Goal: Information Seeking & Learning: Learn about a topic

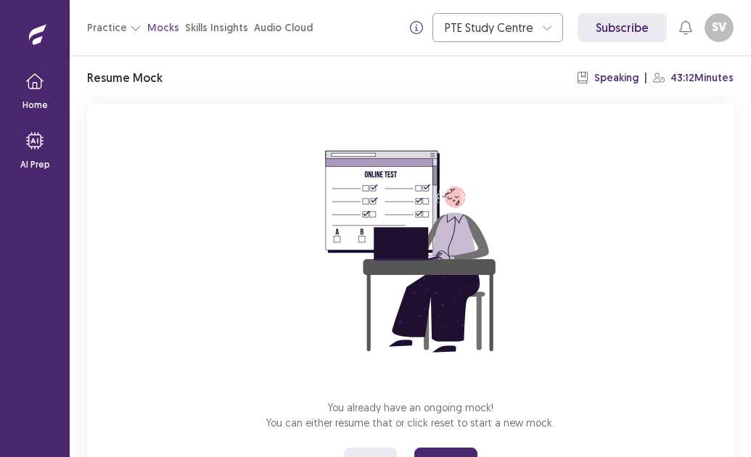
scroll to position [116, 0]
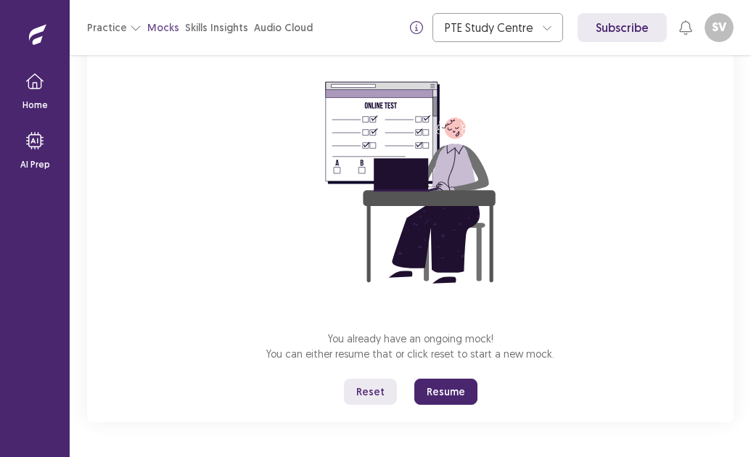
click at [449, 397] on button "Resume" at bounding box center [446, 392] width 63 height 26
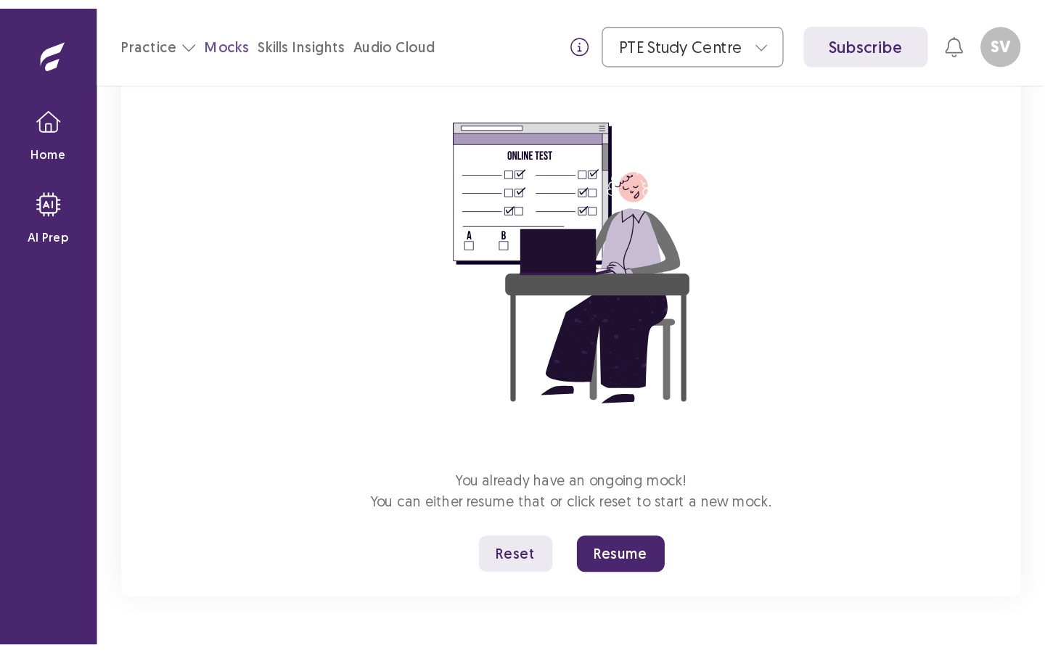
scroll to position [0, 0]
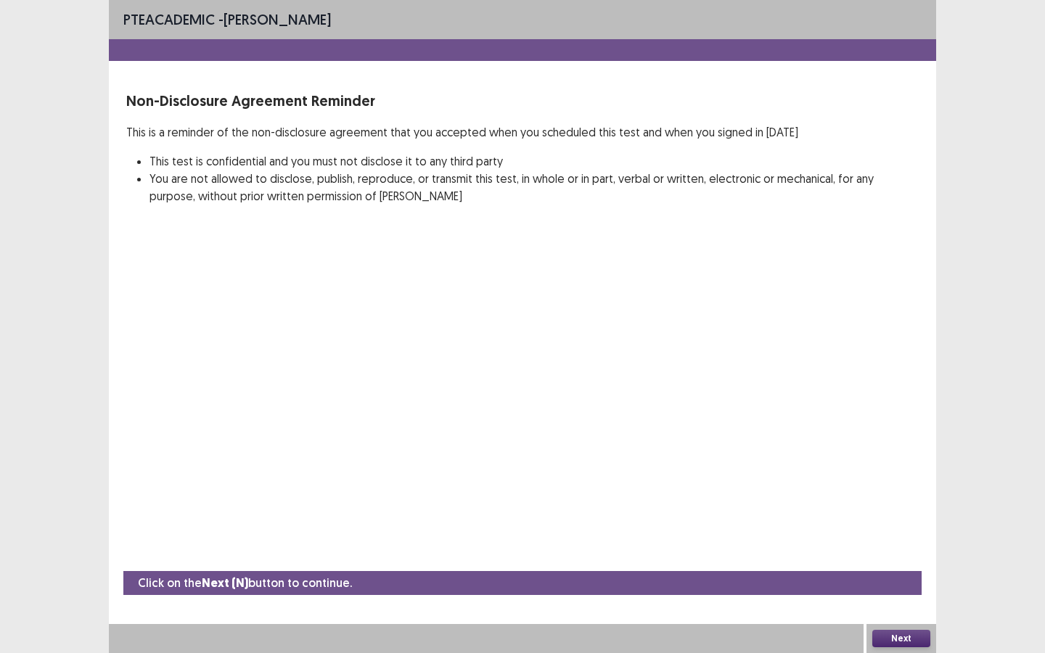
click at [751, 457] on button "Next" at bounding box center [902, 638] width 58 height 17
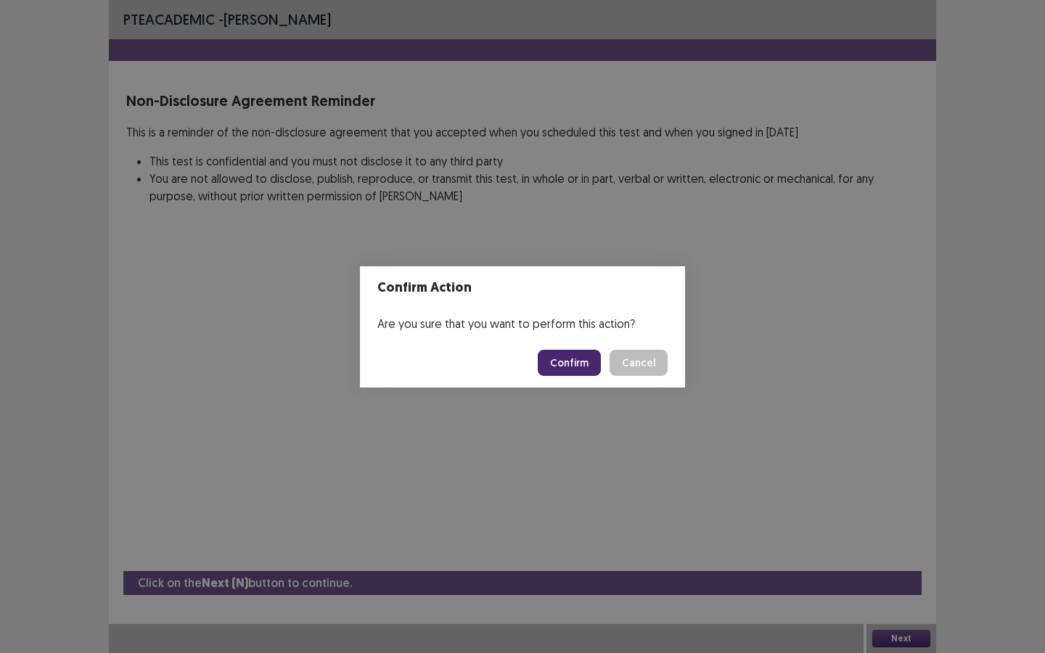
click at [579, 365] on button "Confirm" at bounding box center [569, 363] width 63 height 26
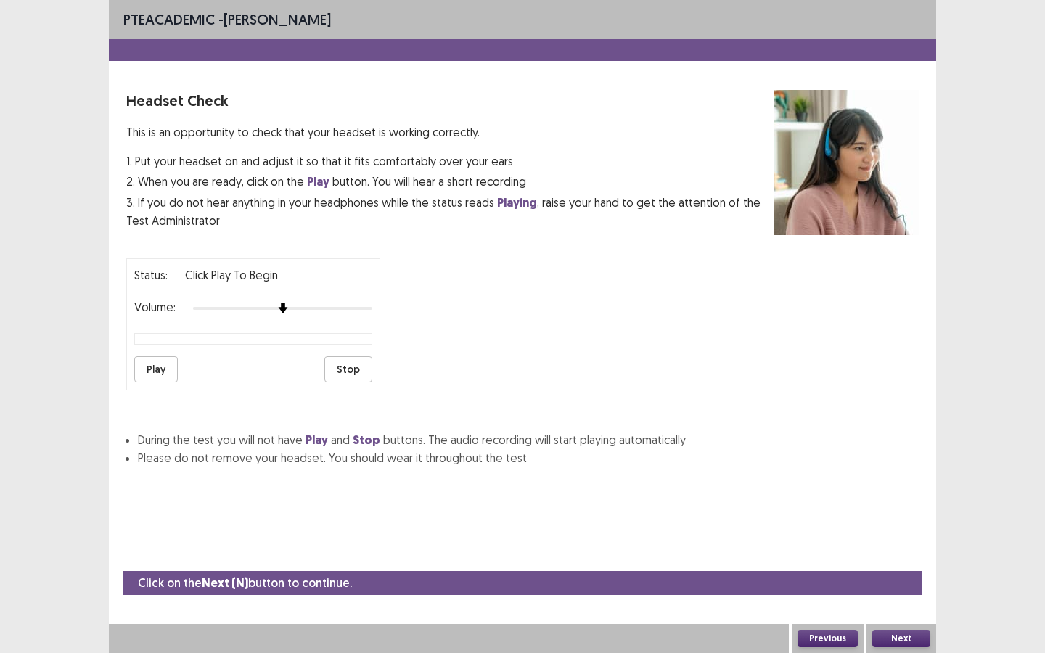
click at [168, 364] on button "Play" at bounding box center [156, 369] width 44 height 26
click at [751, 457] on button "Next" at bounding box center [902, 638] width 58 height 17
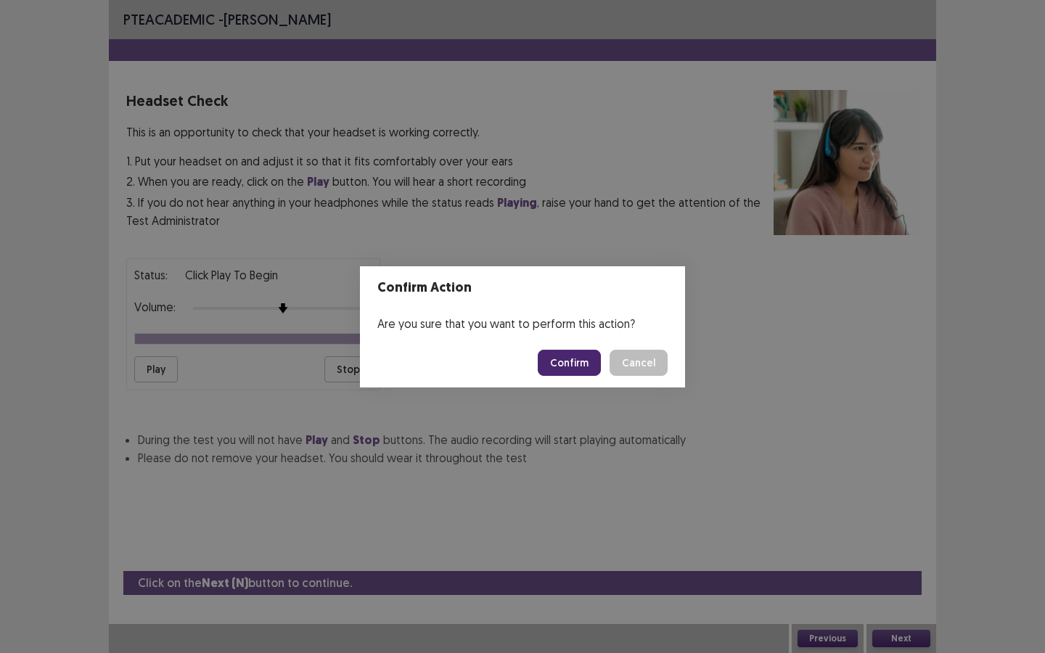
click at [584, 363] on button "Confirm" at bounding box center [569, 363] width 63 height 26
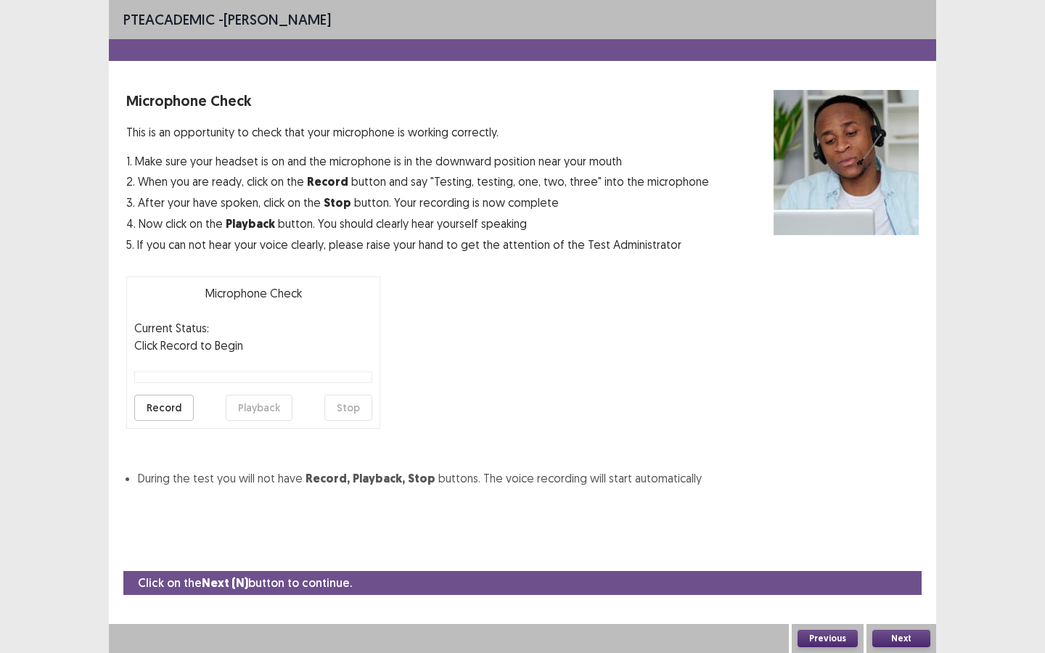
click at [173, 404] on button "Record" at bounding box center [164, 408] width 60 height 26
click at [360, 406] on button "Stop" at bounding box center [348, 408] width 48 height 26
click at [751, 457] on button "Next" at bounding box center [902, 638] width 58 height 17
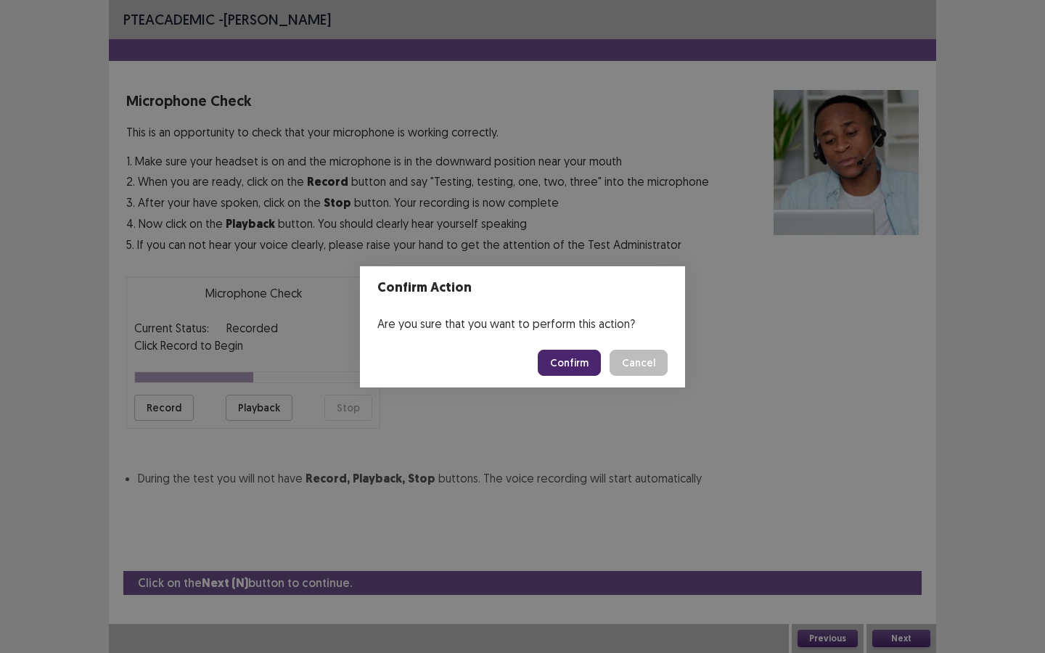
click at [576, 365] on button "Confirm" at bounding box center [569, 363] width 63 height 26
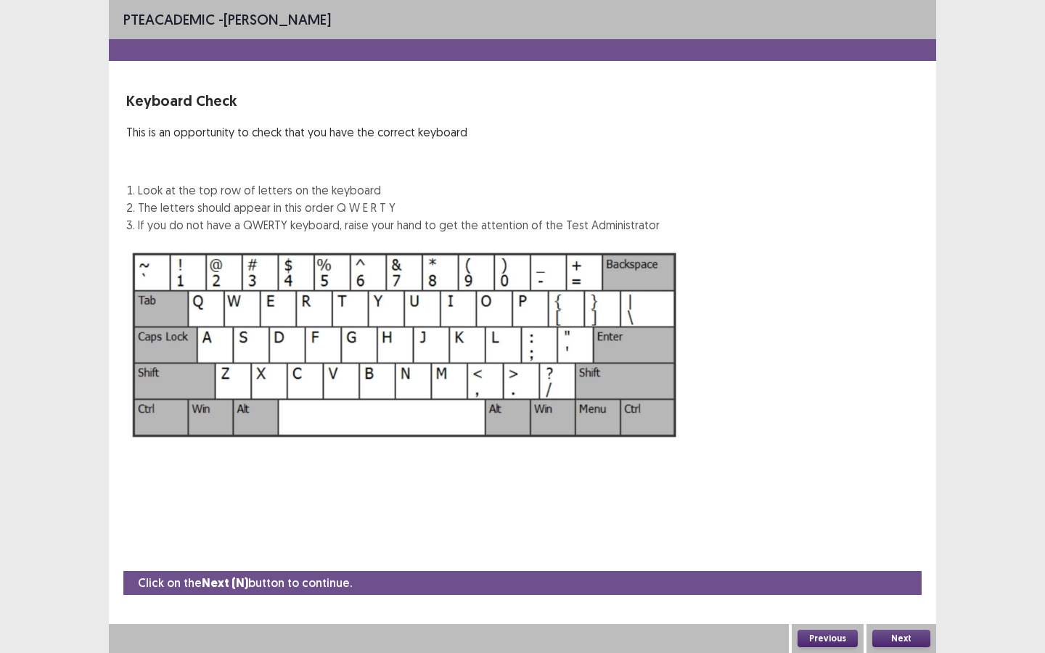
click at [751, 457] on button "Next" at bounding box center [902, 638] width 58 height 17
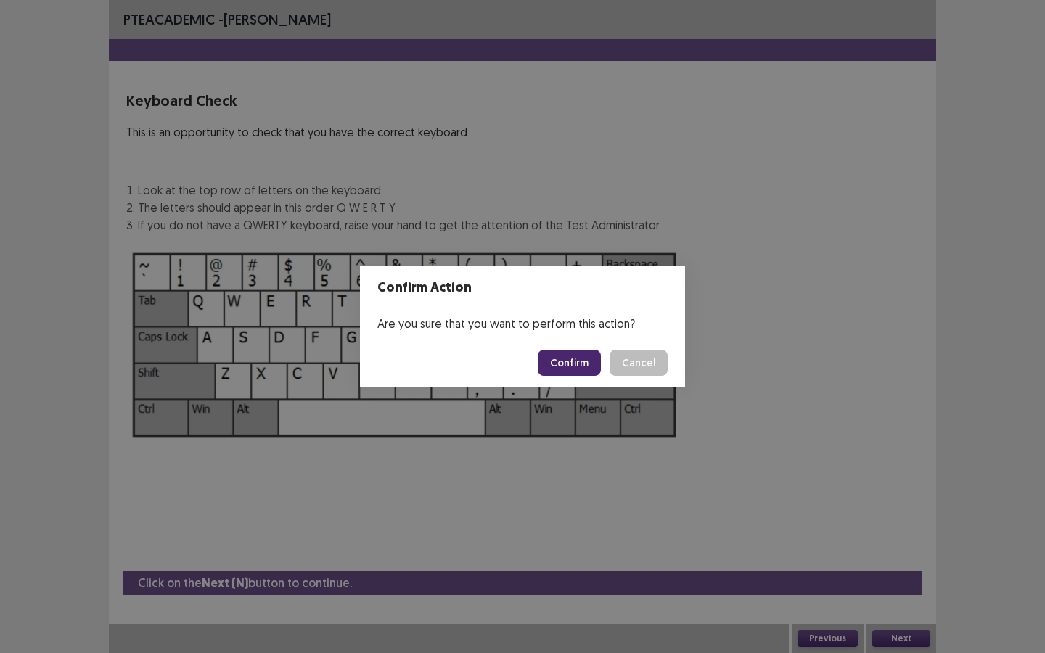
click at [582, 364] on button "Confirm" at bounding box center [569, 363] width 63 height 26
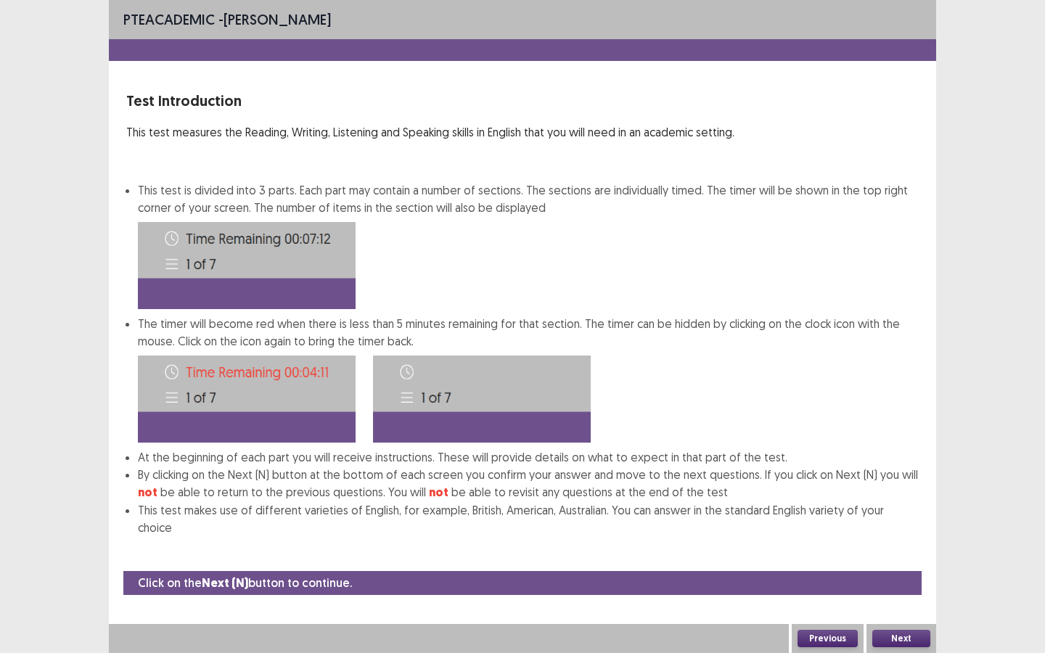
click at [751, 457] on button "Next" at bounding box center [902, 638] width 58 height 17
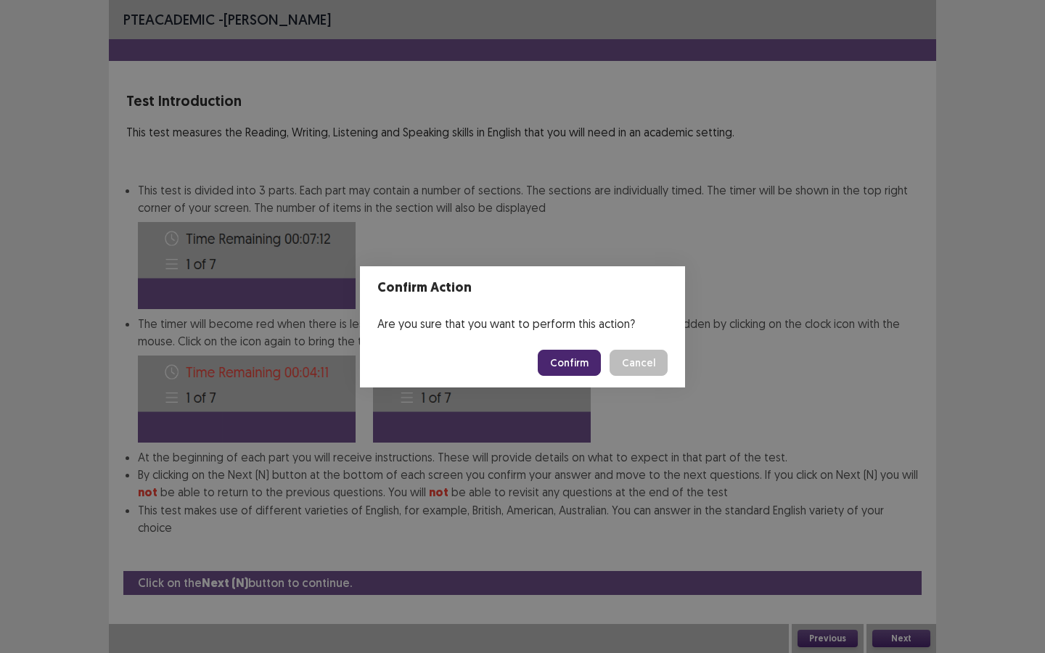
click at [561, 361] on button "Confirm" at bounding box center [569, 363] width 63 height 26
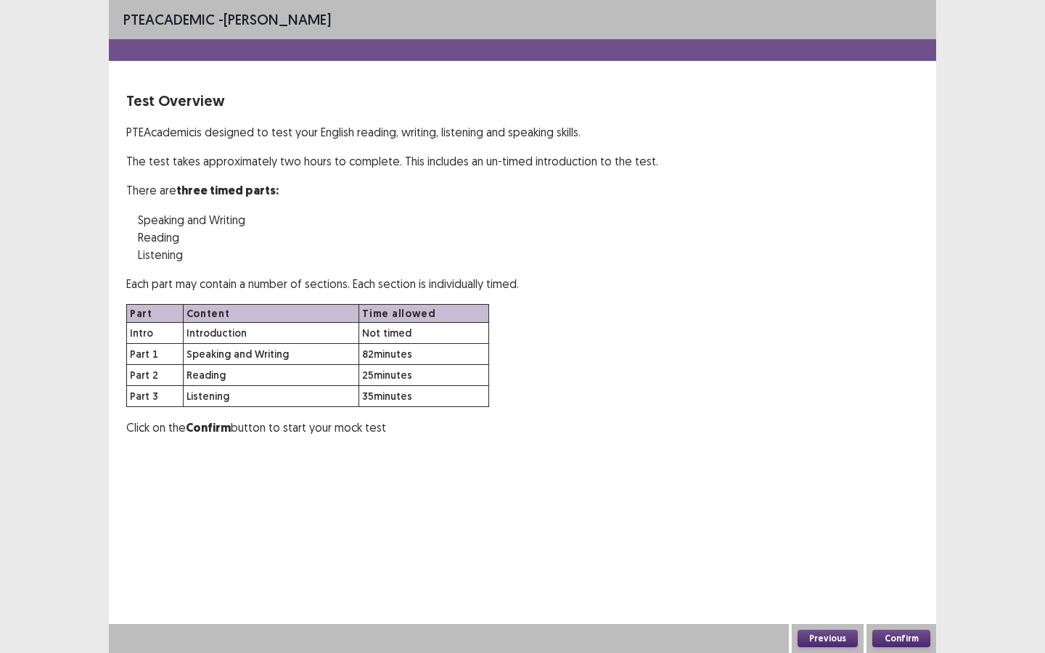
click at [751, 457] on button "Confirm" at bounding box center [902, 638] width 58 height 17
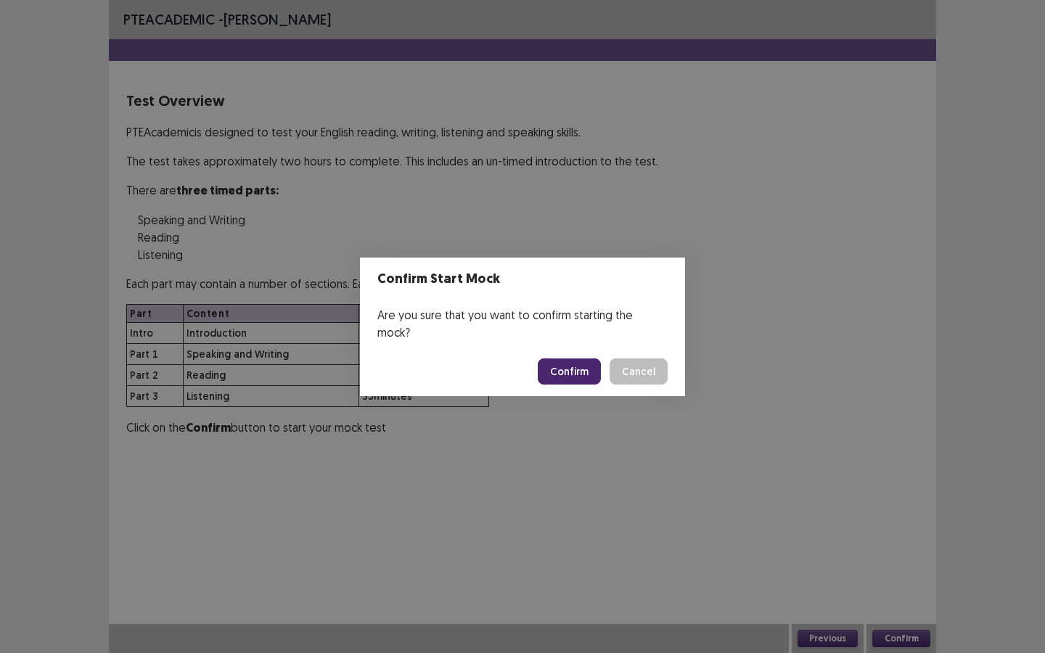
click at [561, 364] on button "Confirm" at bounding box center [569, 372] width 63 height 26
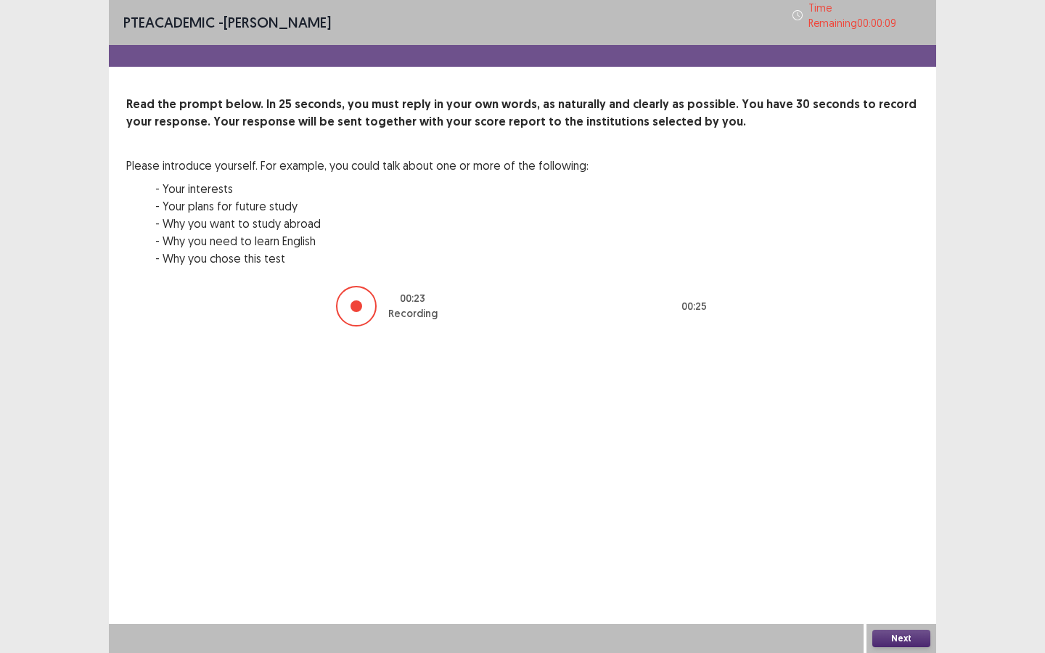
click at [360, 308] on div at bounding box center [356, 306] width 41 height 41
click at [751, 457] on button "Next" at bounding box center [902, 638] width 58 height 17
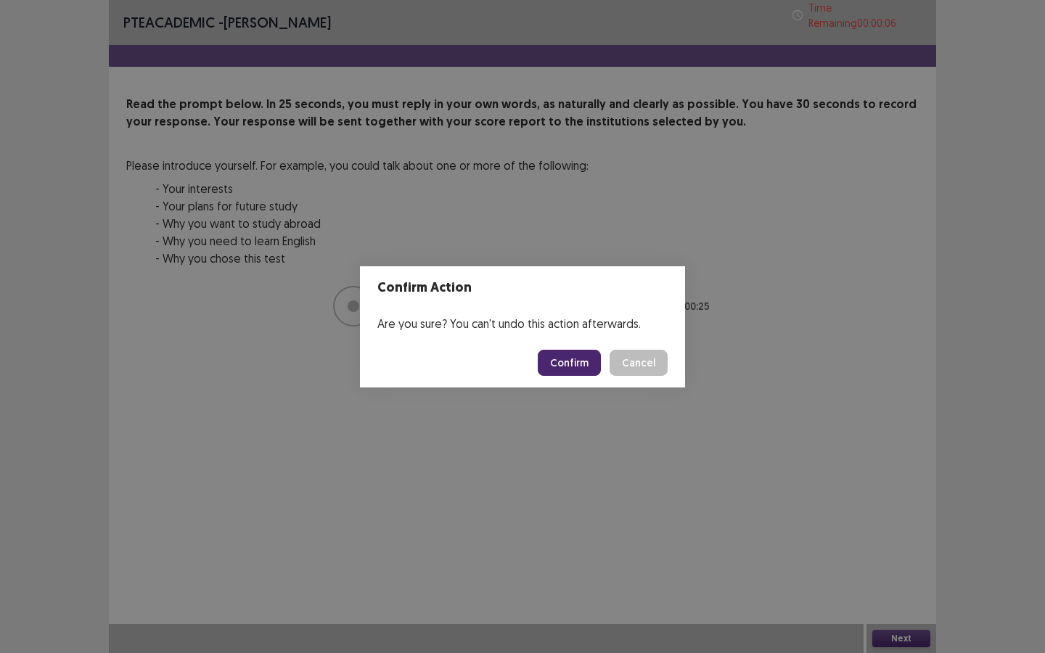
click at [547, 359] on button "Confirm" at bounding box center [569, 363] width 63 height 26
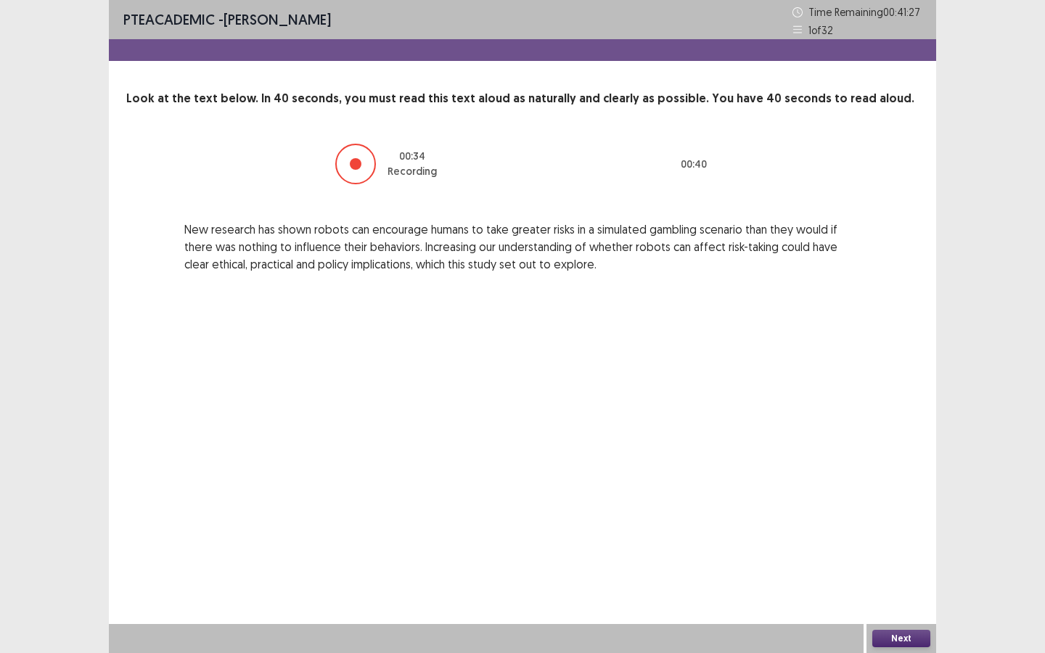
click at [751, 457] on button "Next" at bounding box center [902, 638] width 58 height 17
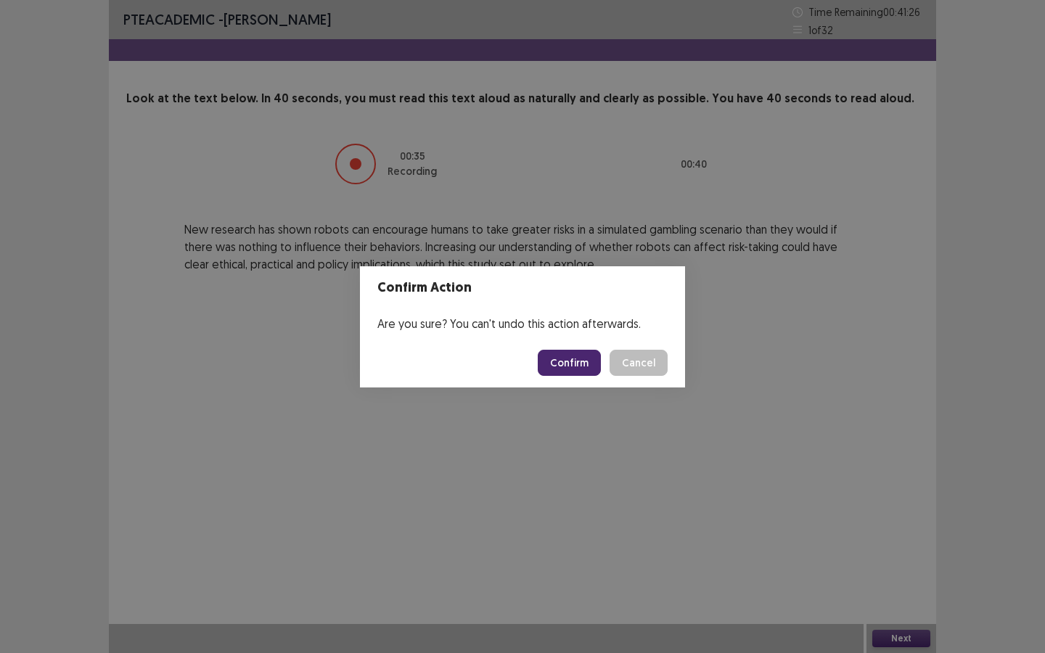
click at [570, 359] on button "Confirm" at bounding box center [569, 363] width 63 height 26
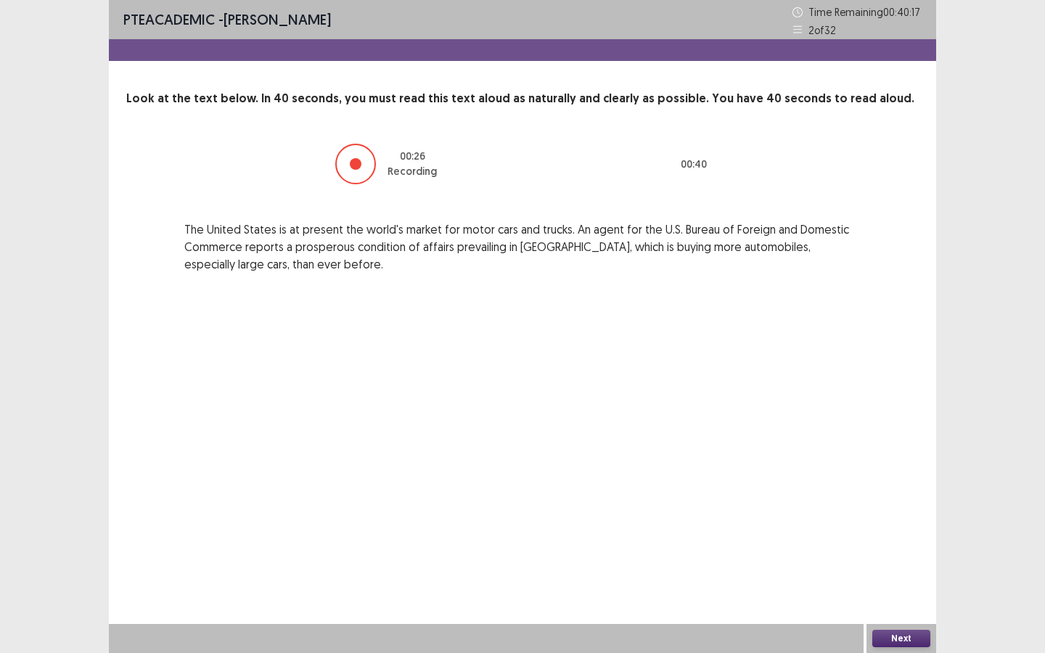
click at [751, 457] on button "Next" at bounding box center [902, 638] width 58 height 17
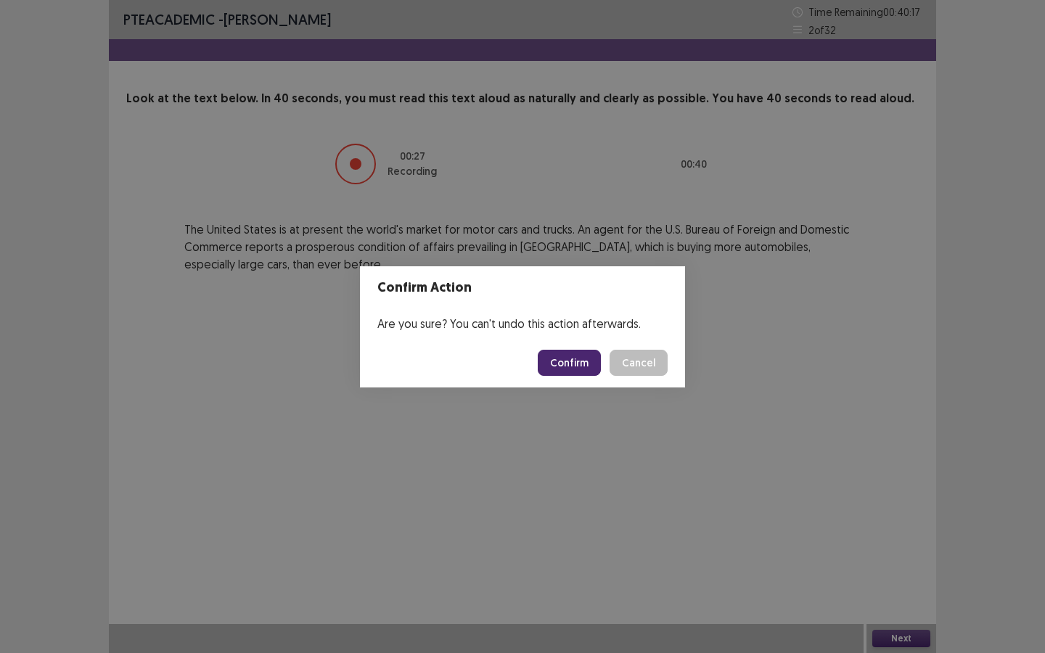
click at [556, 354] on button "Confirm" at bounding box center [569, 363] width 63 height 26
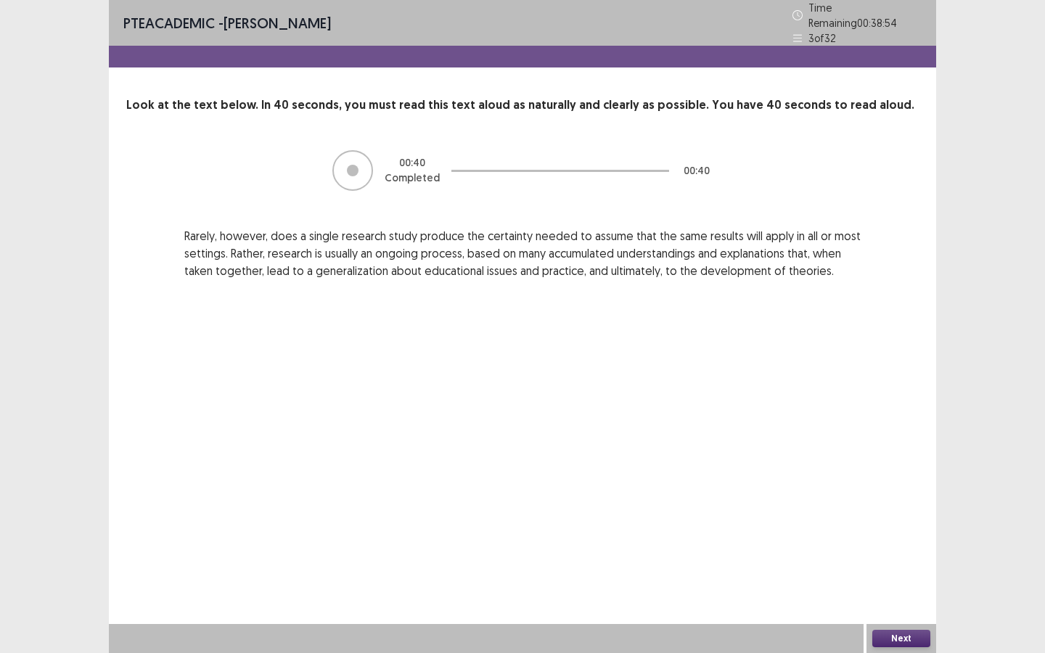
click at [751, 457] on button "Next" at bounding box center [902, 638] width 58 height 17
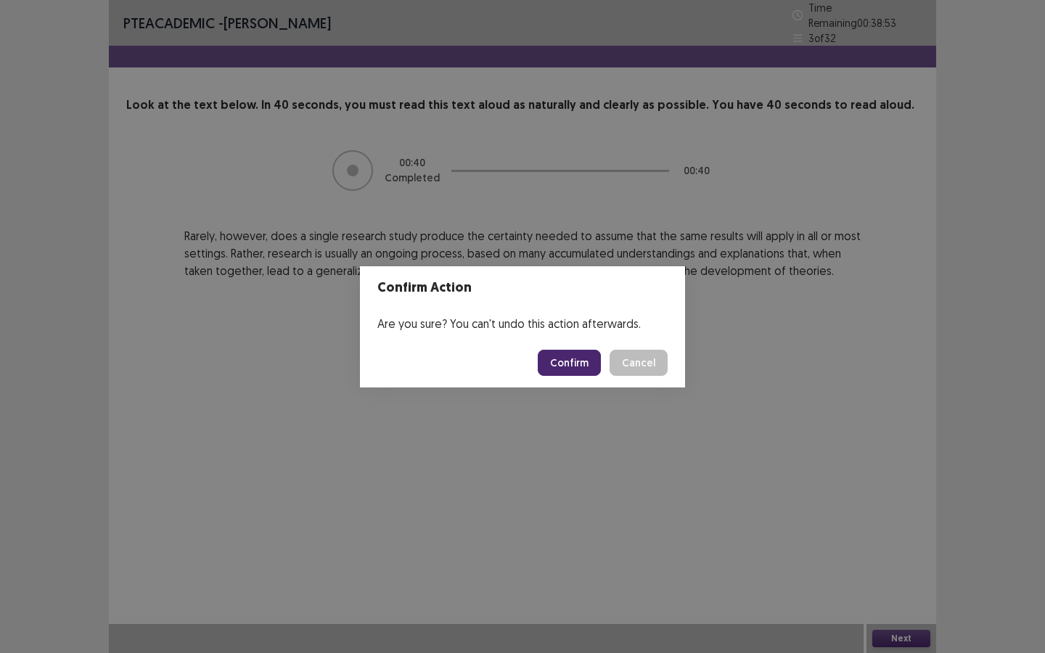
click at [582, 358] on button "Confirm" at bounding box center [569, 363] width 63 height 26
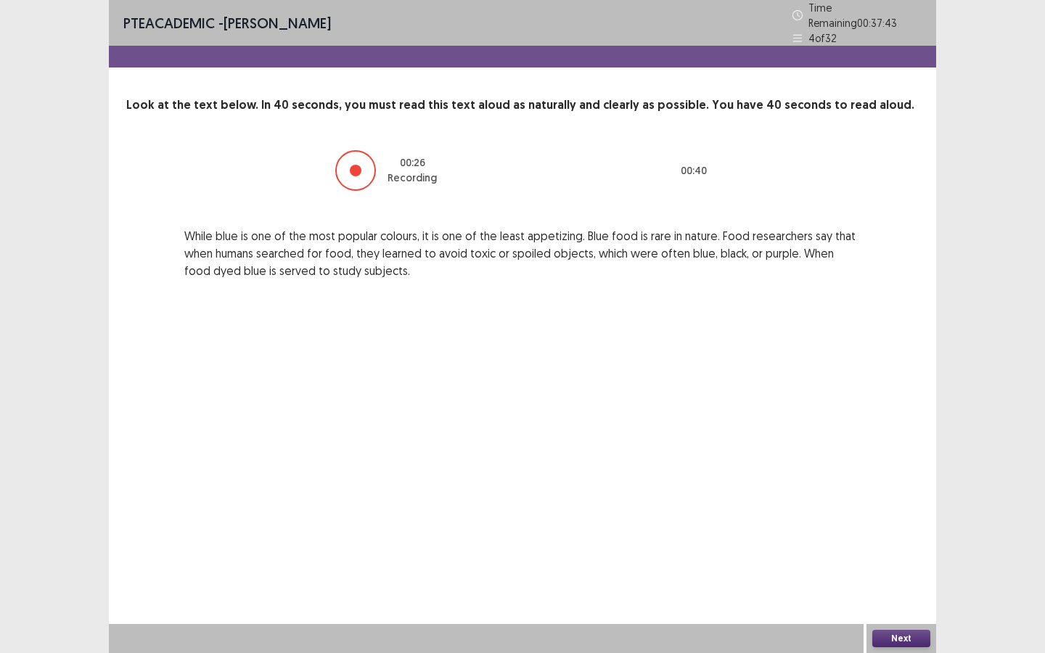
click at [751, 457] on button "Next" at bounding box center [902, 638] width 58 height 17
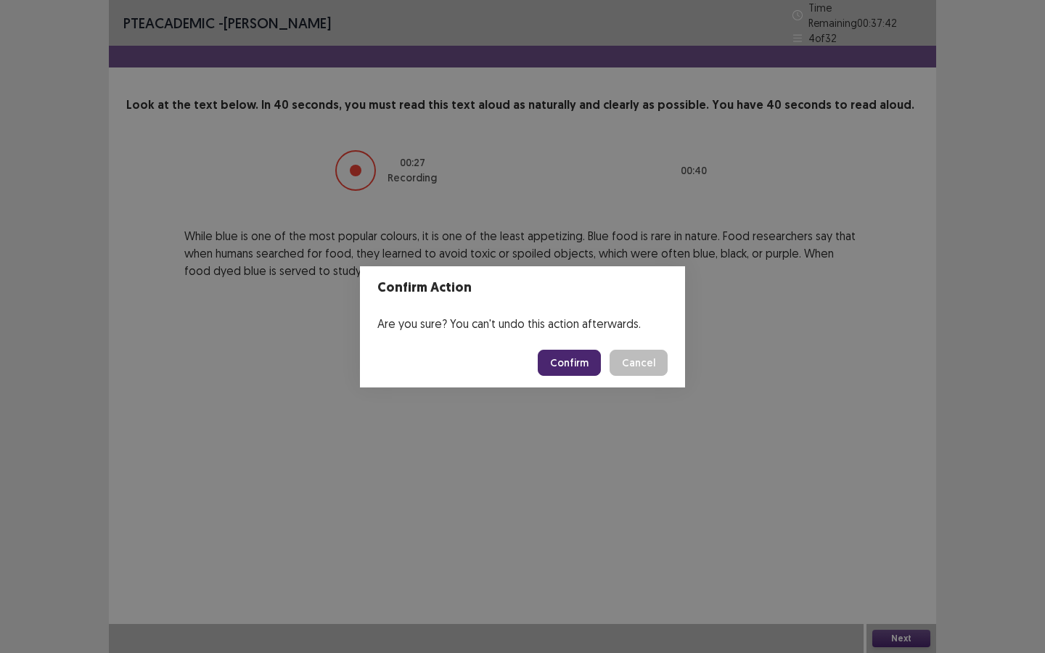
click at [564, 362] on button "Confirm" at bounding box center [569, 363] width 63 height 26
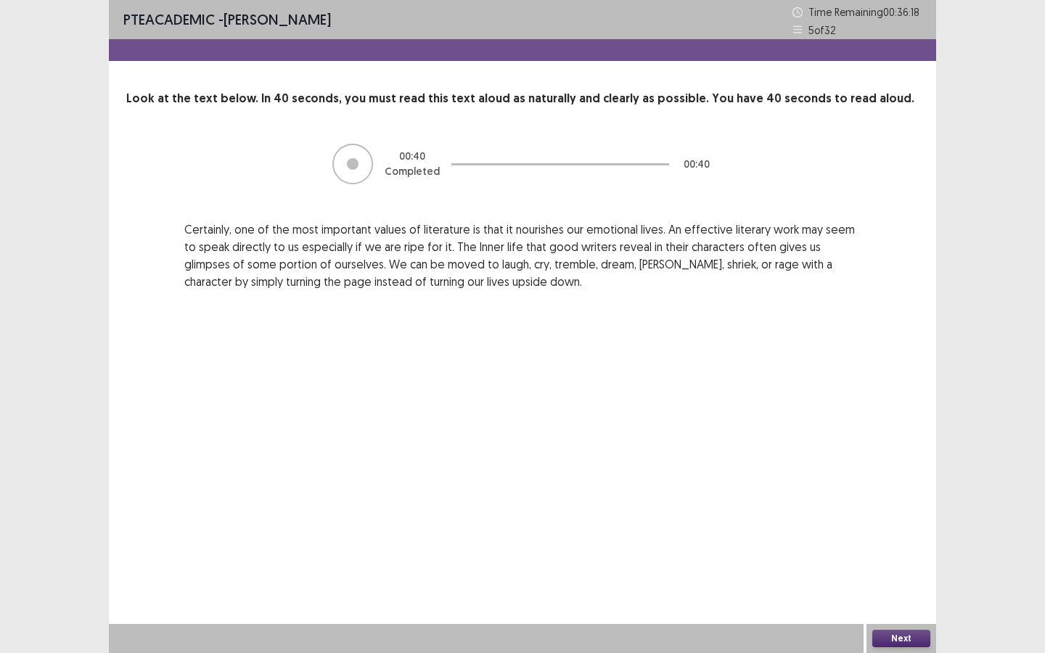
click at [751, 457] on button "Next" at bounding box center [902, 638] width 58 height 17
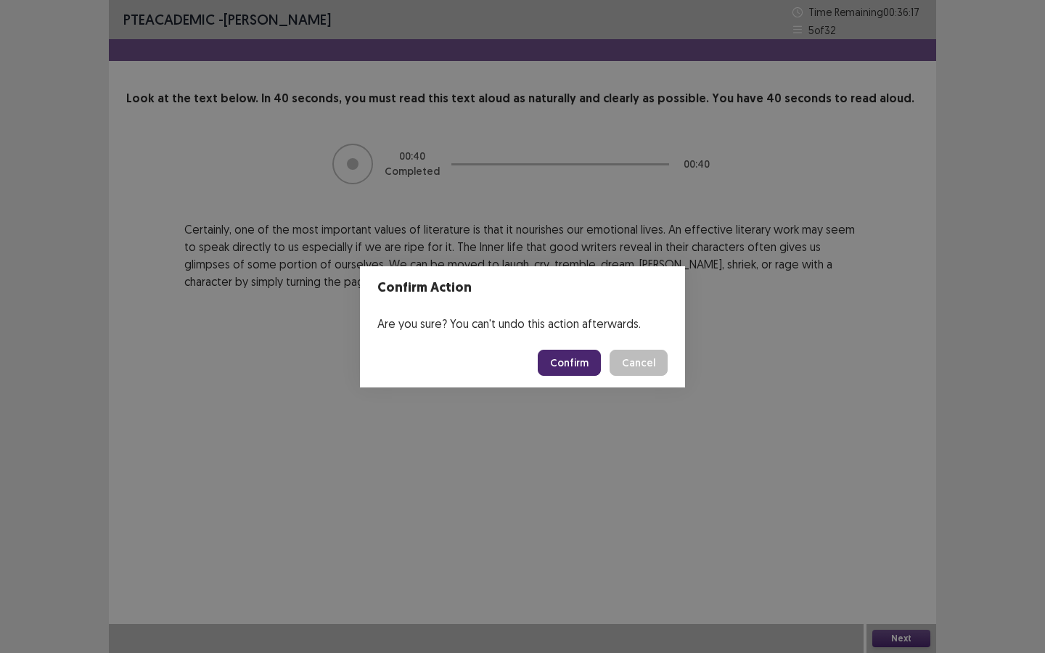
click at [566, 369] on button "Confirm" at bounding box center [569, 363] width 63 height 26
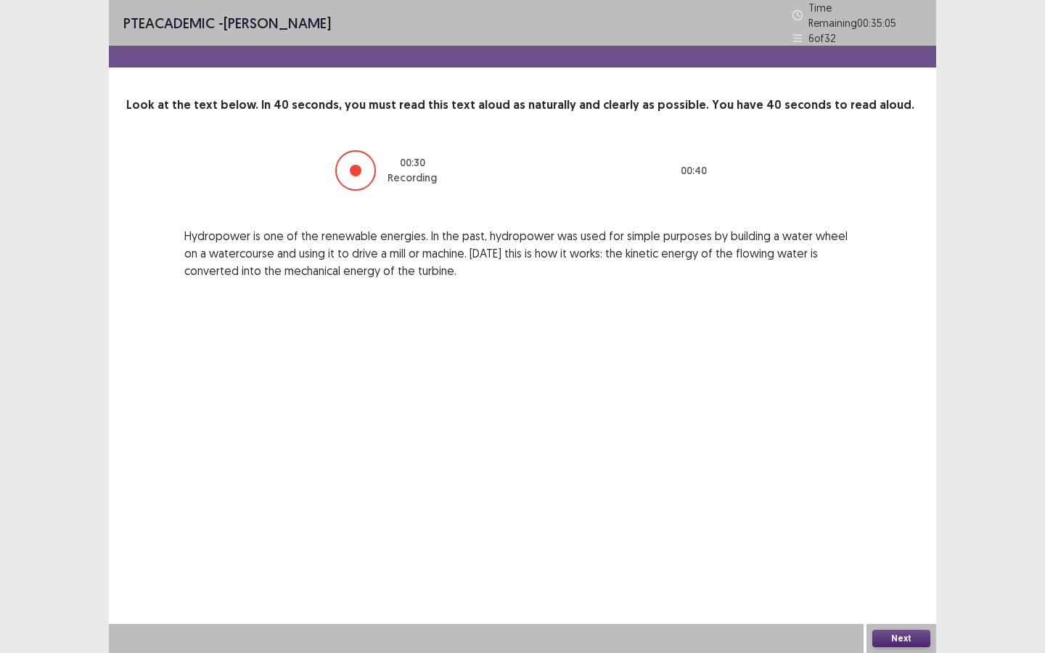
drag, startPoint x: 365, startPoint y: 168, endPoint x: 585, endPoint y: 396, distance: 316.8
click at [370, 173] on div at bounding box center [355, 170] width 41 height 41
click at [751, 457] on button "Next" at bounding box center [902, 638] width 58 height 17
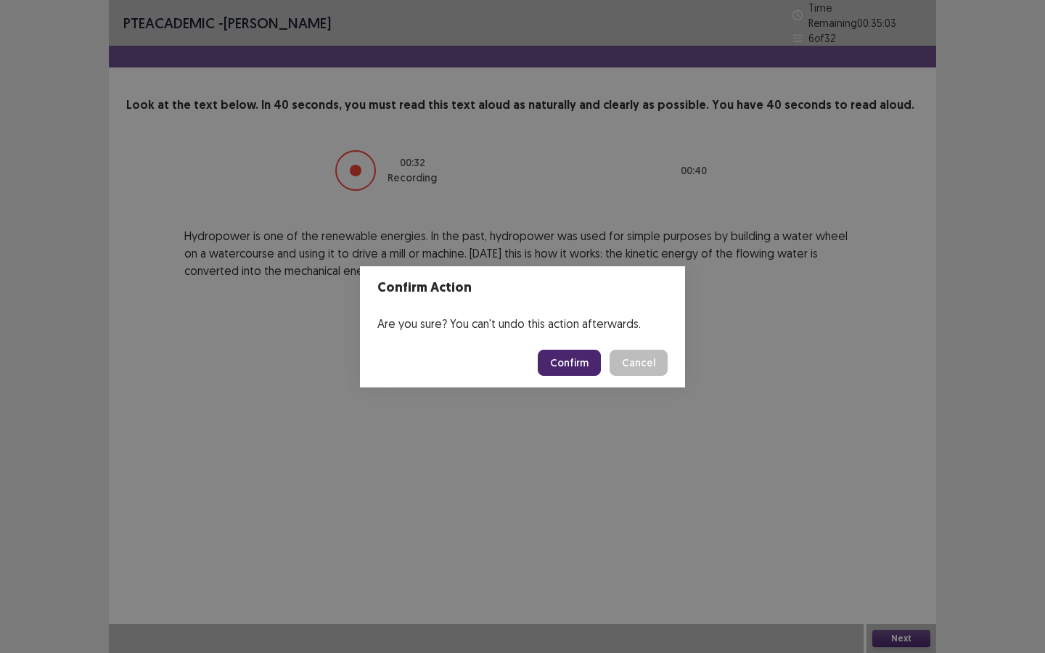
click at [558, 365] on button "Confirm" at bounding box center [569, 363] width 63 height 26
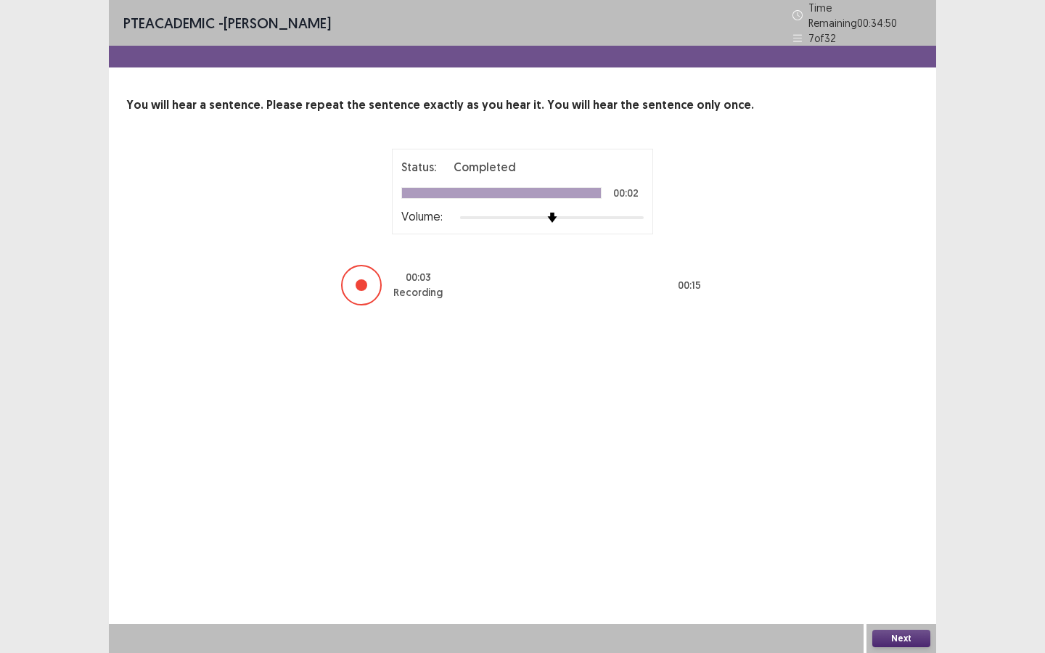
click at [751, 457] on button "Next" at bounding box center [902, 638] width 58 height 17
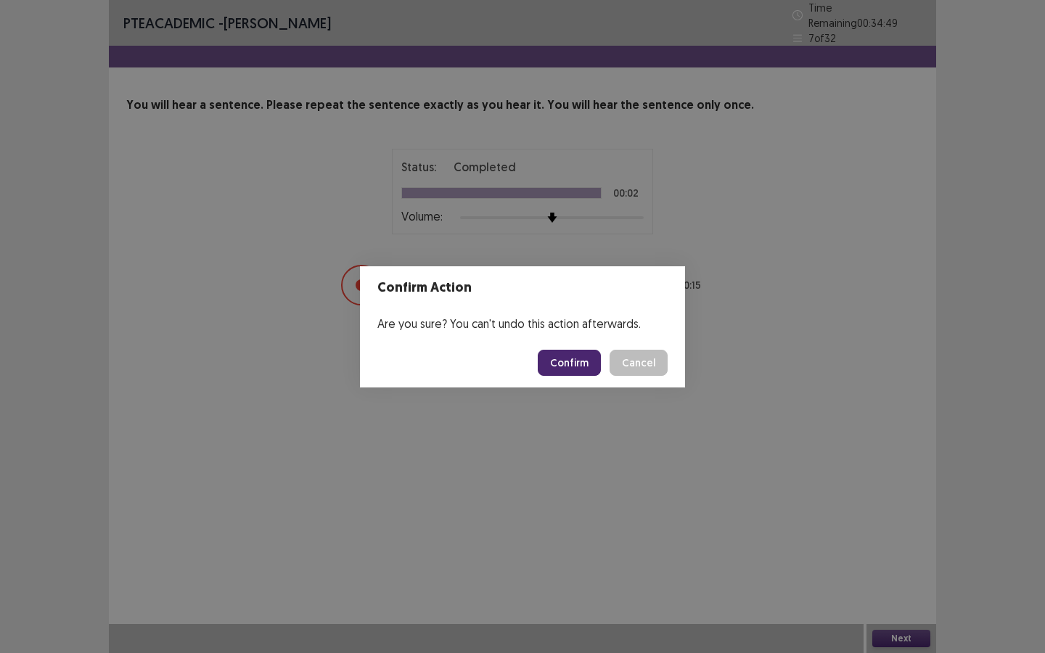
click at [571, 361] on button "Confirm" at bounding box center [569, 363] width 63 height 26
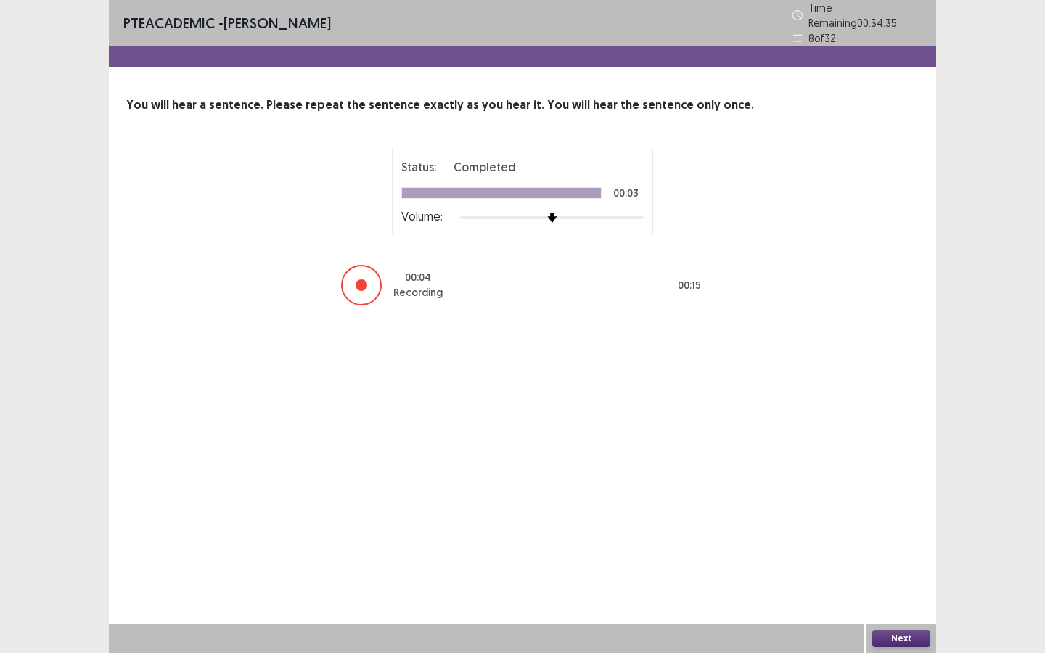
click at [751, 457] on button "Next" at bounding box center [902, 638] width 58 height 17
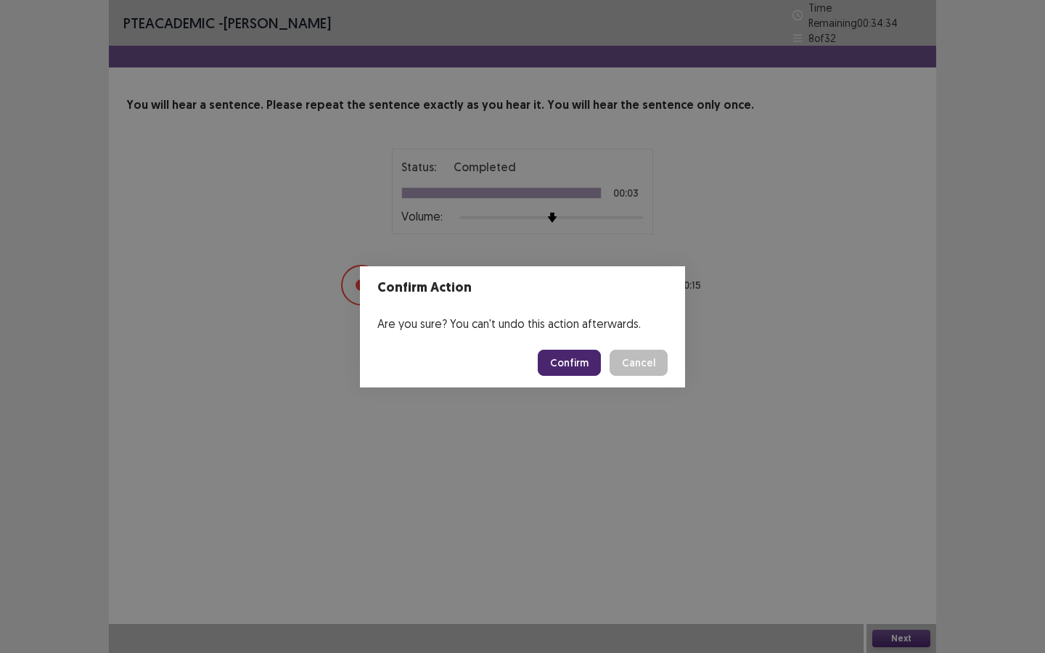
click at [555, 359] on button "Confirm" at bounding box center [569, 363] width 63 height 26
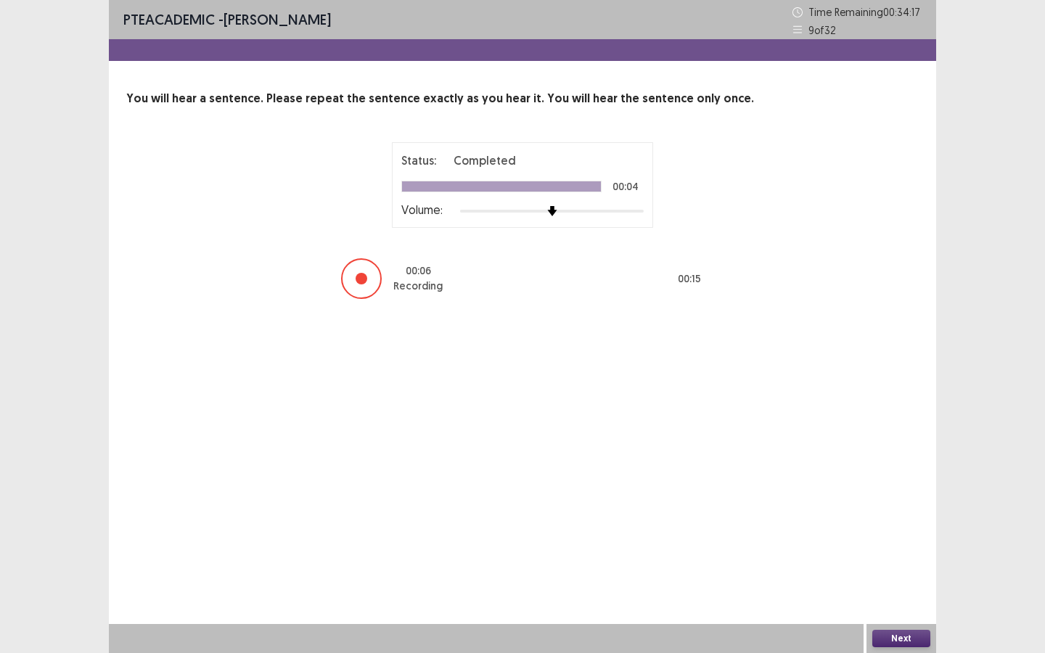
click at [751, 457] on button "Next" at bounding box center [902, 638] width 58 height 17
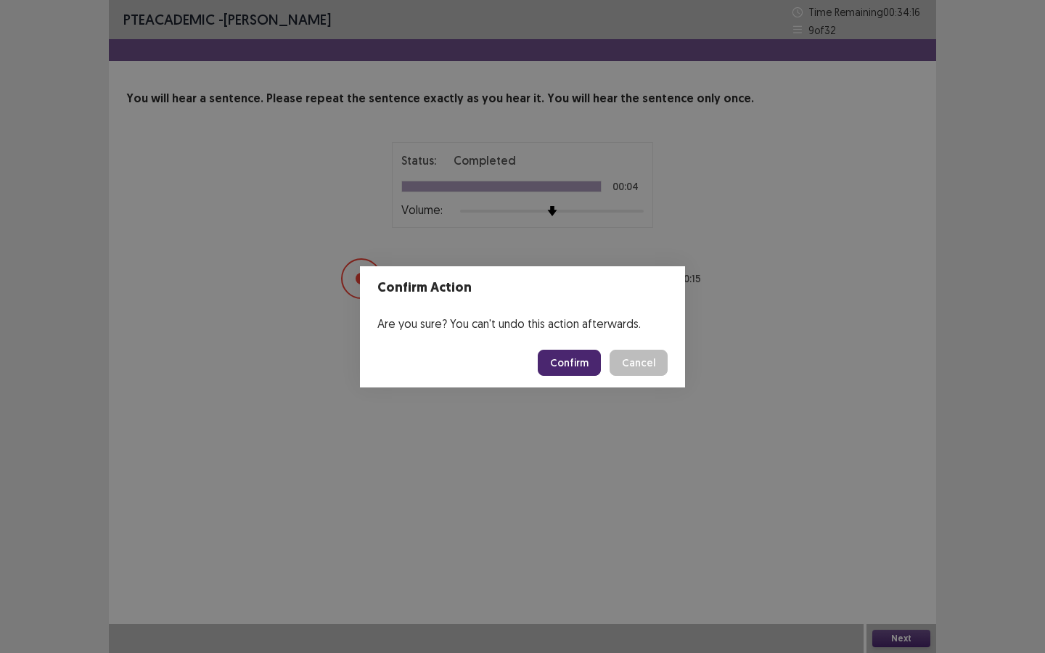
click at [581, 364] on button "Confirm" at bounding box center [569, 363] width 63 height 26
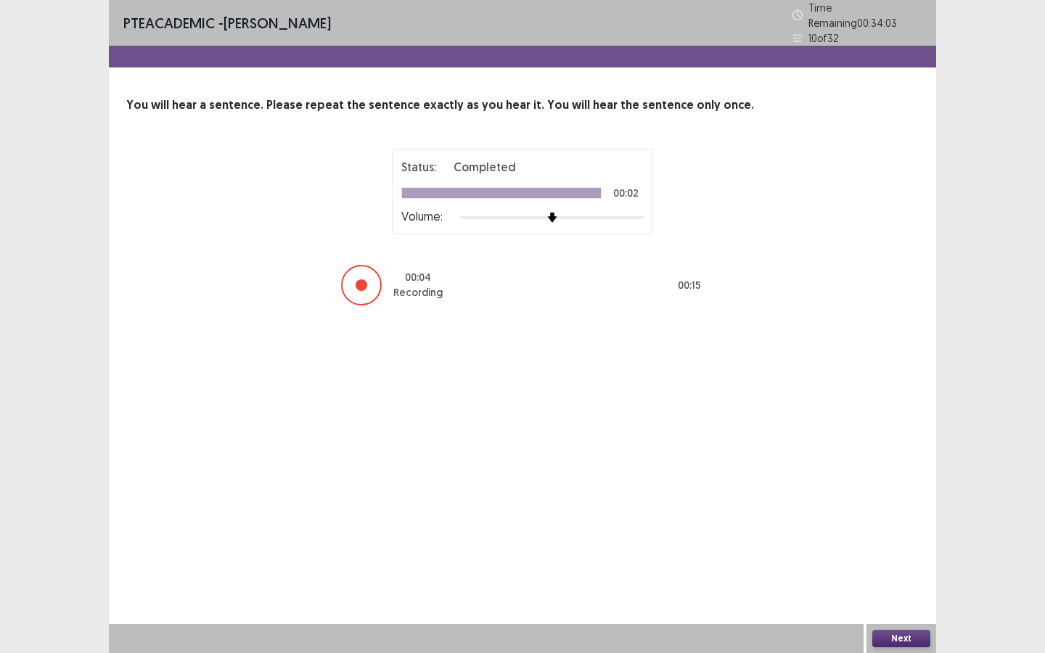
click at [751, 457] on button "Next" at bounding box center [902, 638] width 58 height 17
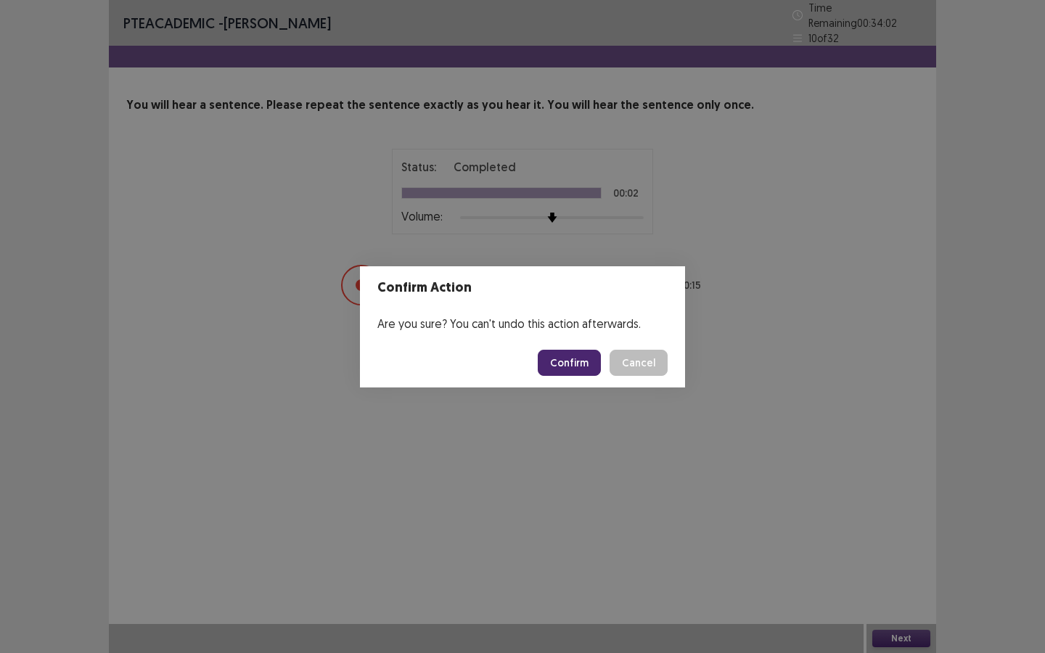
click at [577, 377] on footer "Confirm Cancel" at bounding box center [522, 362] width 325 height 49
drag, startPoint x: 575, startPoint y: 369, endPoint x: 577, endPoint y: 376, distance: 7.6
click at [576, 370] on button "Confirm" at bounding box center [569, 363] width 63 height 26
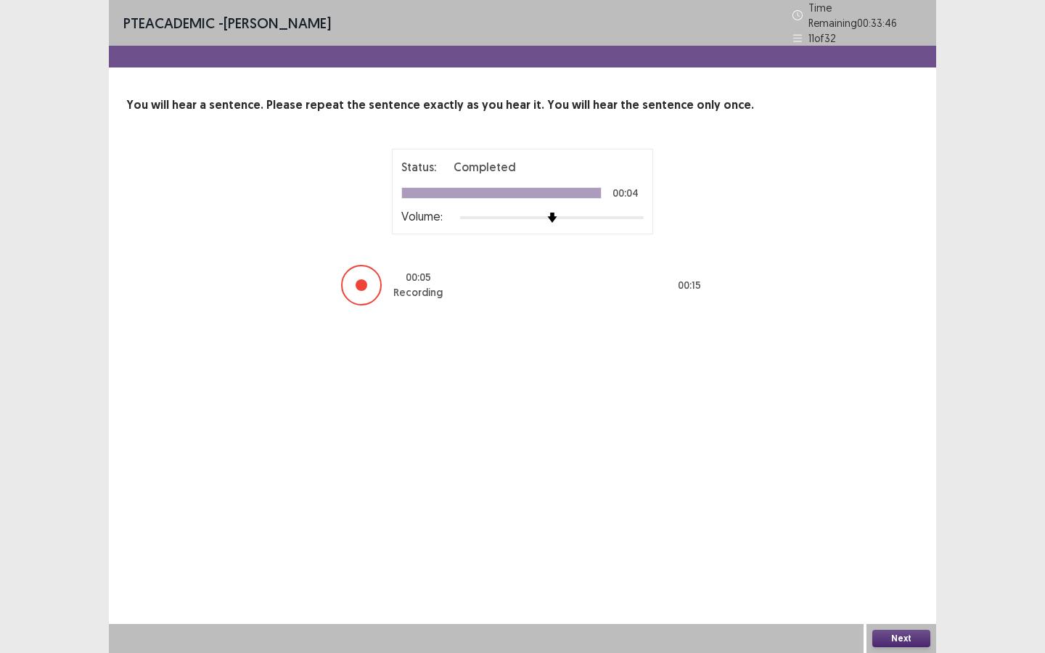
click at [751, 457] on button "Next" at bounding box center [902, 638] width 58 height 17
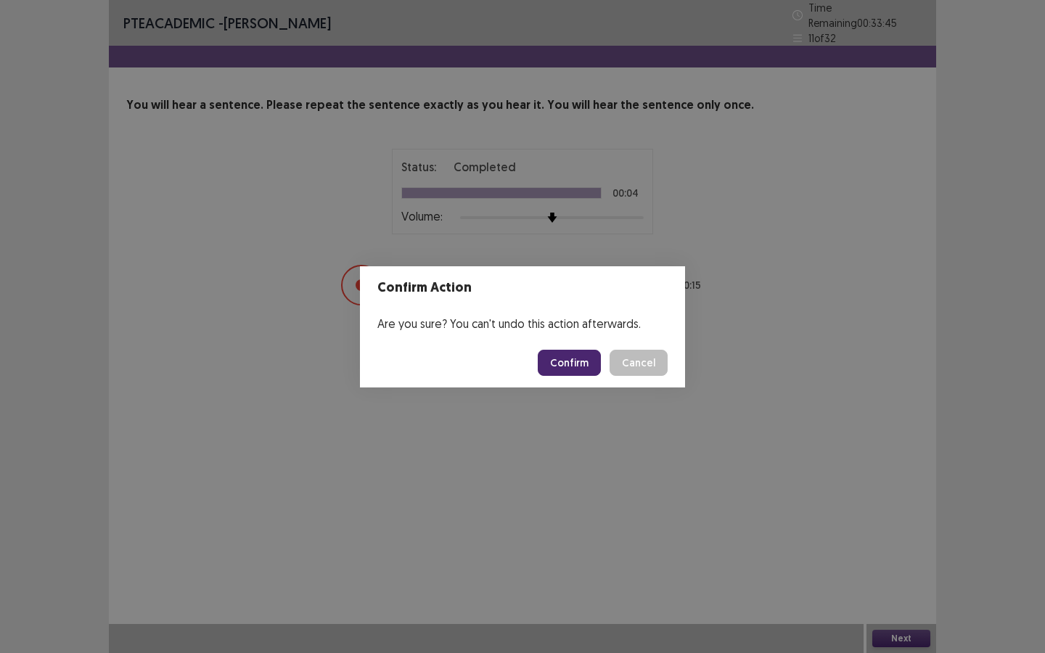
click at [573, 362] on button "Confirm" at bounding box center [569, 363] width 63 height 26
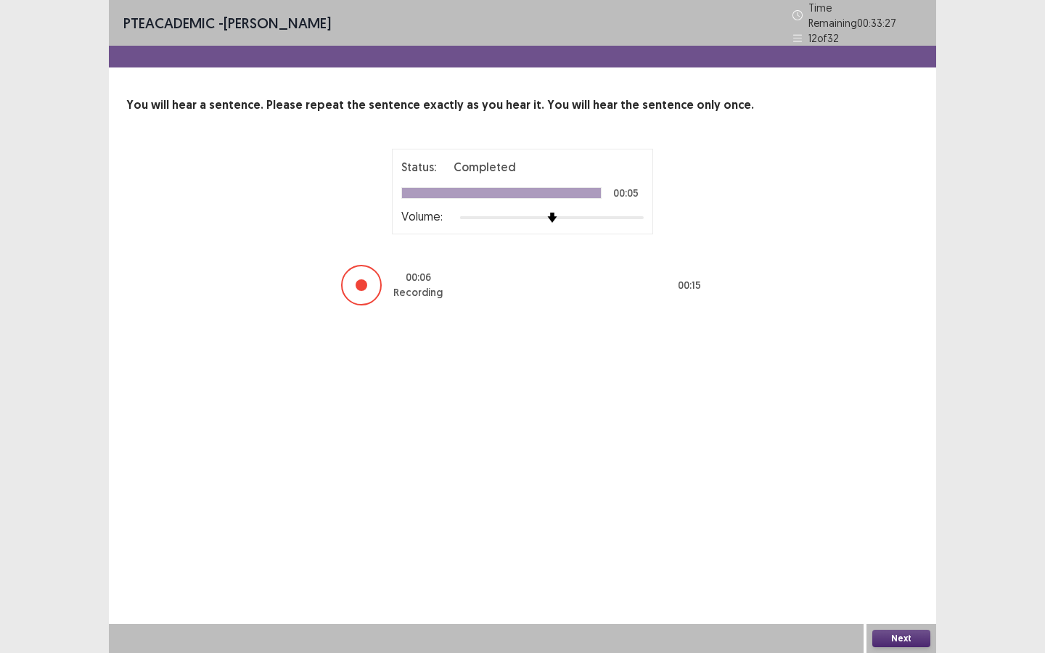
drag, startPoint x: 907, startPoint y: 650, endPoint x: 899, endPoint y: 641, distance: 12.3
click at [751, 457] on div "Next" at bounding box center [902, 638] width 70 height 29
click at [751, 457] on button "Next" at bounding box center [902, 638] width 58 height 17
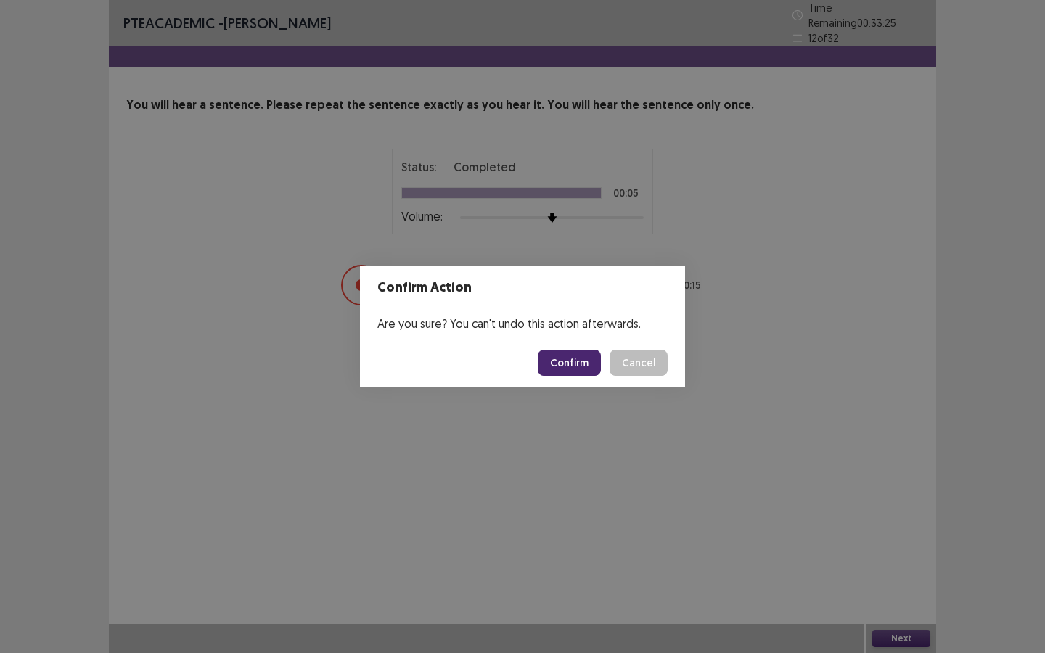
click at [552, 350] on button "Confirm" at bounding box center [569, 363] width 63 height 26
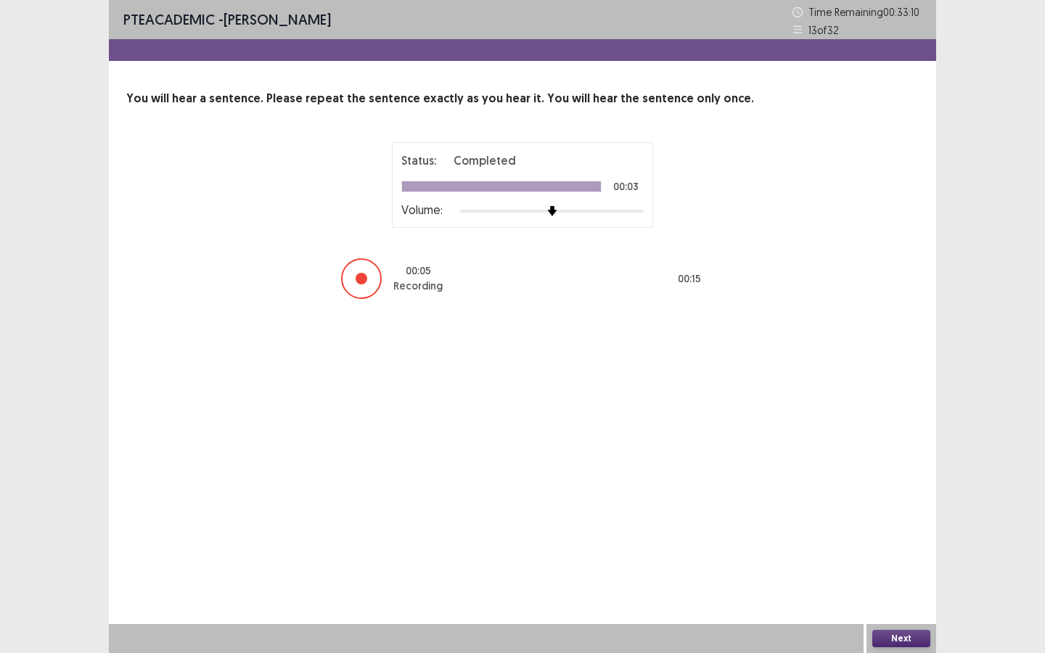
click at [751, 457] on button "Next" at bounding box center [902, 638] width 58 height 17
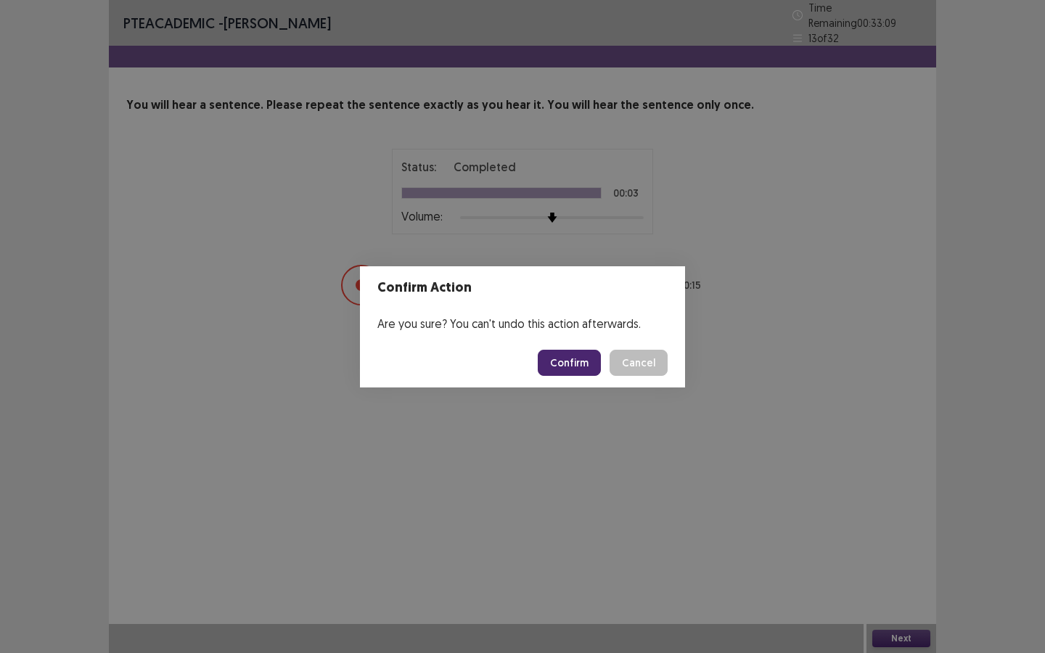
click at [573, 357] on button "Confirm" at bounding box center [569, 363] width 63 height 26
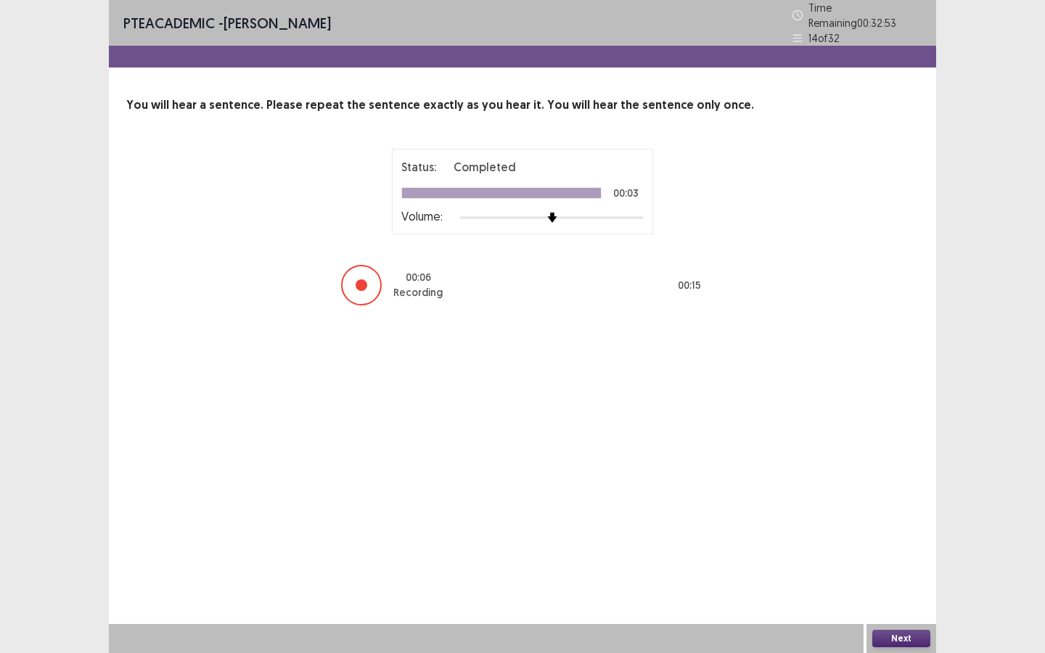
click at [751, 457] on button "Next" at bounding box center [902, 638] width 58 height 17
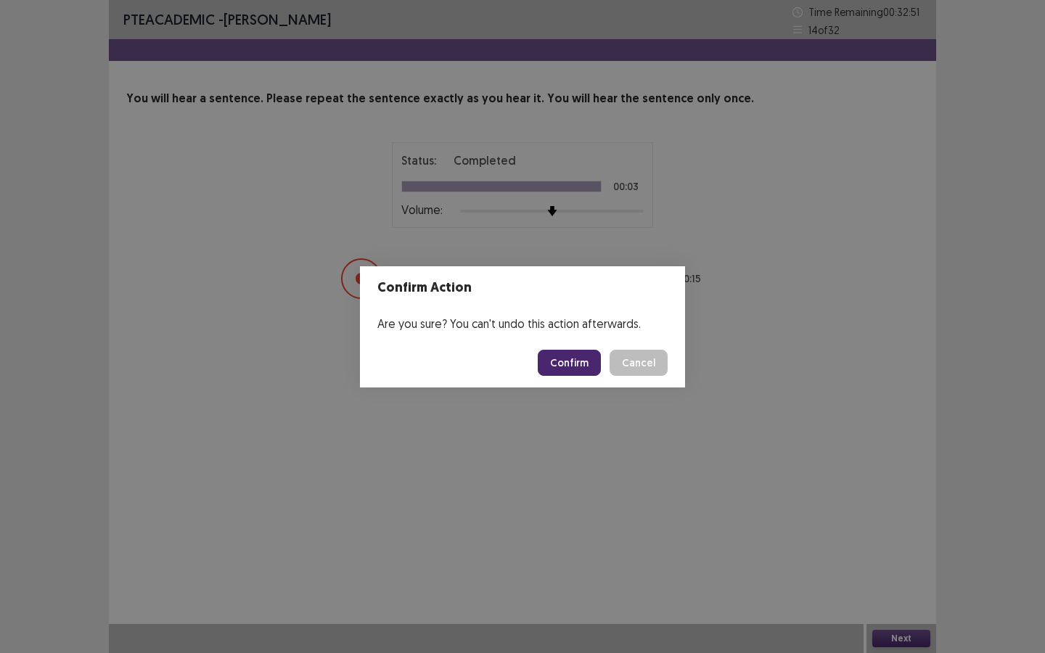
click at [579, 364] on button "Confirm" at bounding box center [569, 363] width 63 height 26
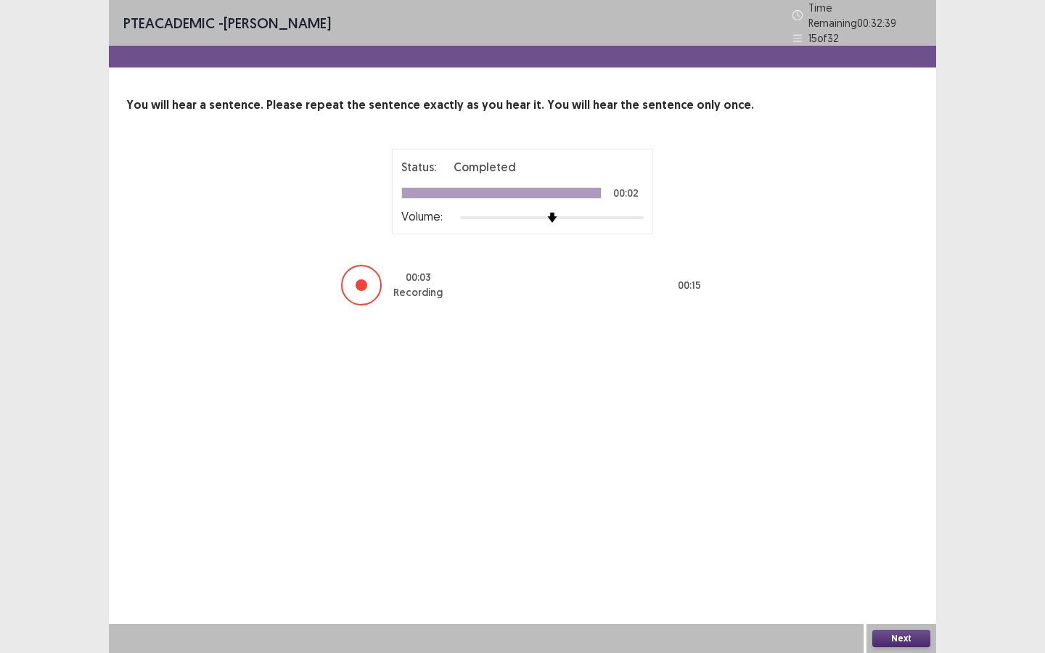
click at [751, 457] on button "Next" at bounding box center [902, 638] width 58 height 17
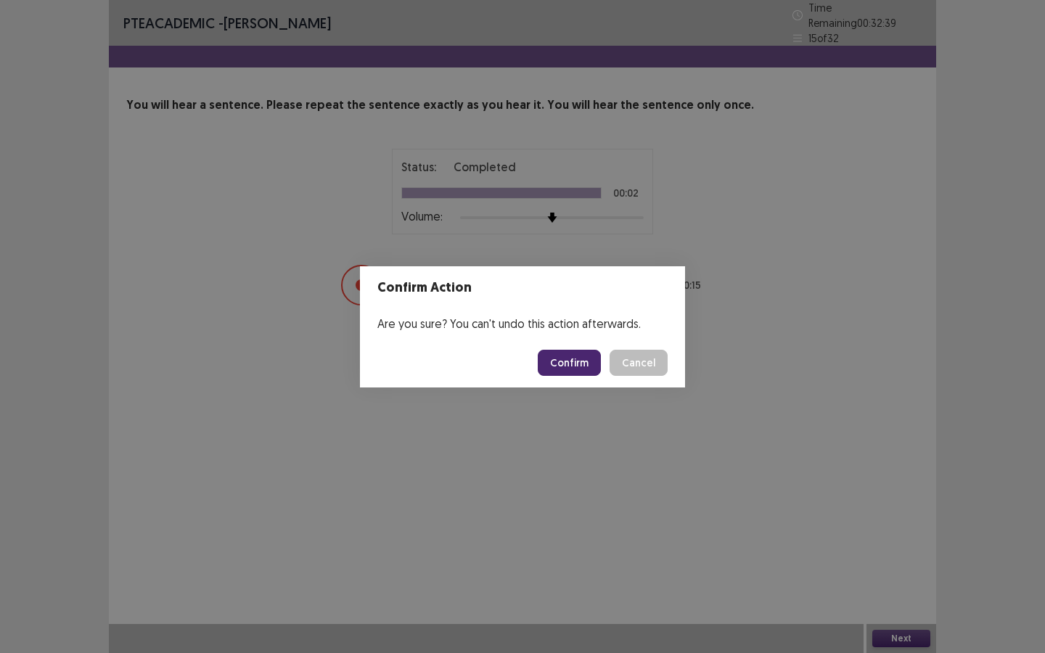
click at [574, 365] on button "Confirm" at bounding box center [569, 363] width 63 height 26
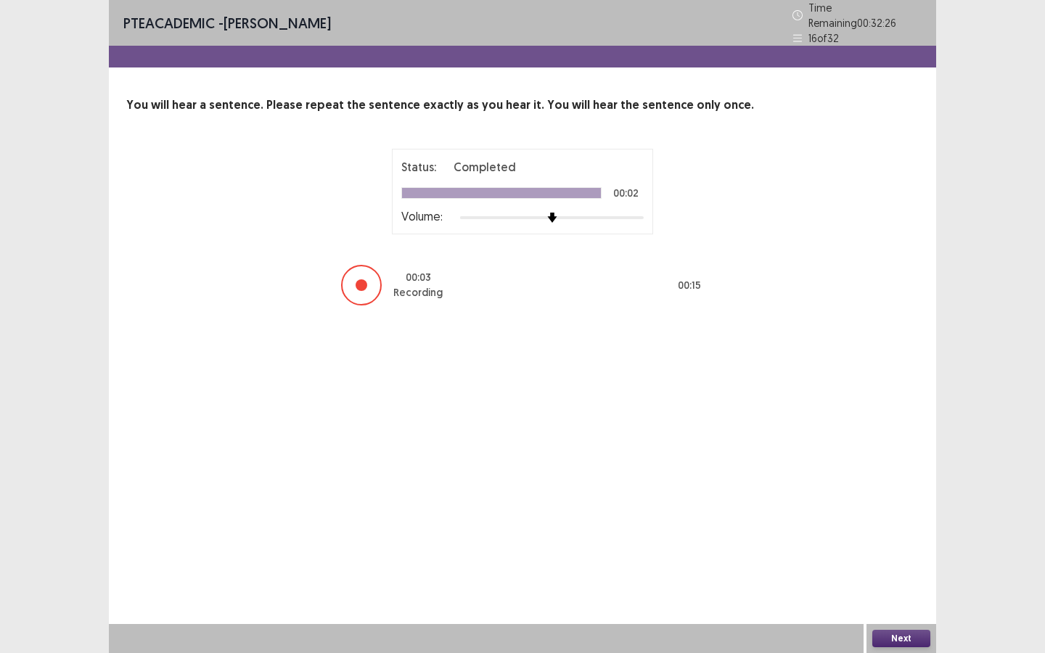
click at [751, 457] on button "Next" at bounding box center [902, 638] width 58 height 17
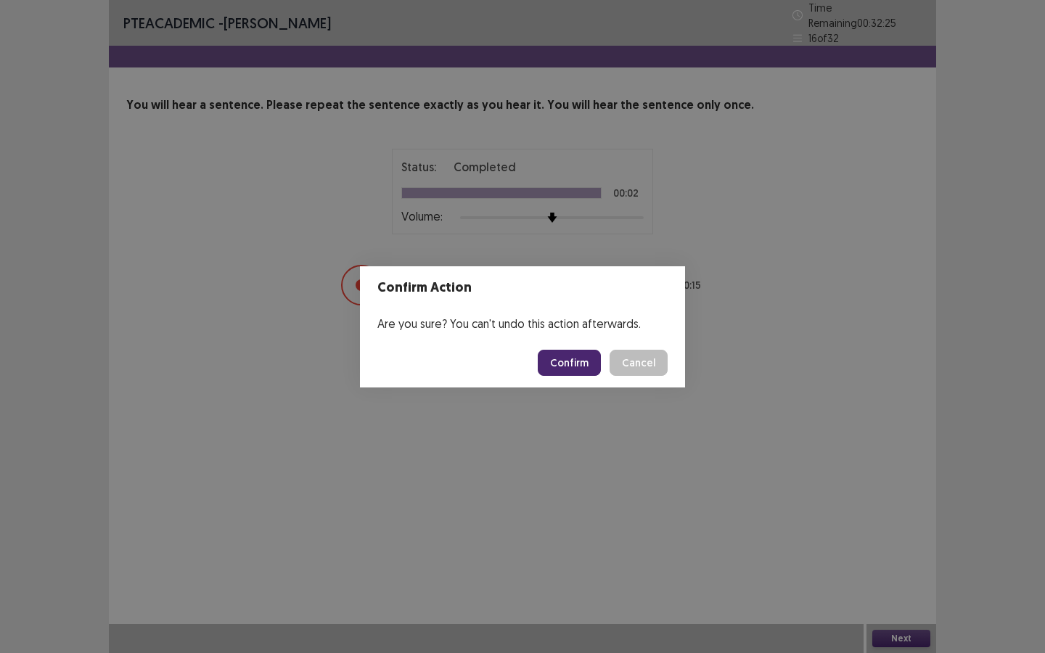
click at [565, 362] on button "Confirm" at bounding box center [569, 363] width 63 height 26
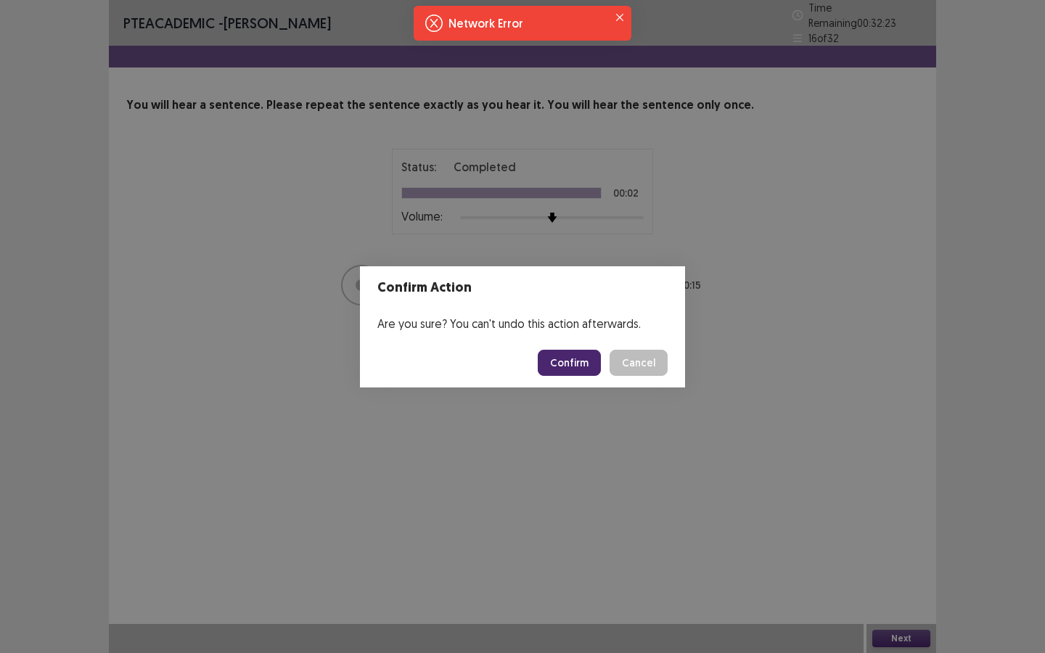
click at [675, 113] on div "Confirm Action Are you sure? You can't undo this action afterwards. Confirm Can…" at bounding box center [522, 326] width 1045 height 653
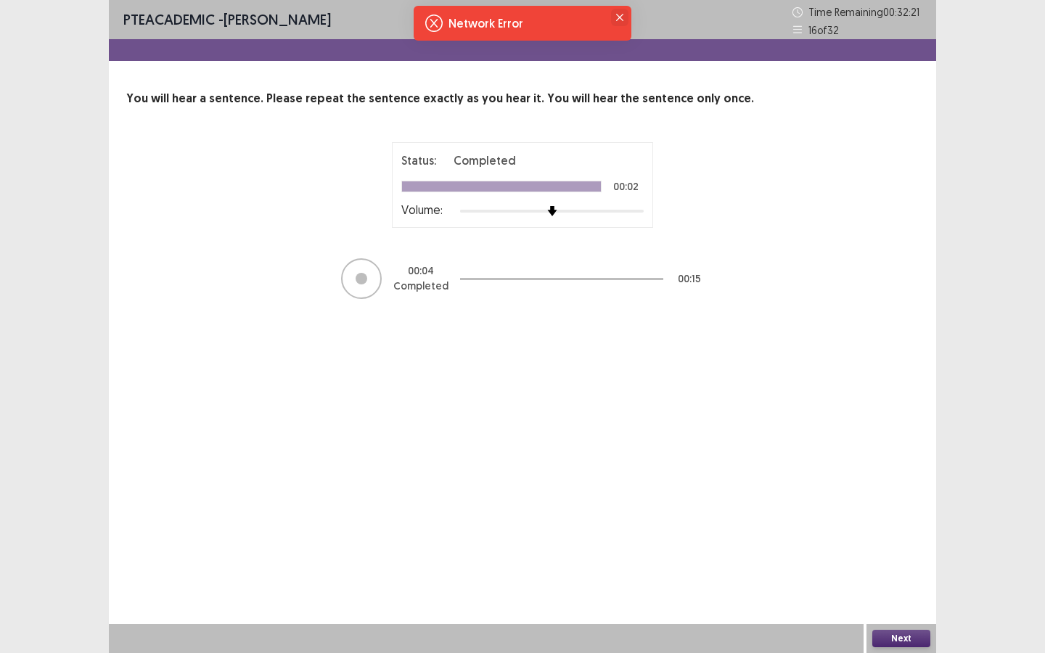
click at [621, 24] on button "Close" at bounding box center [619, 17] width 17 height 17
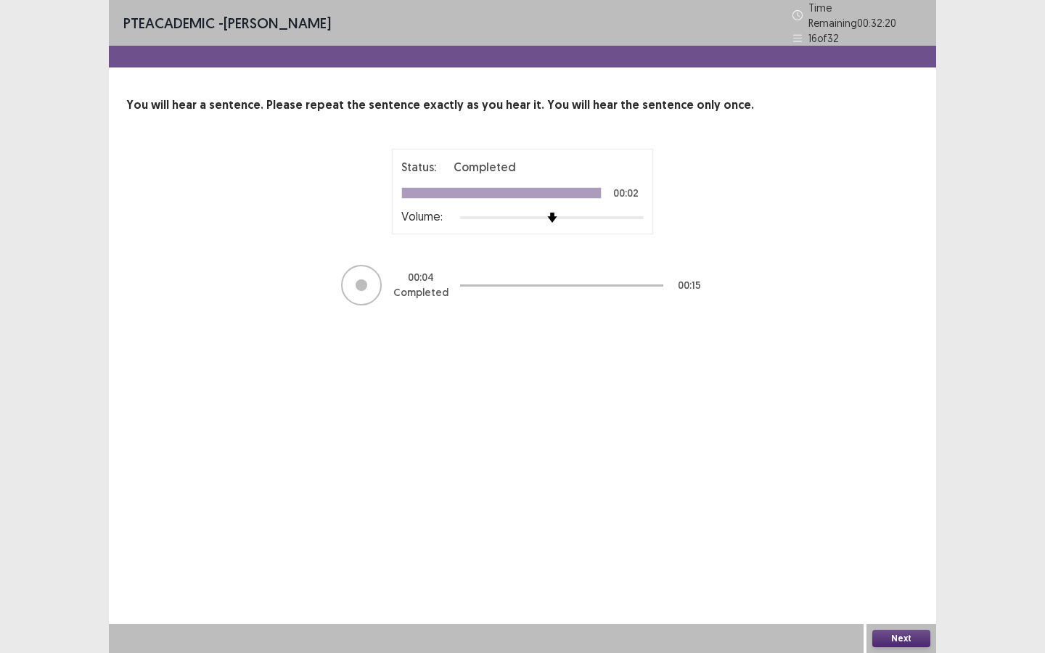
click at [751, 457] on div "Next" at bounding box center [902, 638] width 70 height 29
click at [751, 457] on button "Next" at bounding box center [902, 638] width 58 height 17
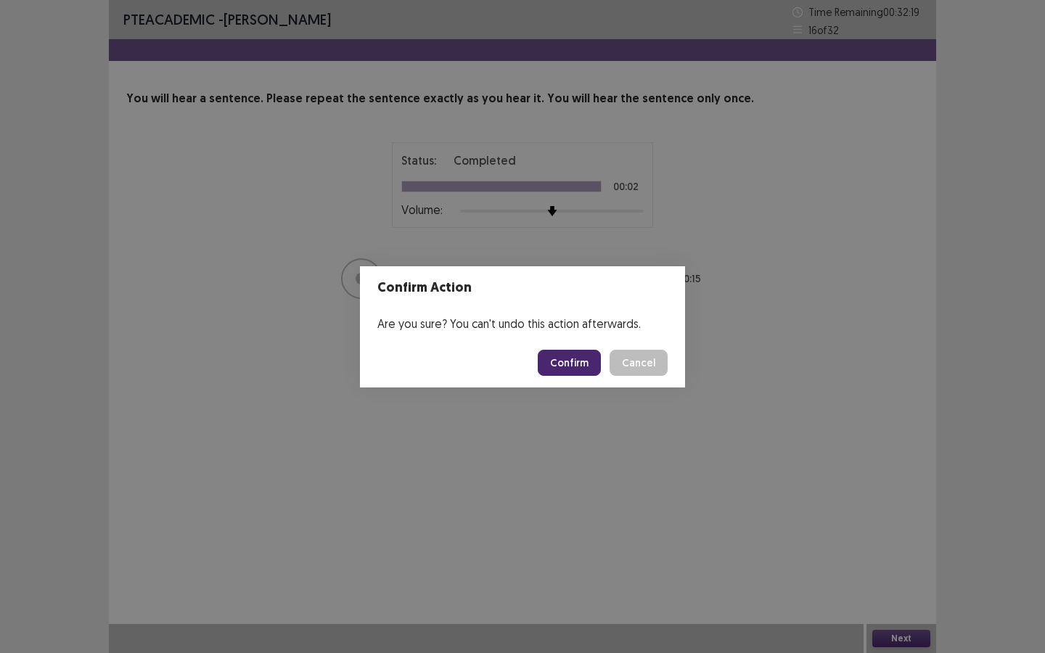
click at [588, 381] on footer "Confirm Cancel" at bounding box center [522, 362] width 325 height 49
click at [574, 361] on button "Confirm" at bounding box center [569, 363] width 63 height 26
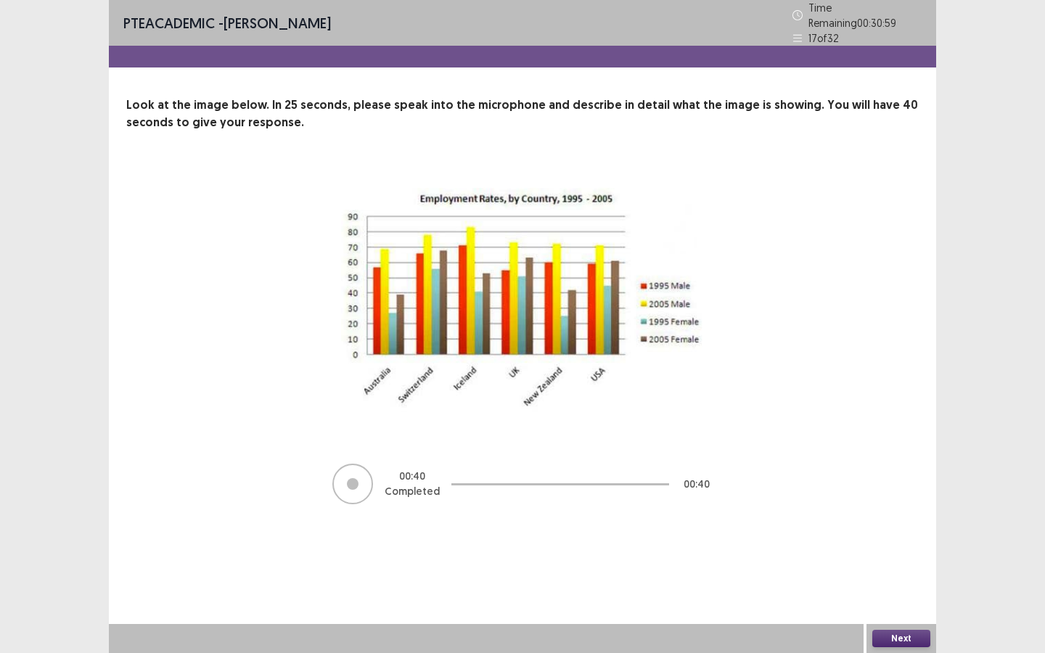
click at [751, 457] on button "Next" at bounding box center [902, 638] width 58 height 17
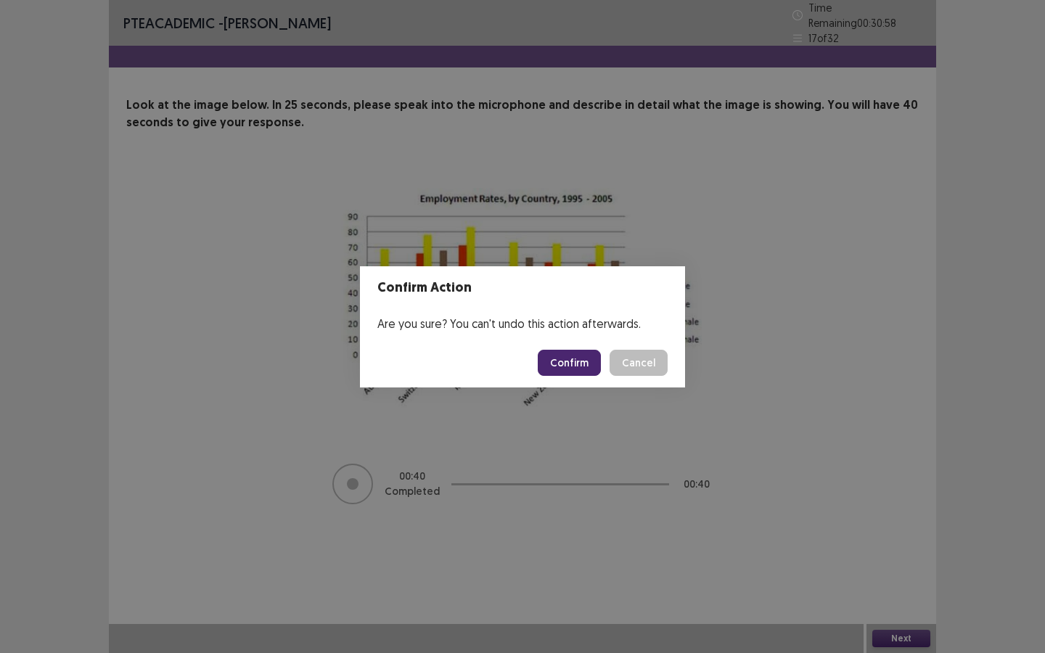
click at [560, 359] on button "Confirm" at bounding box center [569, 363] width 63 height 26
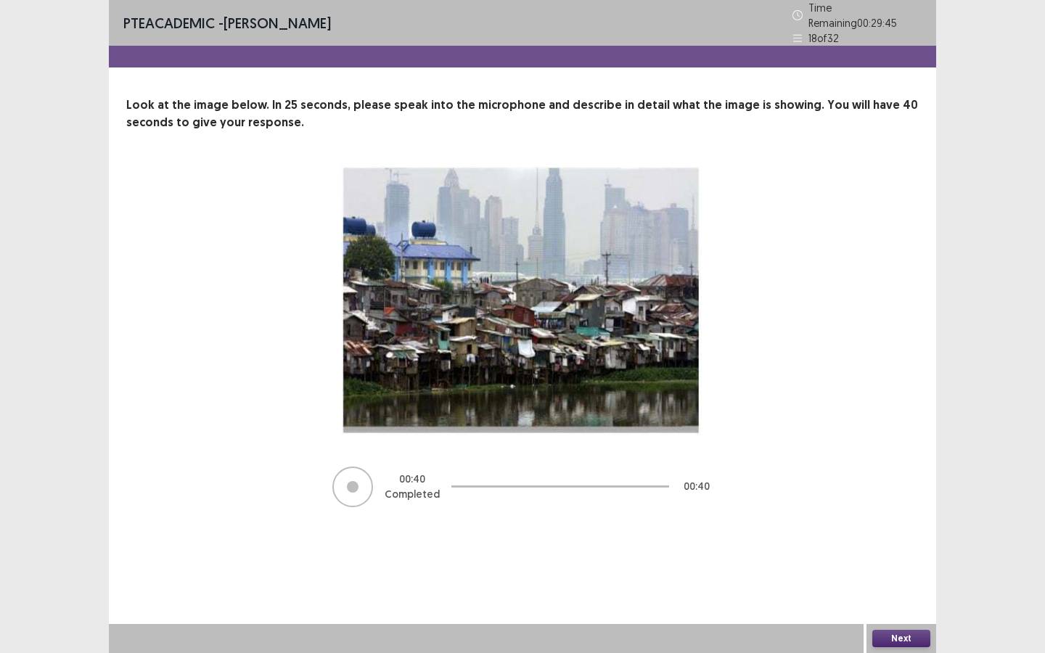
click at [751, 457] on button "Next" at bounding box center [902, 638] width 58 height 17
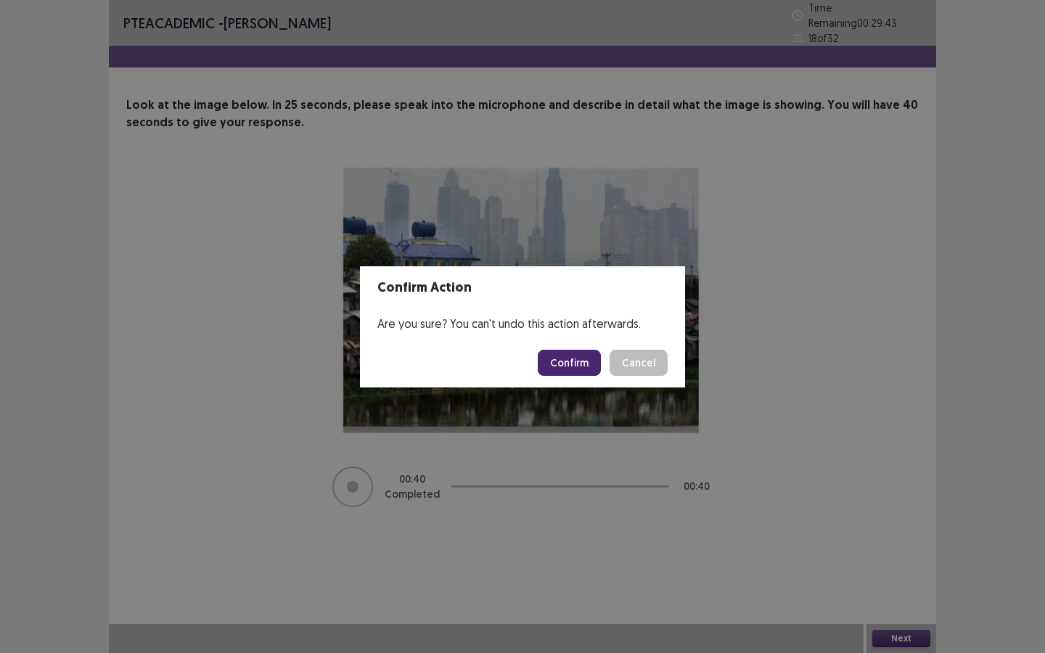
click at [572, 364] on button "Confirm" at bounding box center [569, 363] width 63 height 26
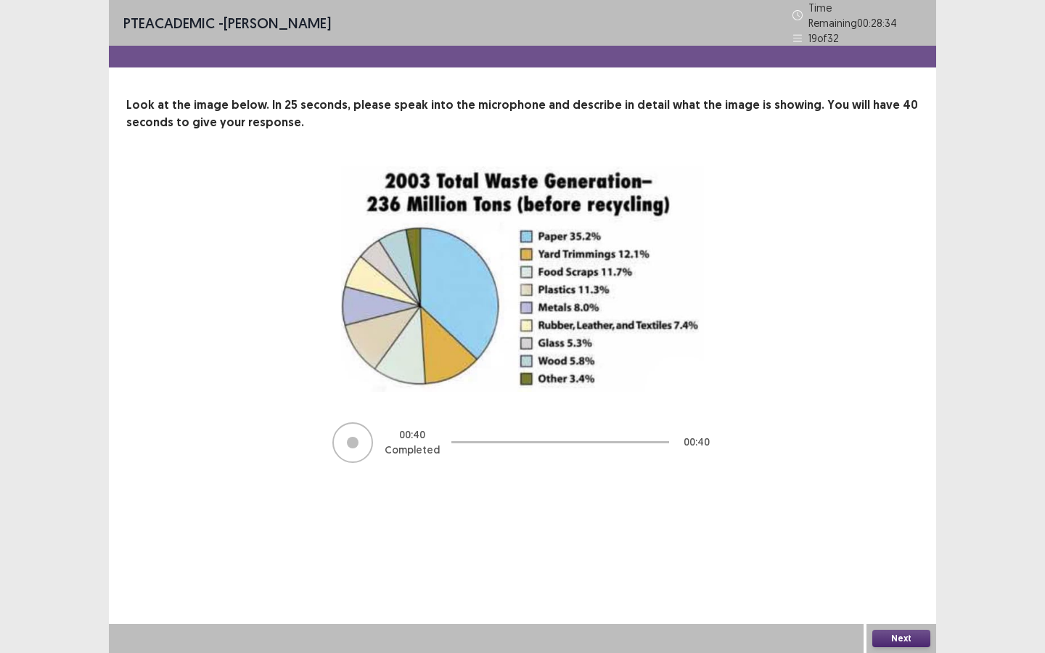
click at [751, 457] on button "Next" at bounding box center [902, 638] width 58 height 17
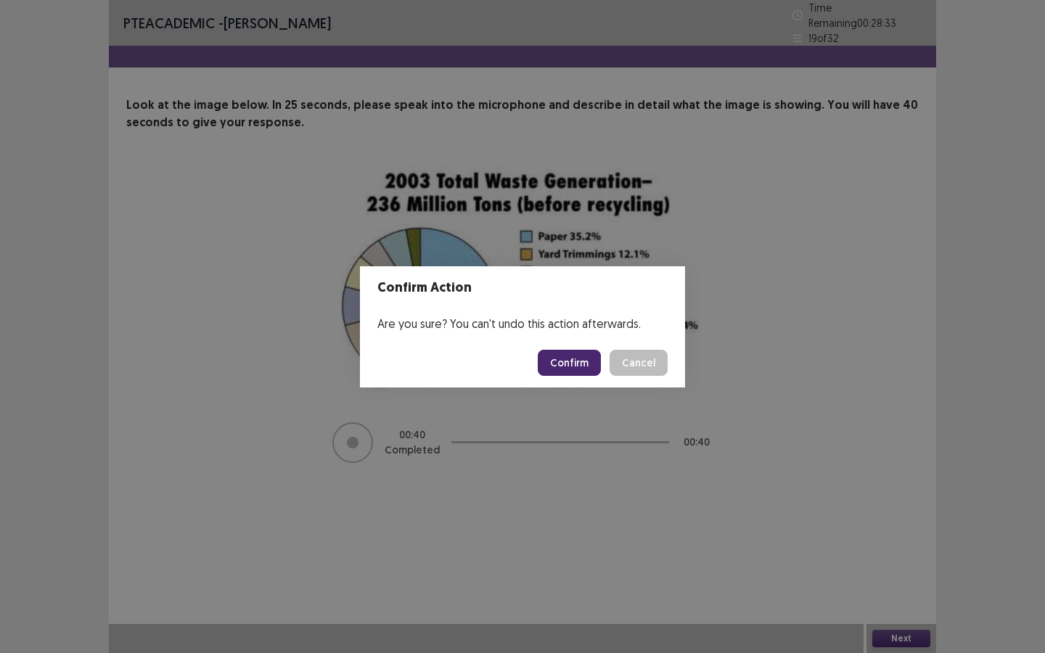
click at [555, 364] on button "Confirm" at bounding box center [569, 363] width 63 height 26
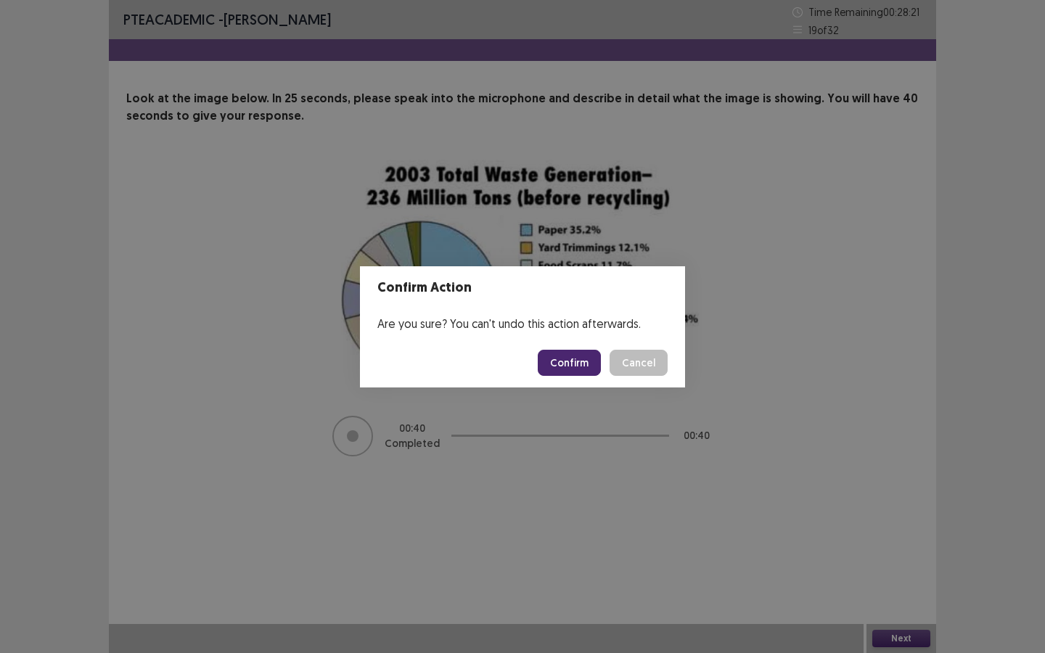
click at [556, 363] on button "Confirm" at bounding box center [569, 363] width 63 height 26
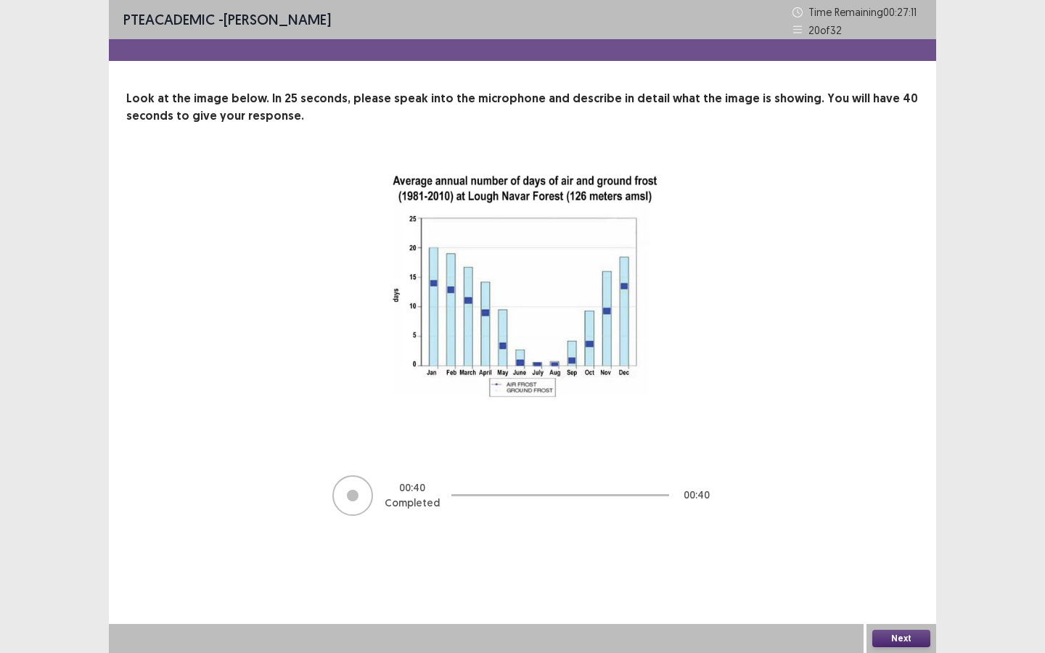
click at [751, 457] on button "Next" at bounding box center [902, 638] width 58 height 17
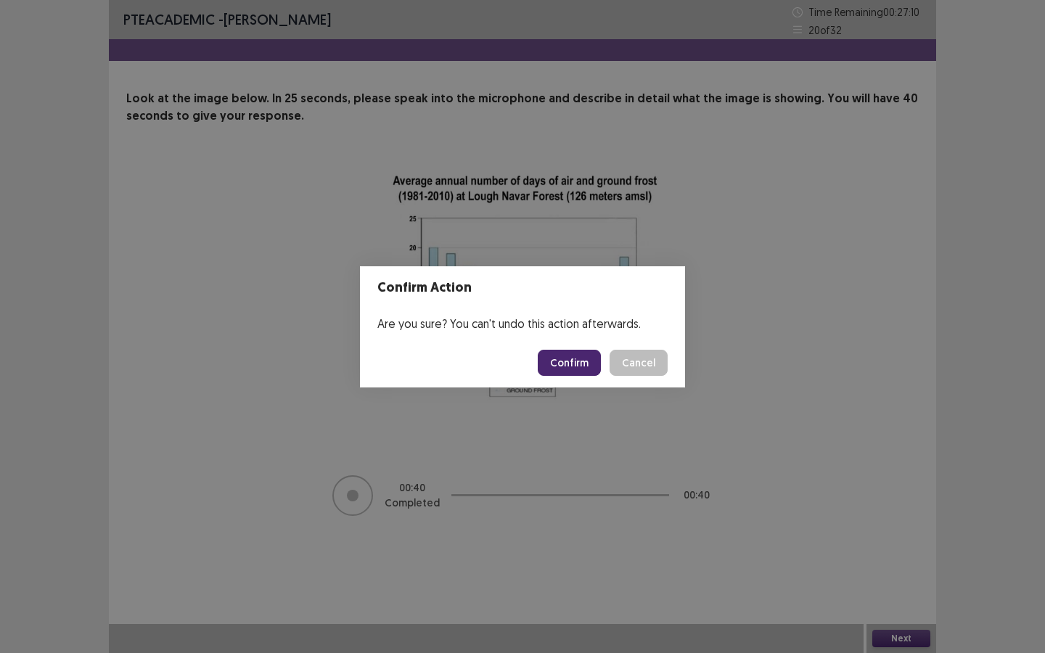
click at [547, 348] on footer "Confirm Cancel" at bounding box center [522, 362] width 325 height 49
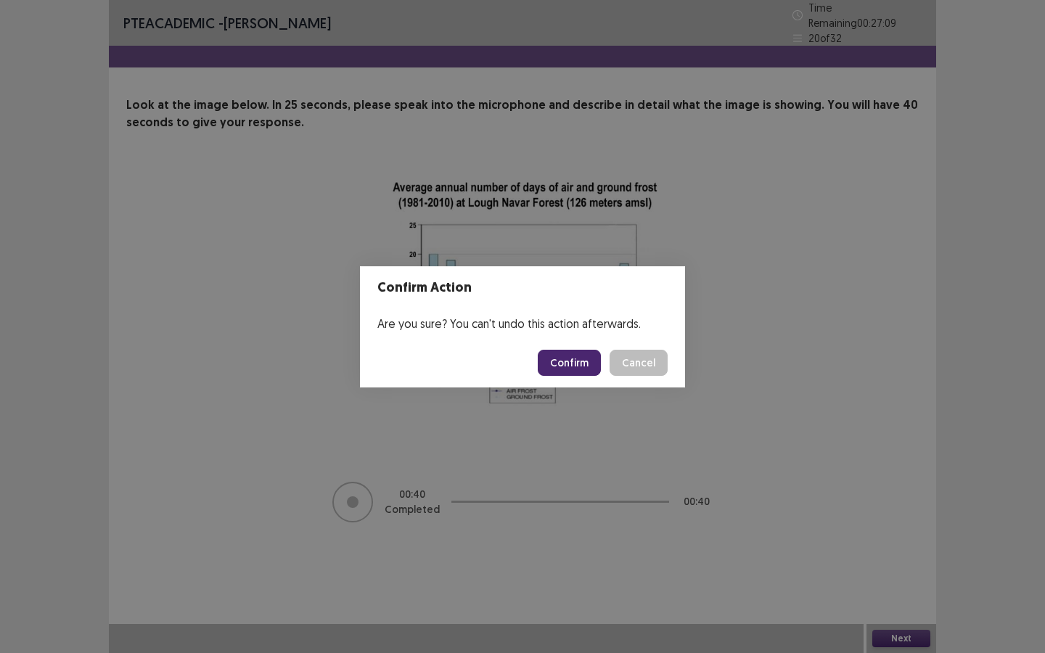
click at [558, 359] on button "Confirm" at bounding box center [569, 363] width 63 height 26
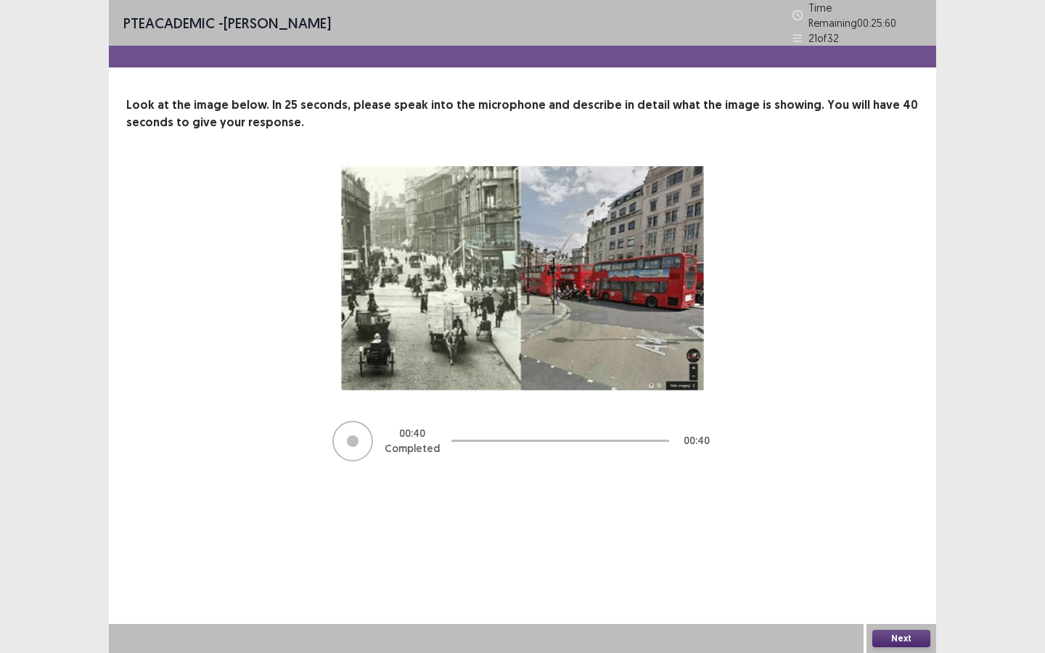
click at [751, 457] on button "Next" at bounding box center [902, 638] width 58 height 17
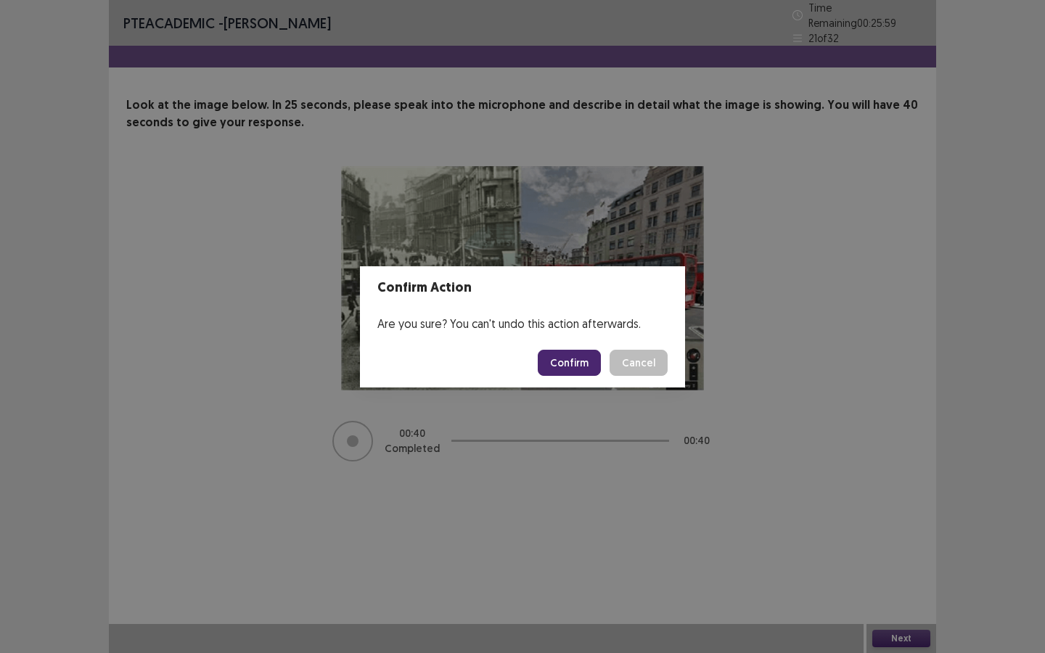
click at [560, 368] on button "Confirm" at bounding box center [569, 363] width 63 height 26
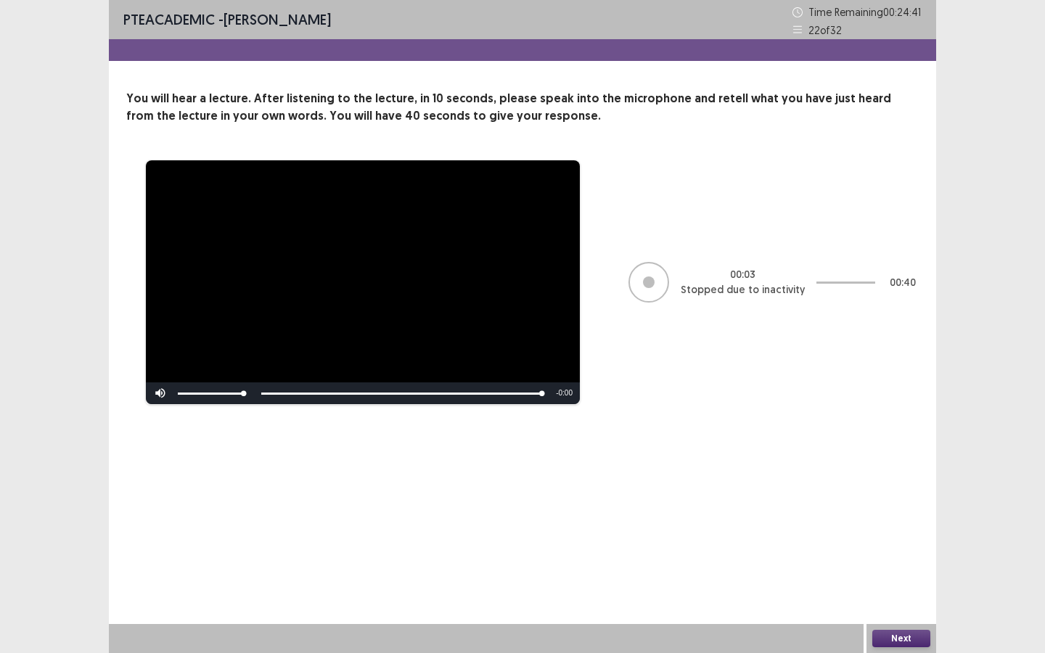
click at [647, 280] on div at bounding box center [649, 283] width 12 height 12
click at [751, 457] on button "Next" at bounding box center [902, 638] width 58 height 17
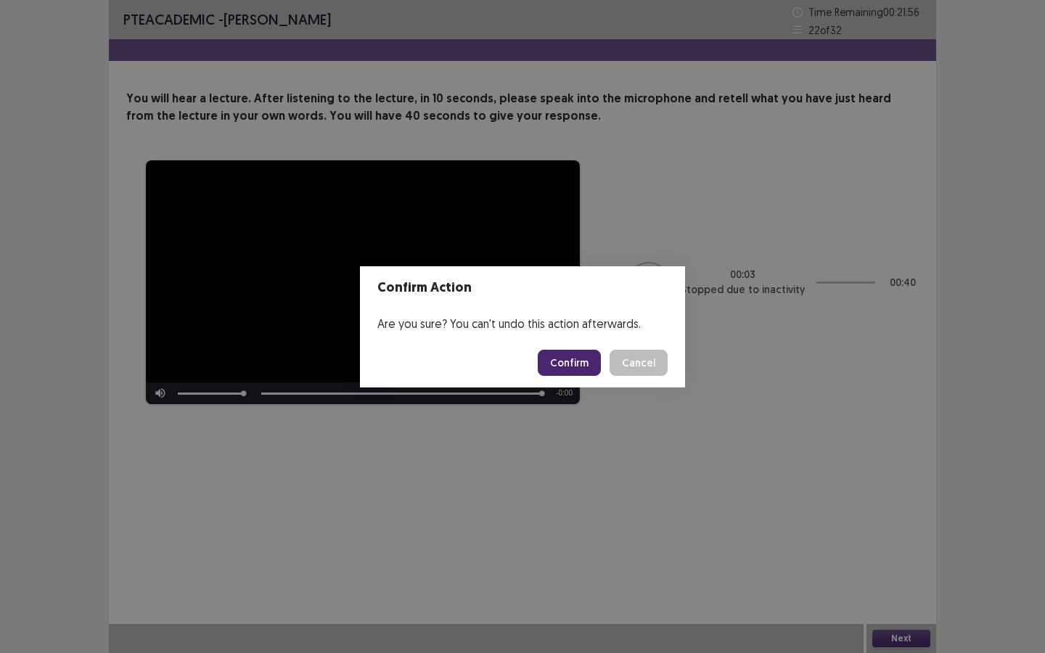
click at [557, 365] on button "Confirm" at bounding box center [569, 363] width 63 height 26
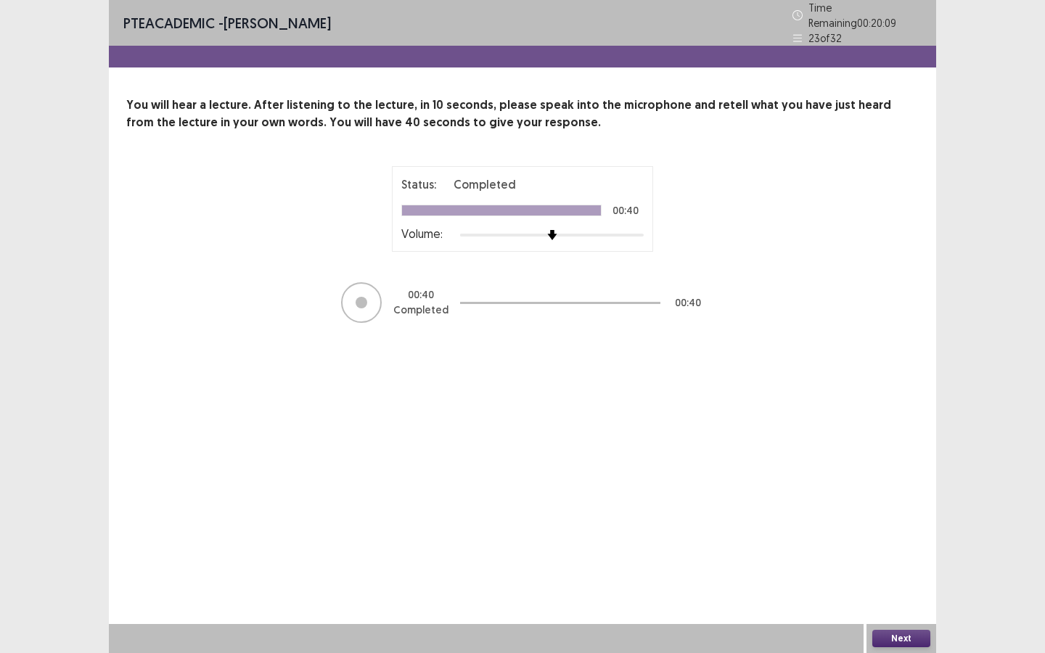
click at [751, 457] on button "Next" at bounding box center [902, 638] width 58 height 17
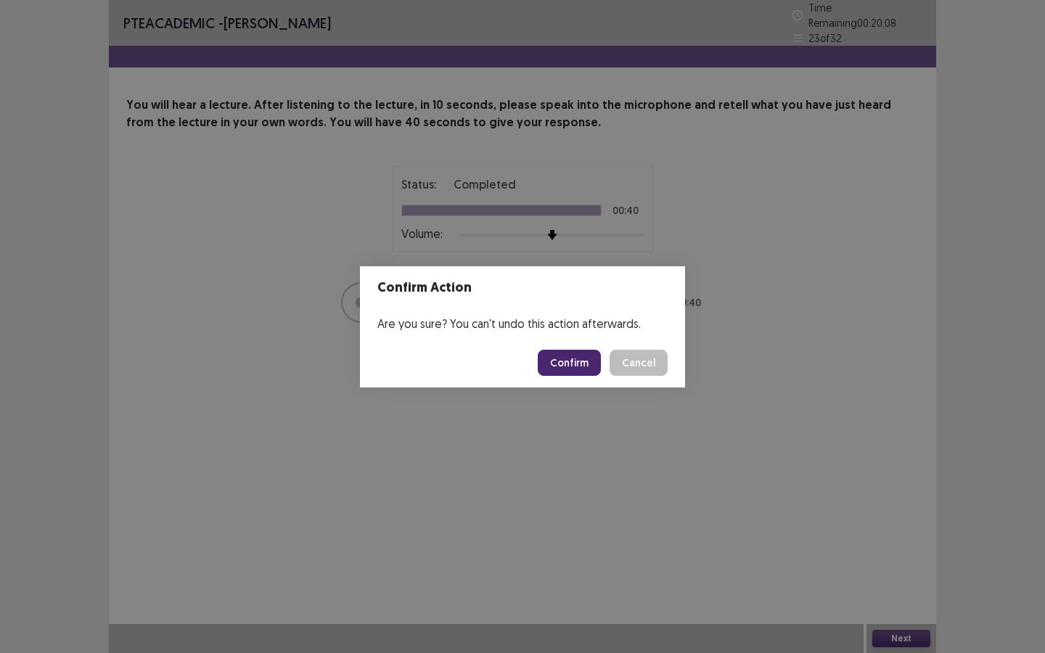
click at [573, 362] on button "Confirm" at bounding box center [569, 363] width 63 height 26
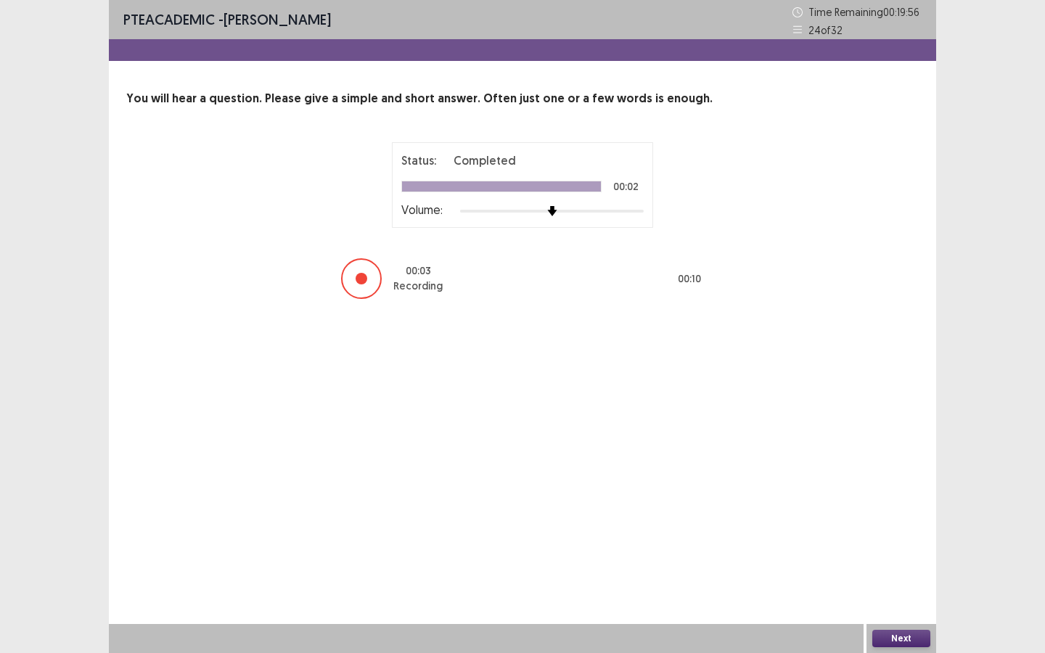
click at [751, 457] on button "Next" at bounding box center [902, 638] width 58 height 17
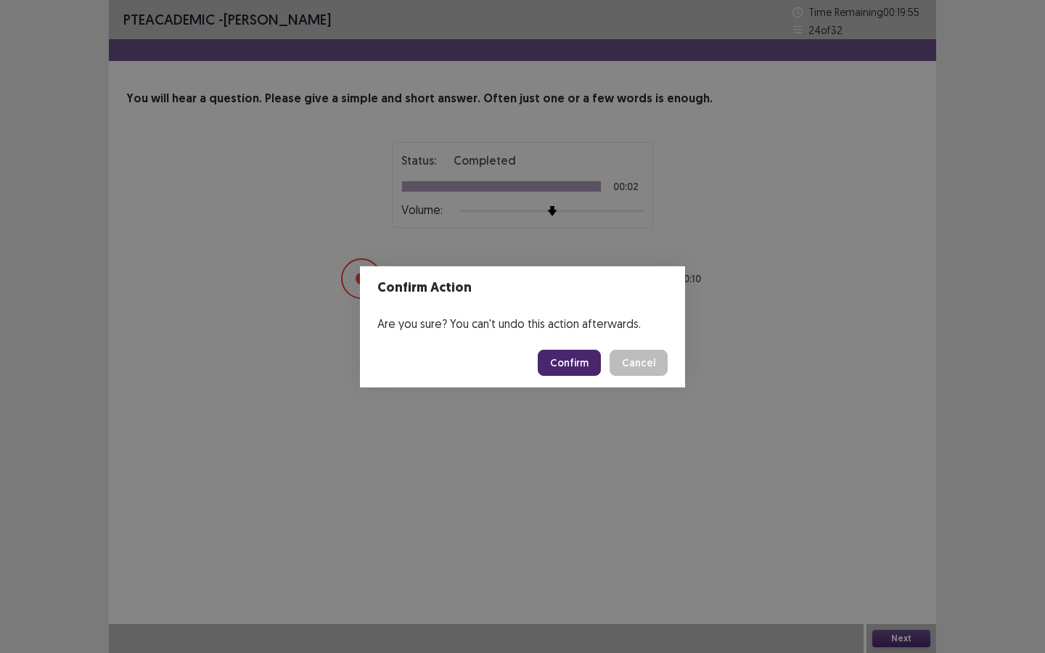
click at [558, 369] on button "Confirm" at bounding box center [569, 363] width 63 height 26
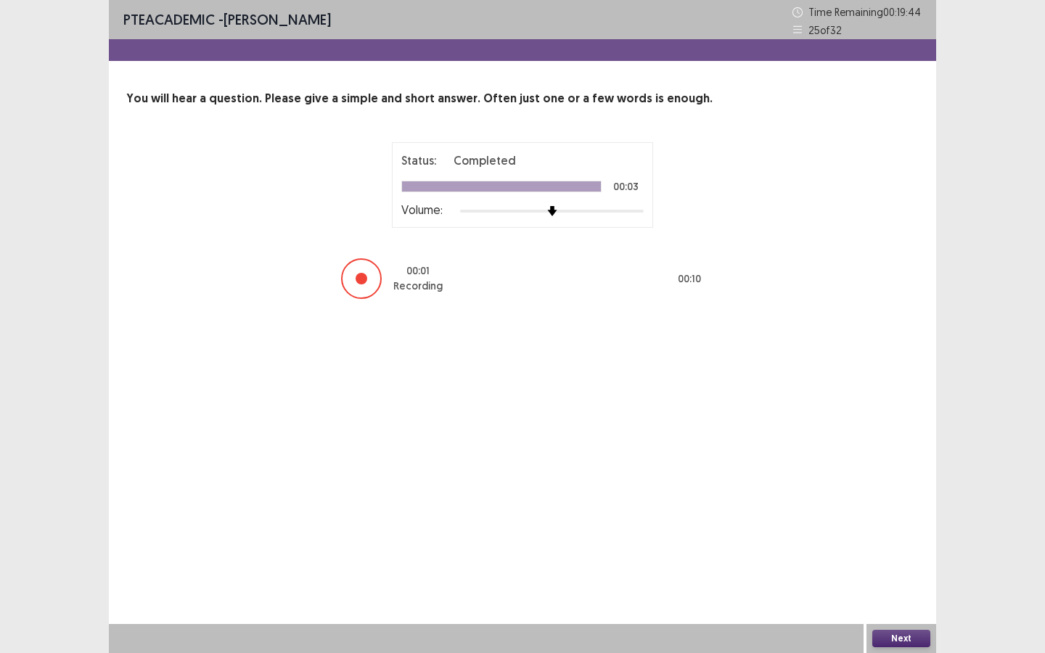
click at [751, 457] on button "Next" at bounding box center [902, 638] width 58 height 17
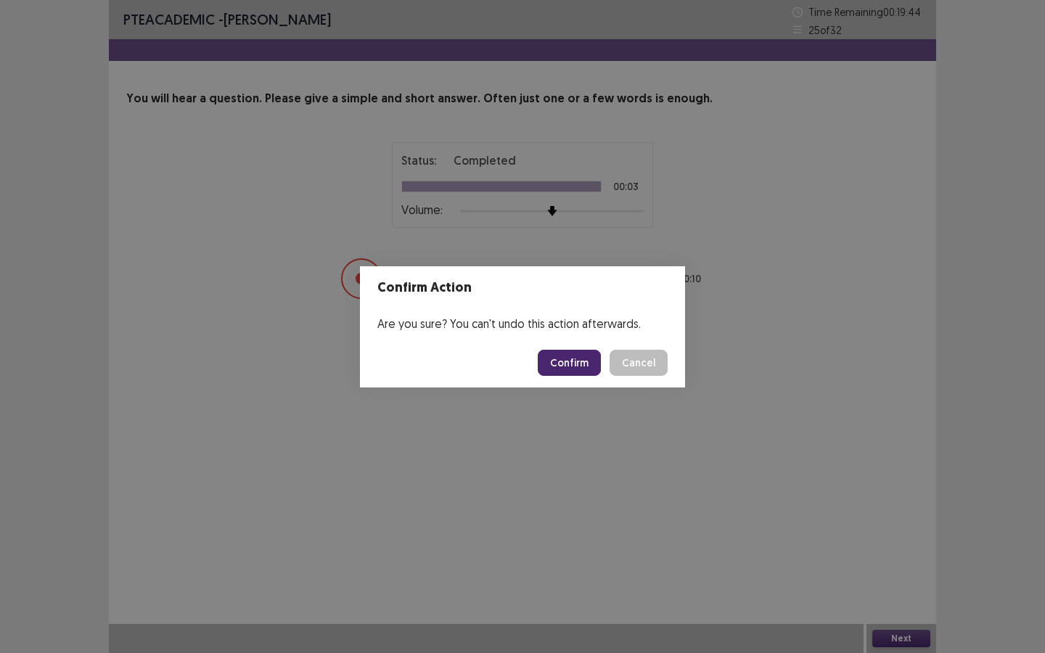
click at [576, 360] on button "Confirm" at bounding box center [569, 363] width 63 height 26
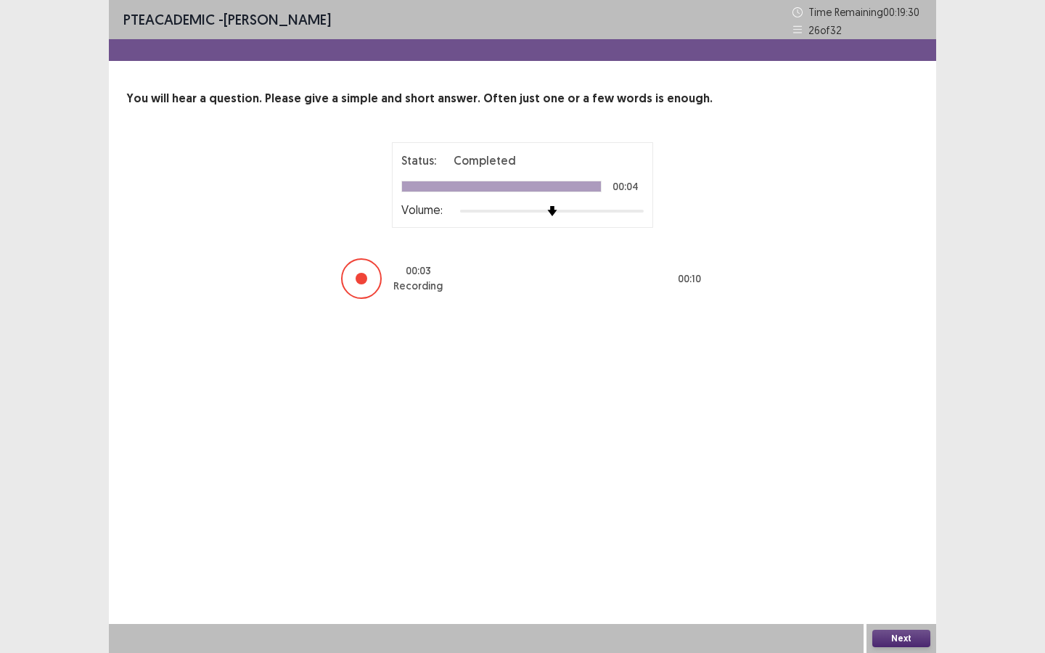
click at [751, 457] on button "Next" at bounding box center [902, 638] width 58 height 17
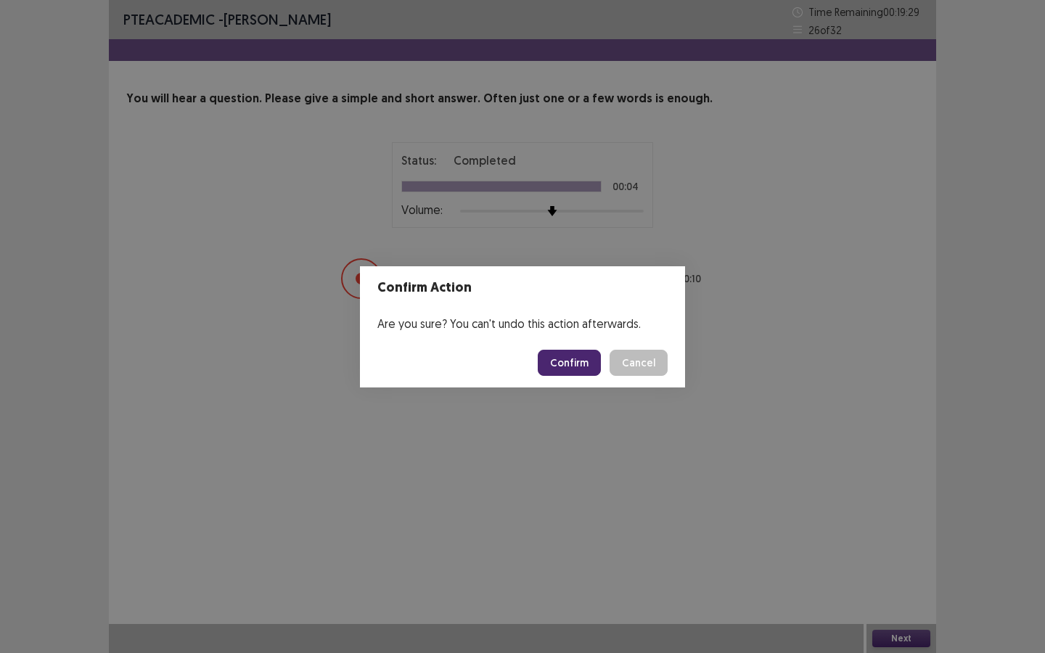
click at [568, 359] on button "Confirm" at bounding box center [569, 363] width 63 height 26
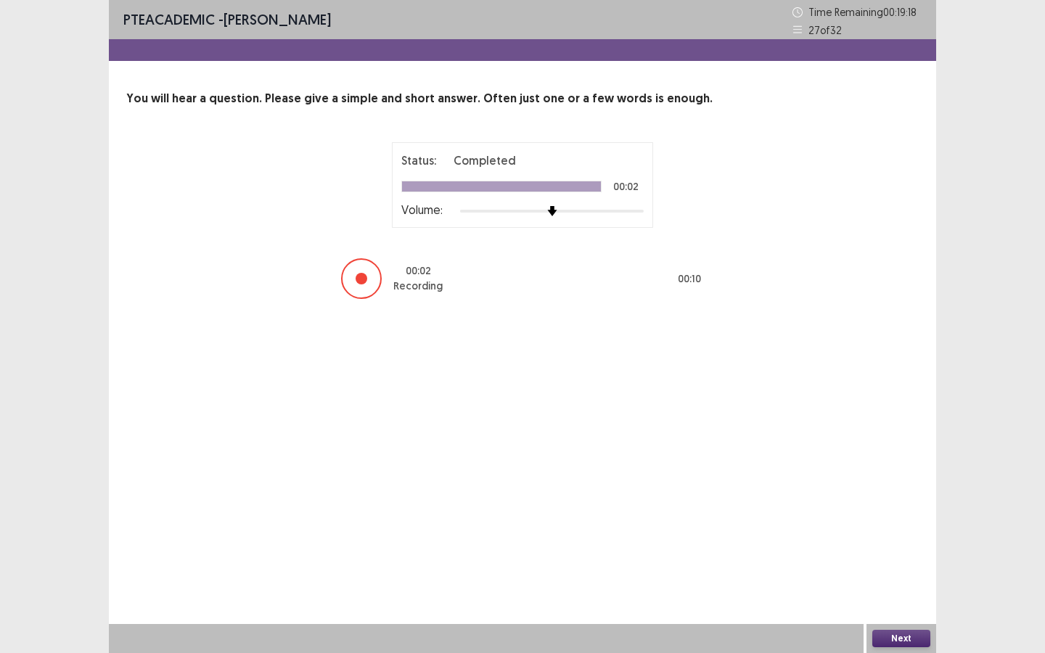
click at [751, 457] on button "Next" at bounding box center [902, 638] width 58 height 17
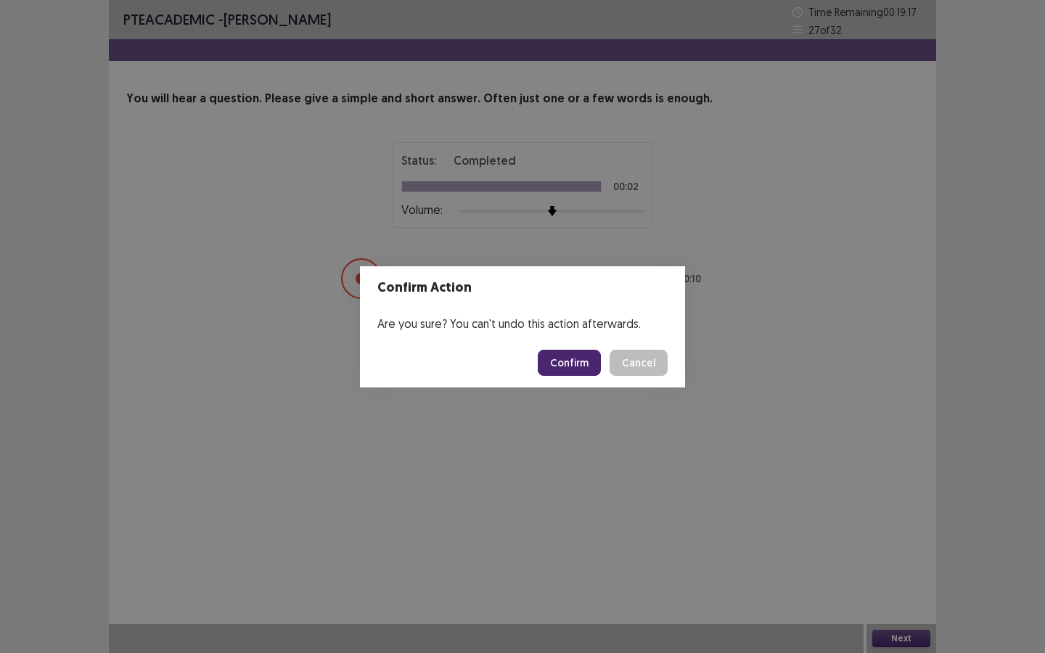
click at [553, 353] on button "Confirm" at bounding box center [569, 363] width 63 height 26
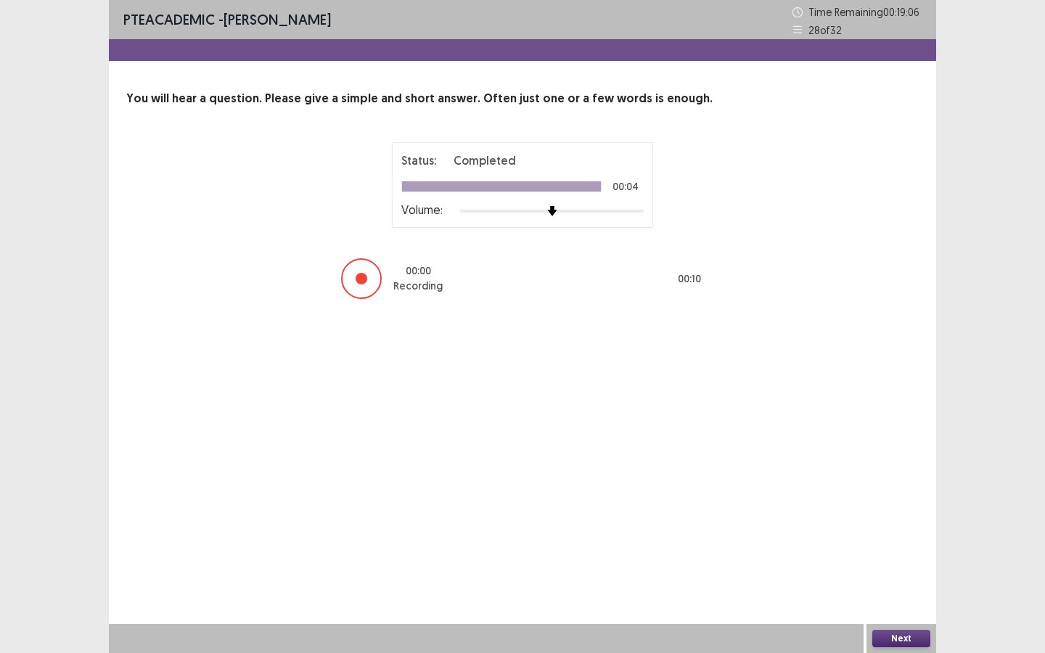
click at [751, 457] on button "Next" at bounding box center [902, 638] width 58 height 17
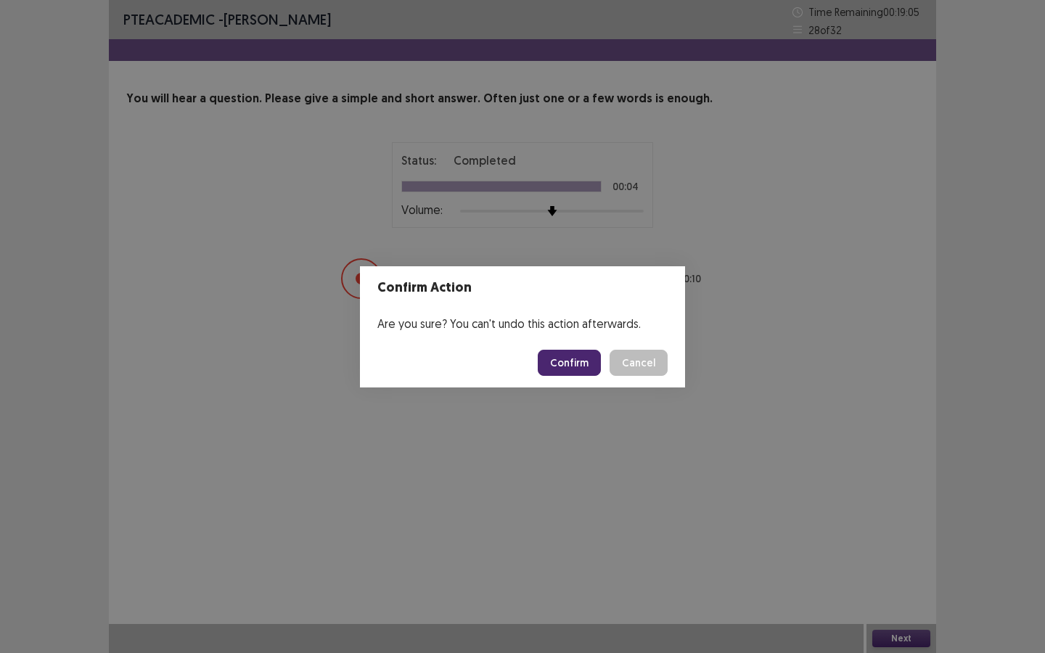
click at [563, 363] on button "Confirm" at bounding box center [569, 363] width 63 height 26
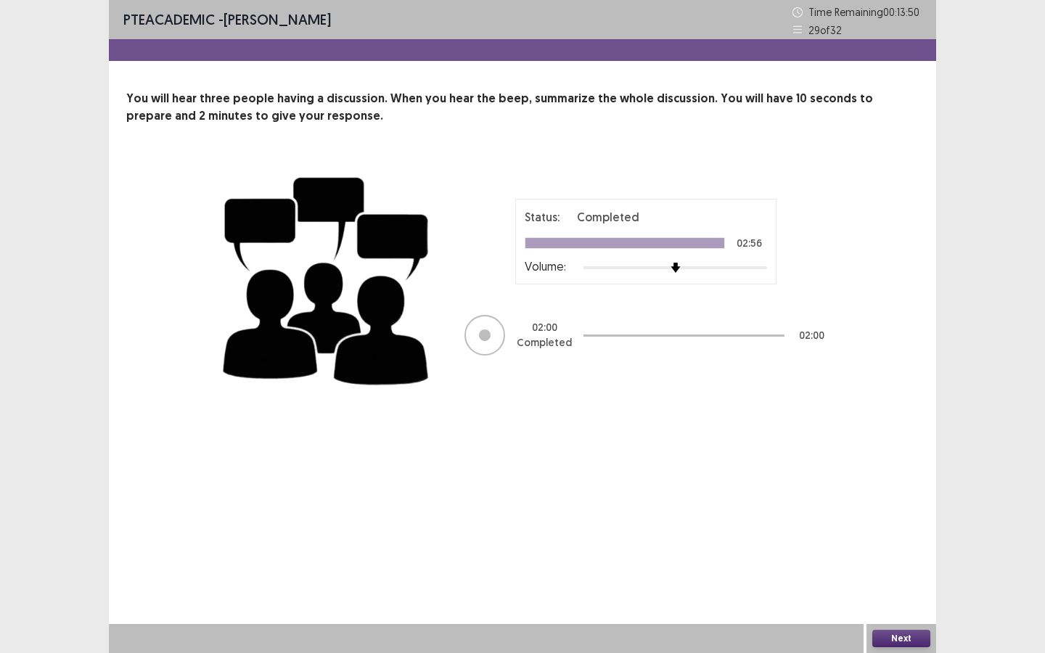
click at [751, 457] on button "Next" at bounding box center [902, 638] width 58 height 17
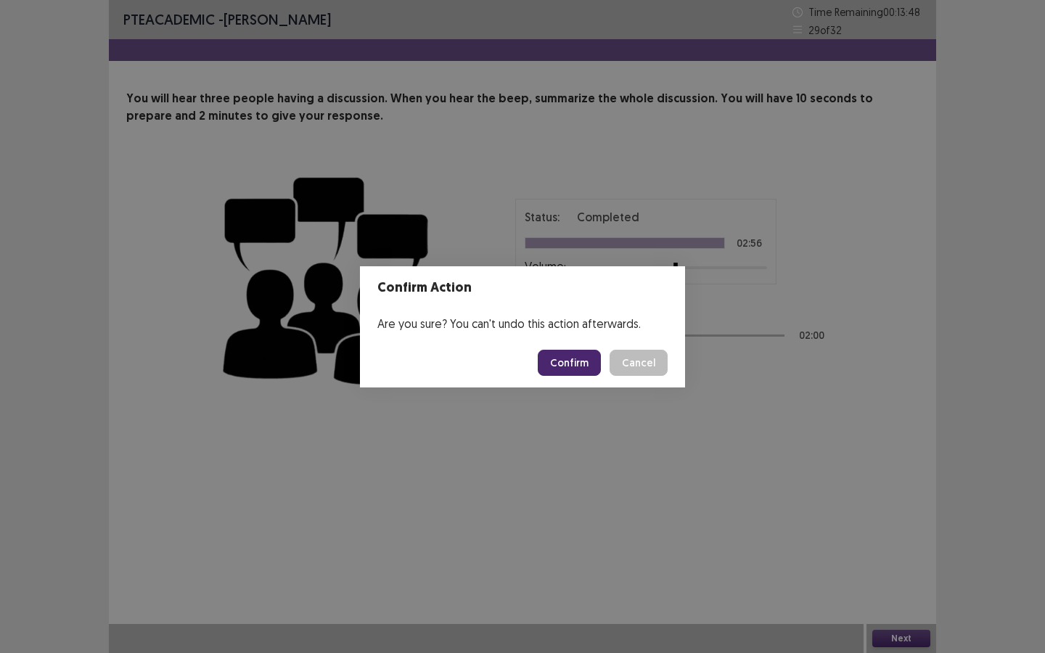
click at [555, 363] on button "Confirm" at bounding box center [569, 363] width 63 height 26
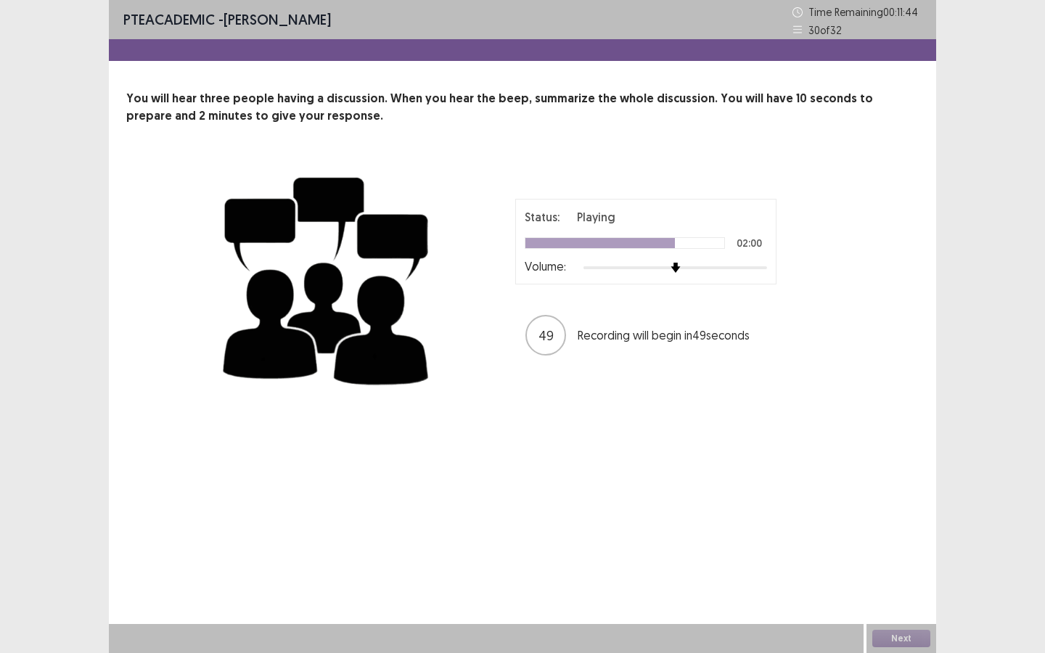
click at [553, 364] on div "Status: Playing 02:00 Volume: 49 Recording will begin in 49 seconds" at bounding box center [523, 278] width 610 height 237
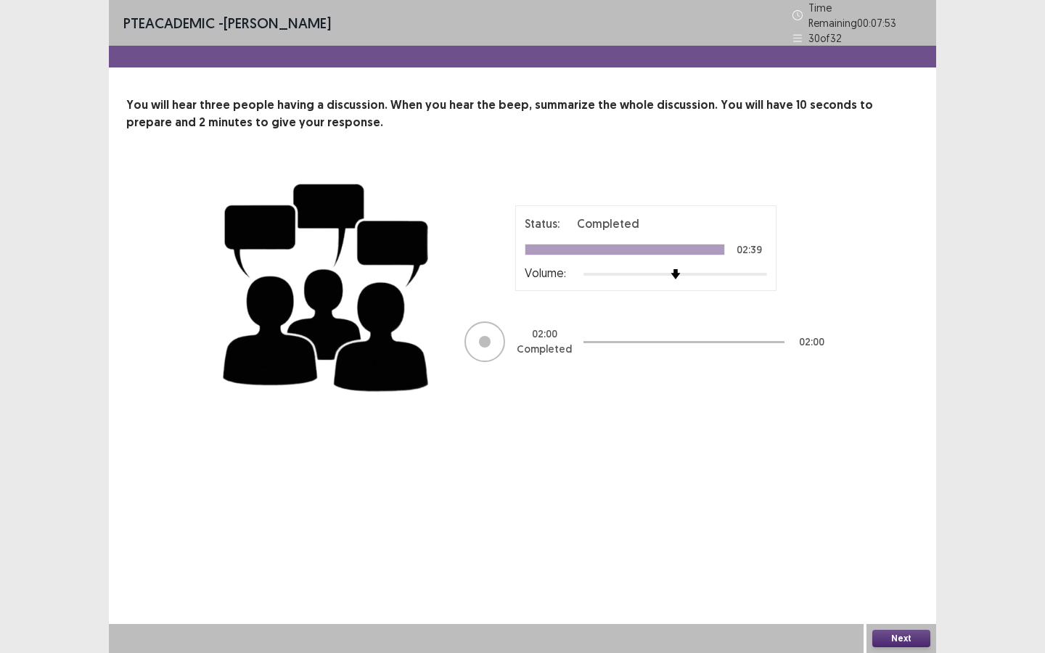
click at [751, 457] on button "Next" at bounding box center [902, 638] width 58 height 17
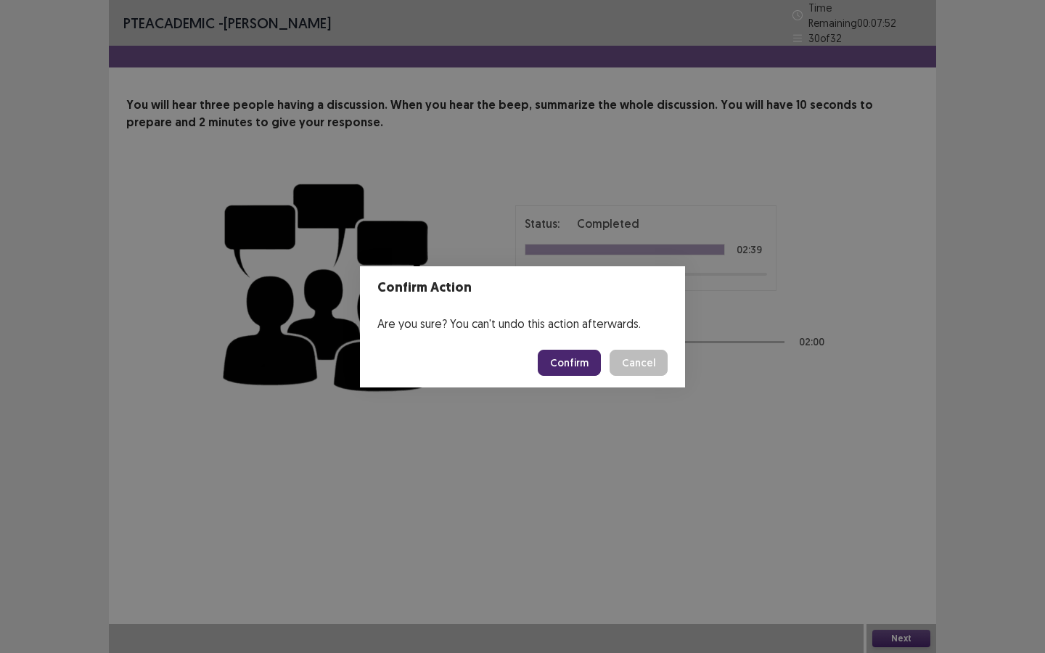
click at [564, 361] on button "Confirm" at bounding box center [569, 363] width 63 height 26
click at [550, 350] on button "Confirm" at bounding box center [569, 363] width 63 height 26
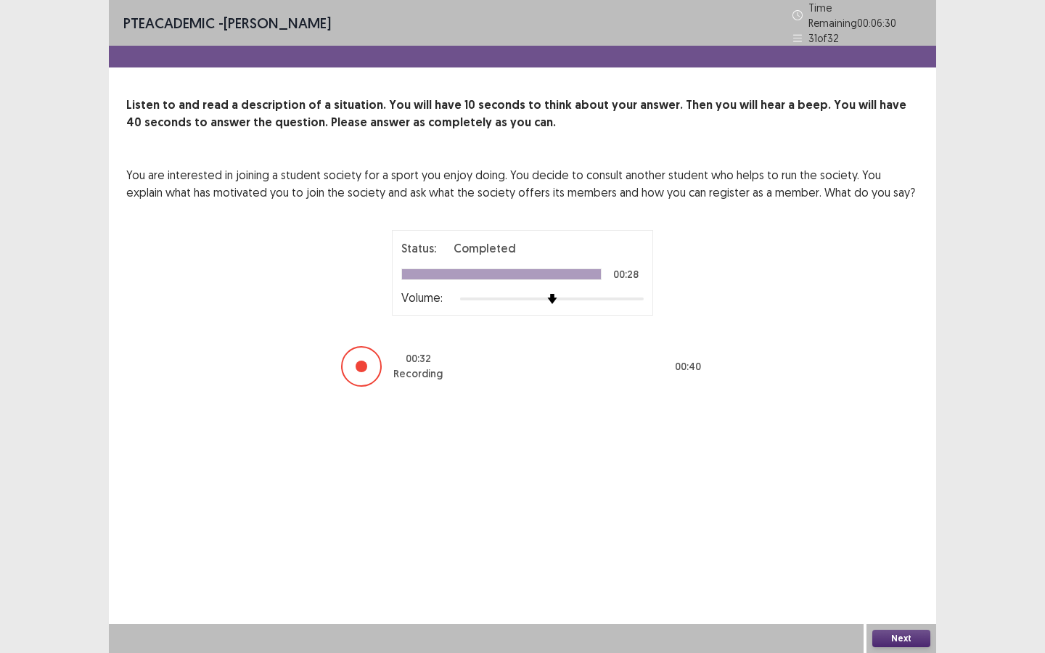
click at [751, 457] on button "Next" at bounding box center [902, 638] width 58 height 17
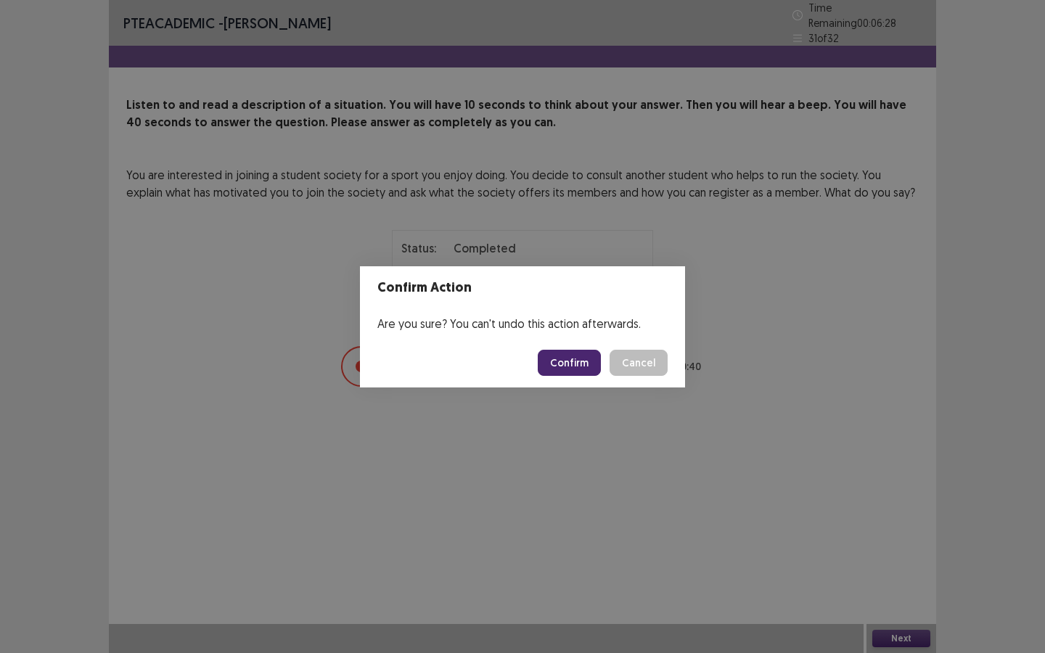
click at [570, 351] on button "Confirm" at bounding box center [569, 363] width 63 height 26
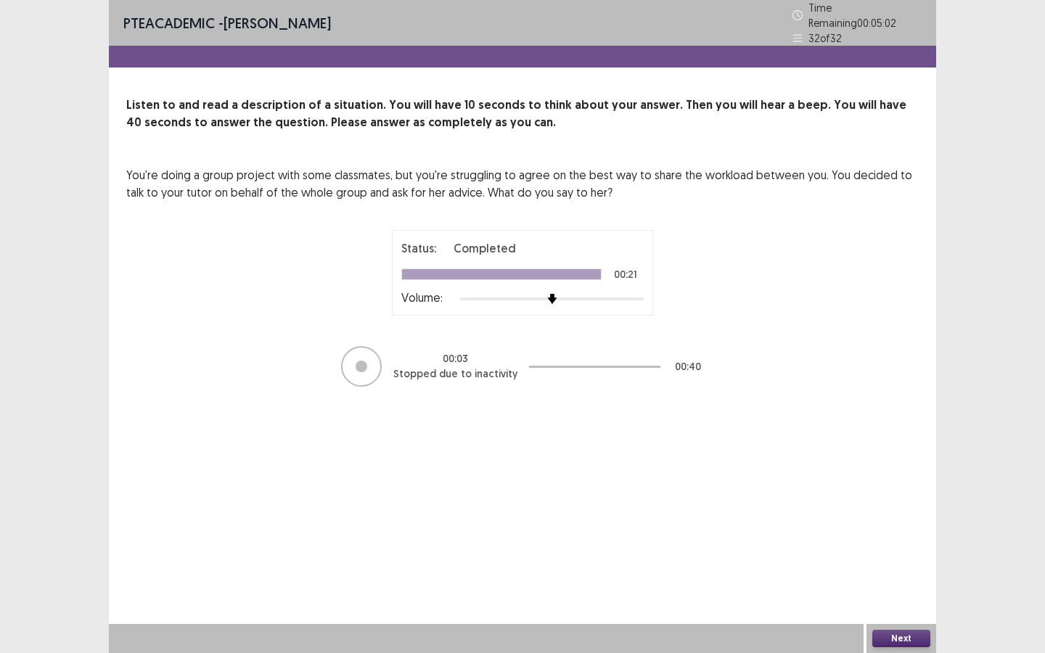
click at [751, 457] on button "Next" at bounding box center [902, 638] width 58 height 17
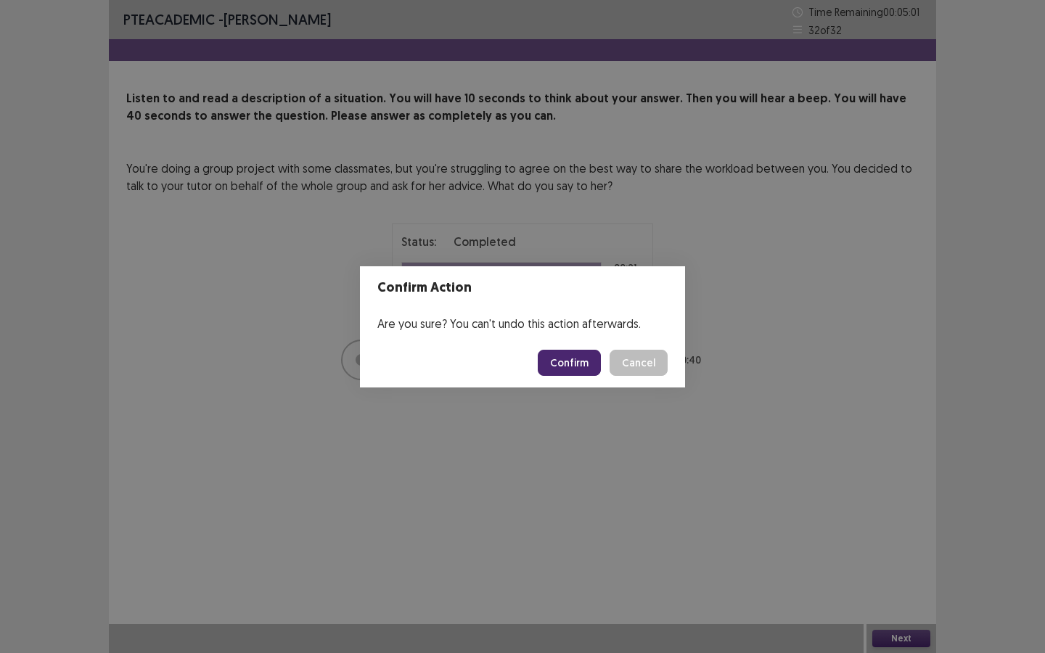
click at [559, 362] on button "Confirm" at bounding box center [569, 363] width 63 height 26
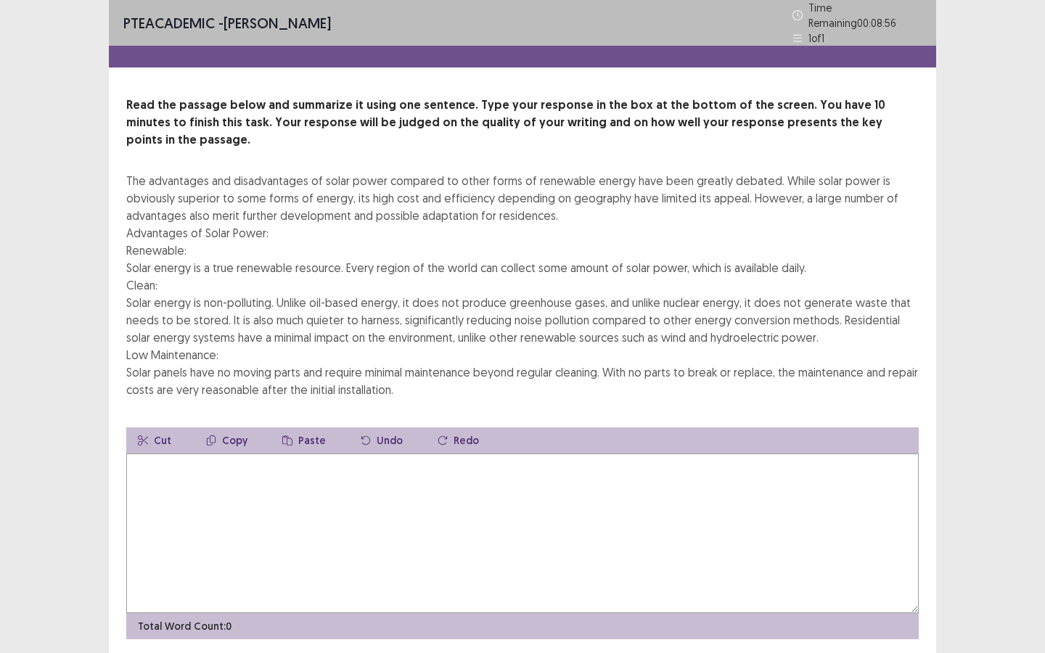
click at [240, 457] on textarea at bounding box center [522, 534] width 793 height 160
type textarea "*"
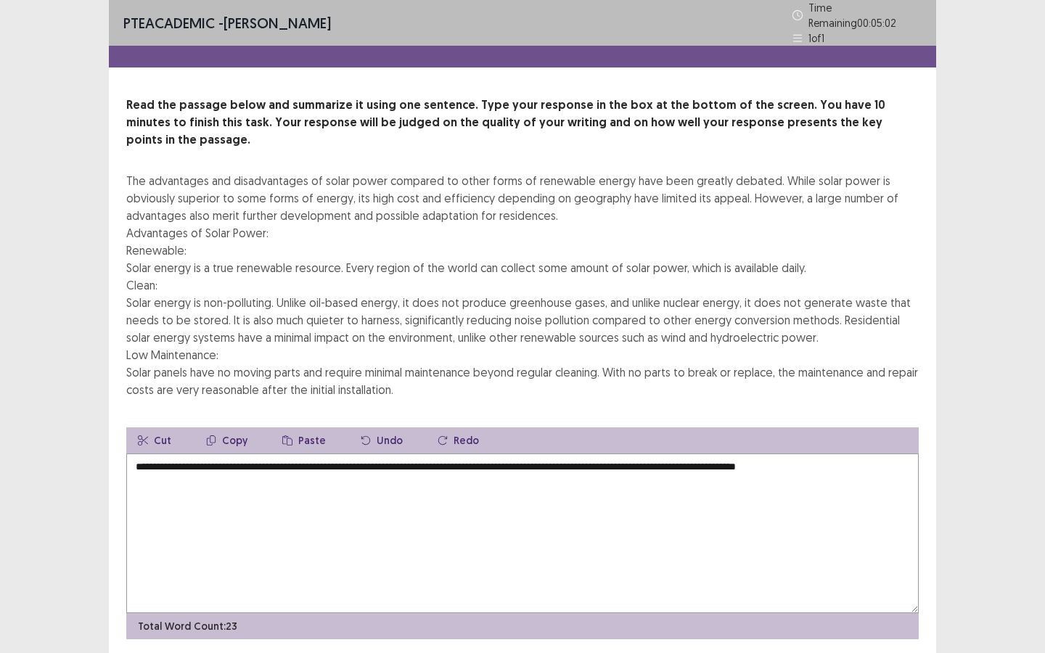
drag, startPoint x: 134, startPoint y: 200, endPoint x: 205, endPoint y: 205, distance: 72.0
click at [203, 205] on div "The advantages and disadvantages of solar power compared to other forms of rene…" at bounding box center [522, 285] width 793 height 226
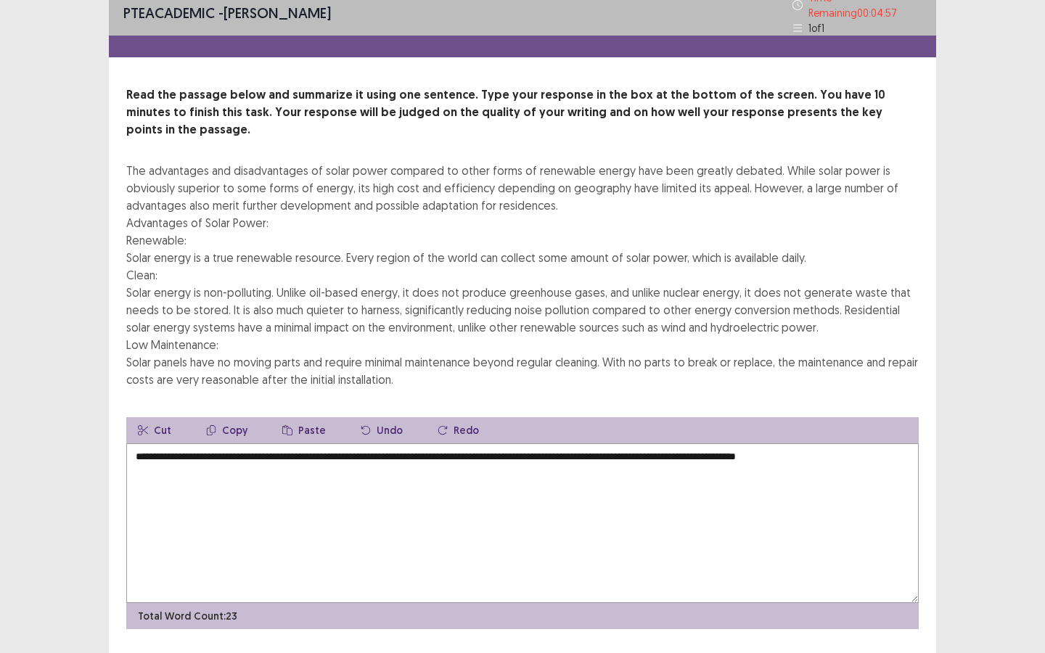
scroll to position [11, 0]
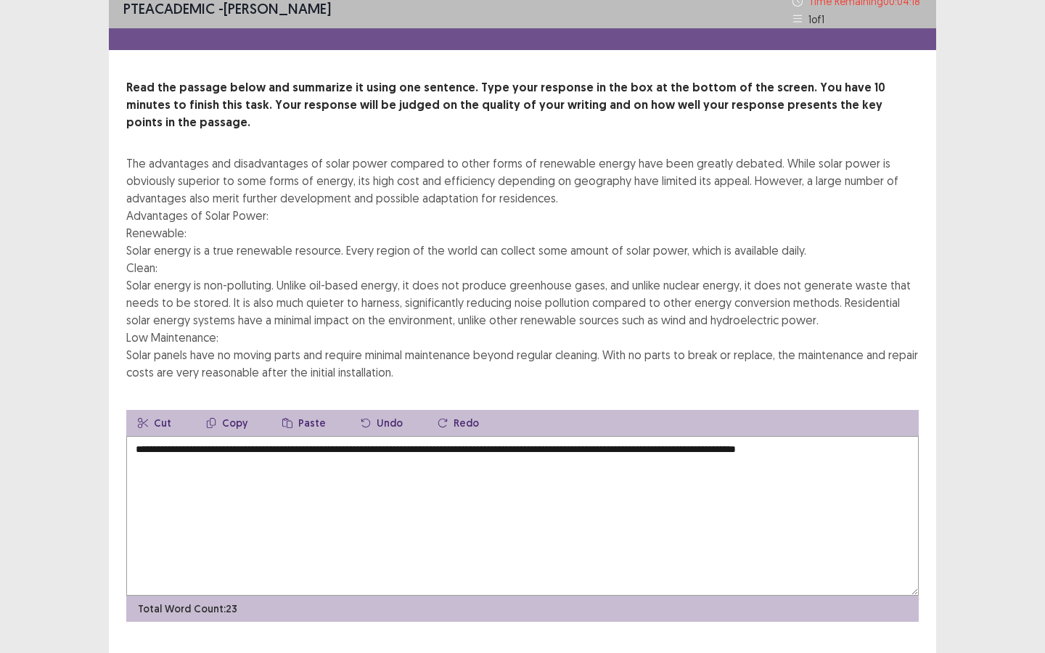
click at [264, 440] on textarea "**********" at bounding box center [522, 516] width 793 height 160
click at [320, 444] on textarea "**********" at bounding box center [522, 516] width 793 height 160
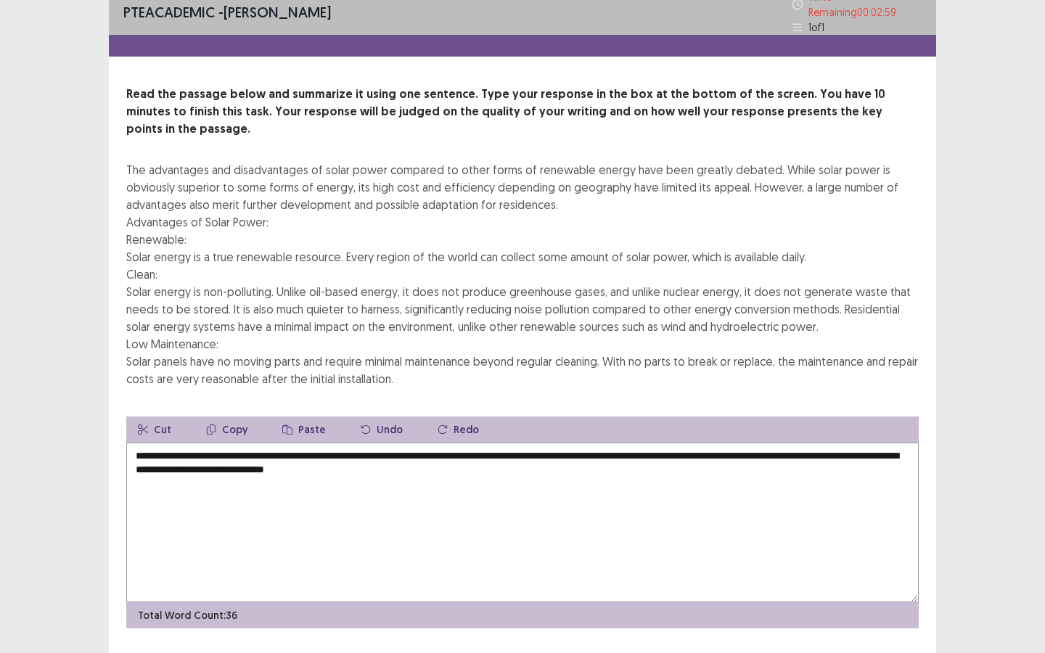
click at [531, 449] on textarea "**********" at bounding box center [522, 523] width 793 height 160
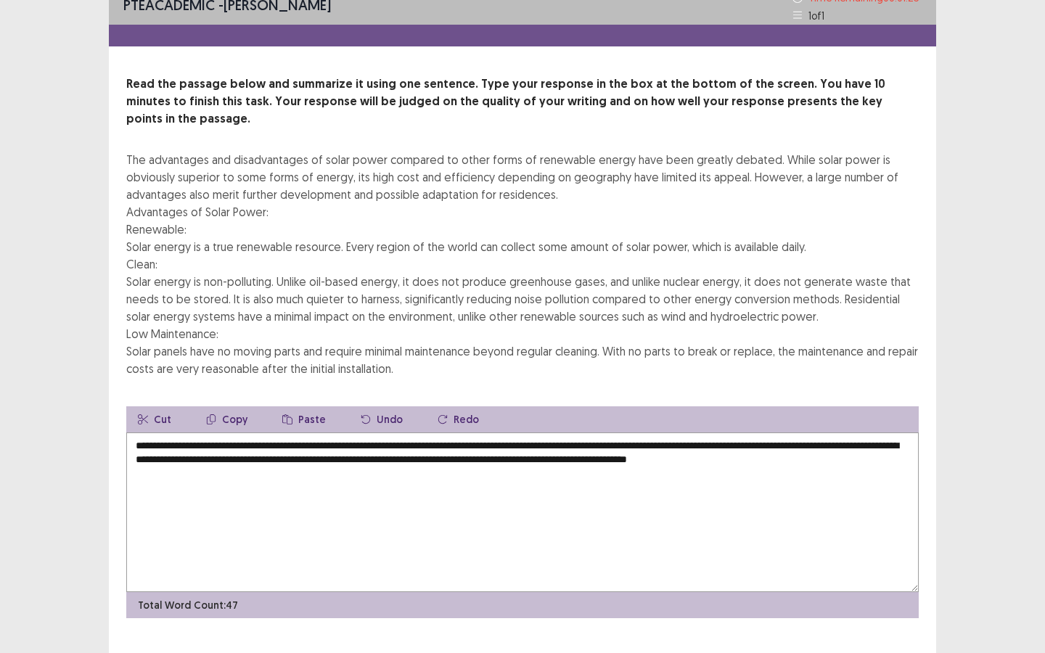
scroll to position [26, 0]
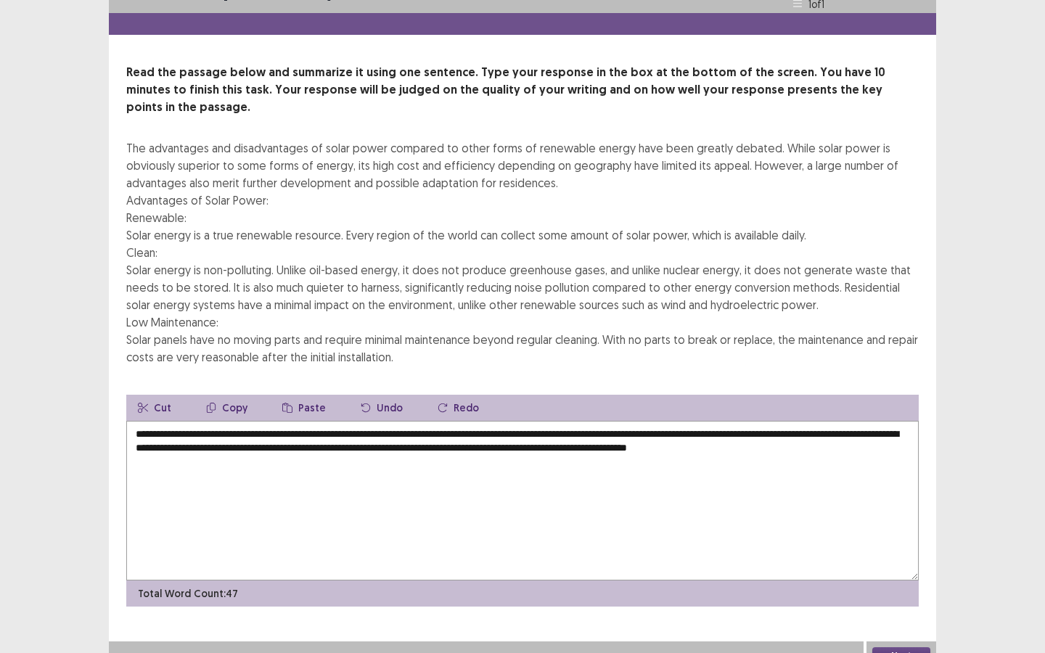
click at [751, 457] on button "Next" at bounding box center [902, 656] width 58 height 17
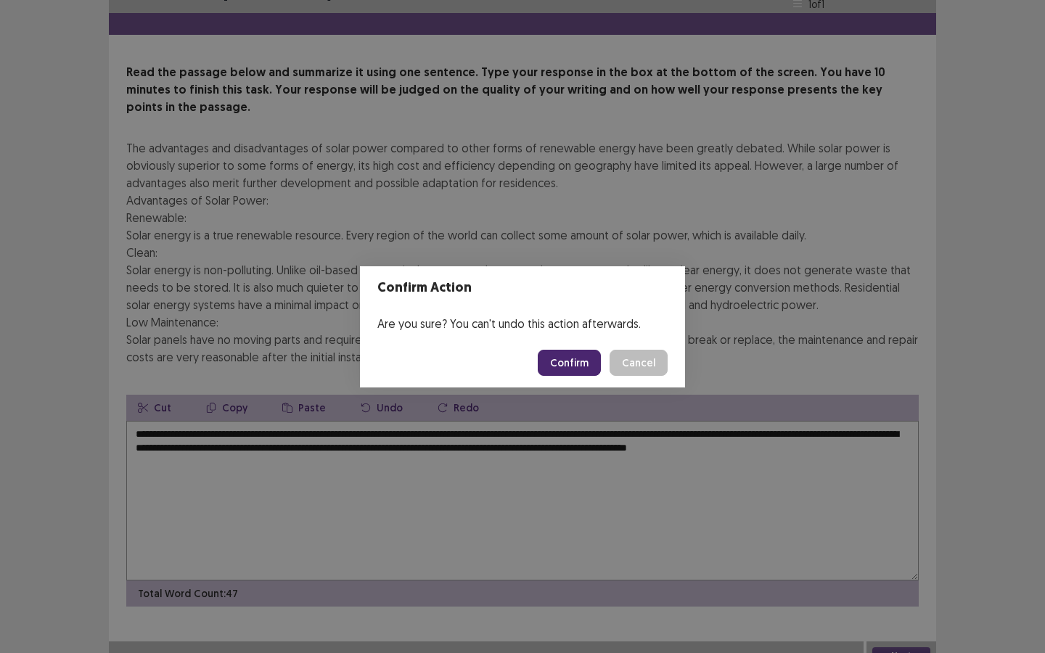
click at [441, 457] on div "Confirm Action Are you sure? You can't undo this action afterwards. Confirm Can…" at bounding box center [522, 326] width 1045 height 653
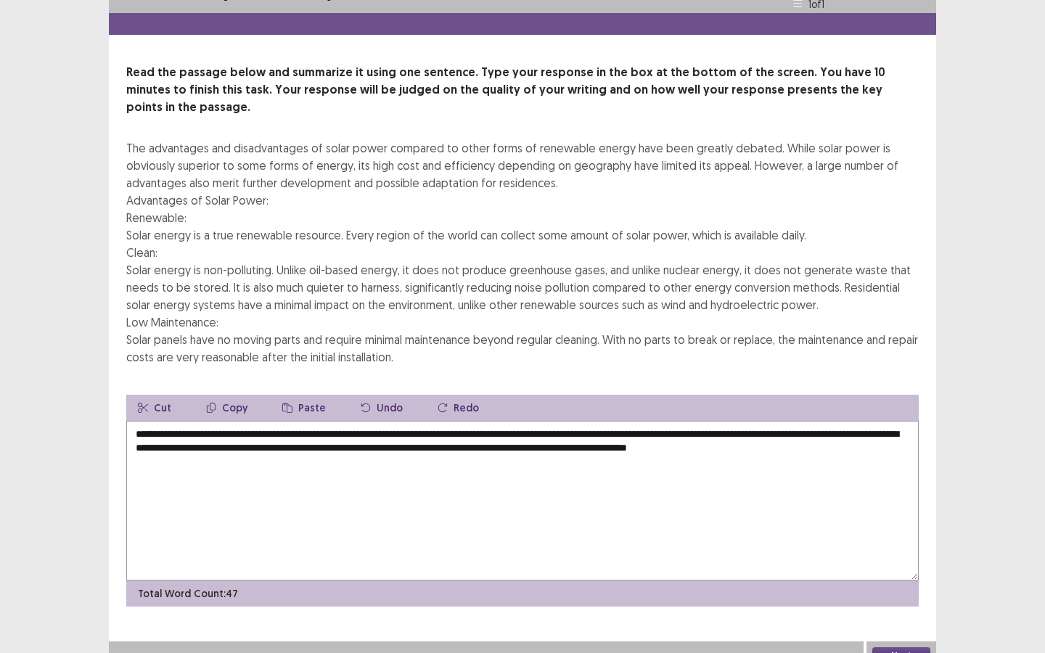
click at [295, 457] on textarea "**********" at bounding box center [522, 501] width 793 height 160
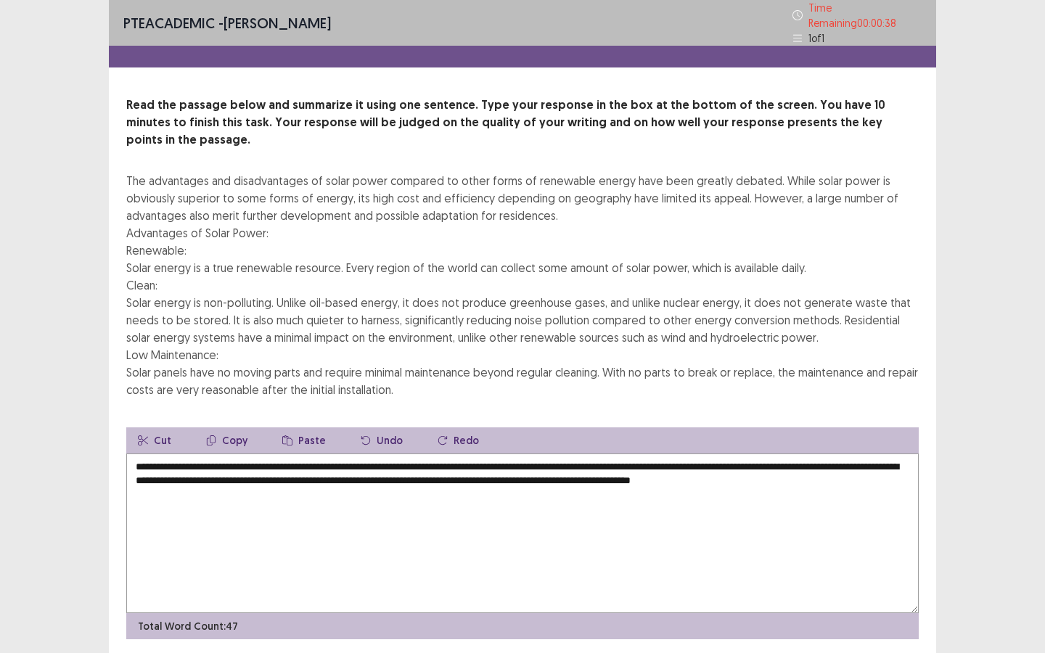
click at [751, 454] on textarea "**********" at bounding box center [522, 534] width 793 height 160
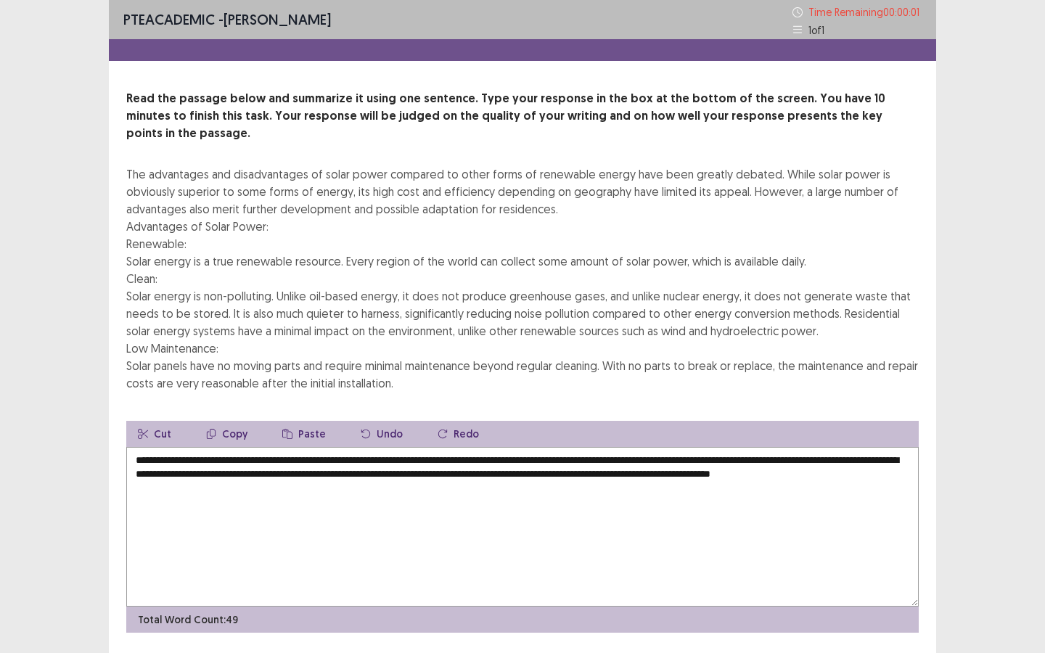
type textarea "**********"
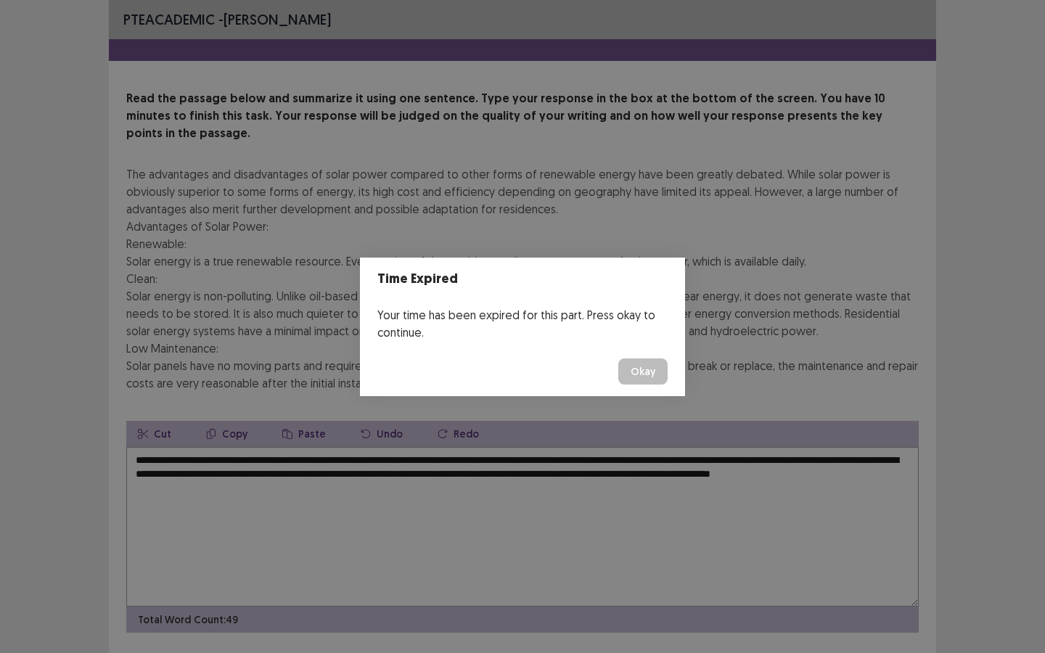
click at [660, 372] on button "Okay" at bounding box center [642, 372] width 49 height 26
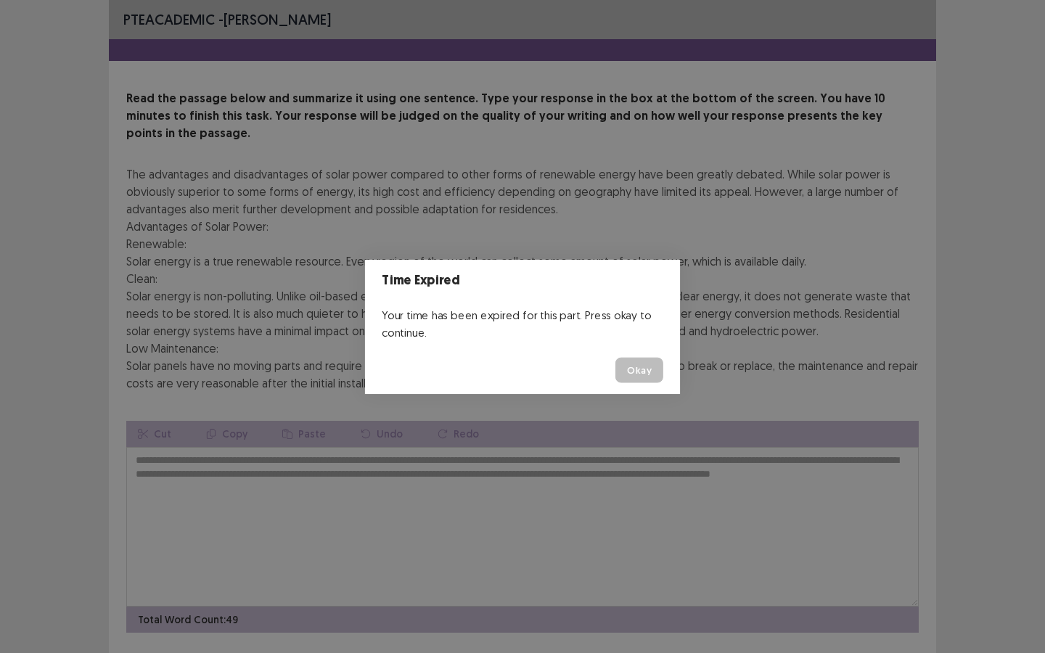
scroll to position [26, 0]
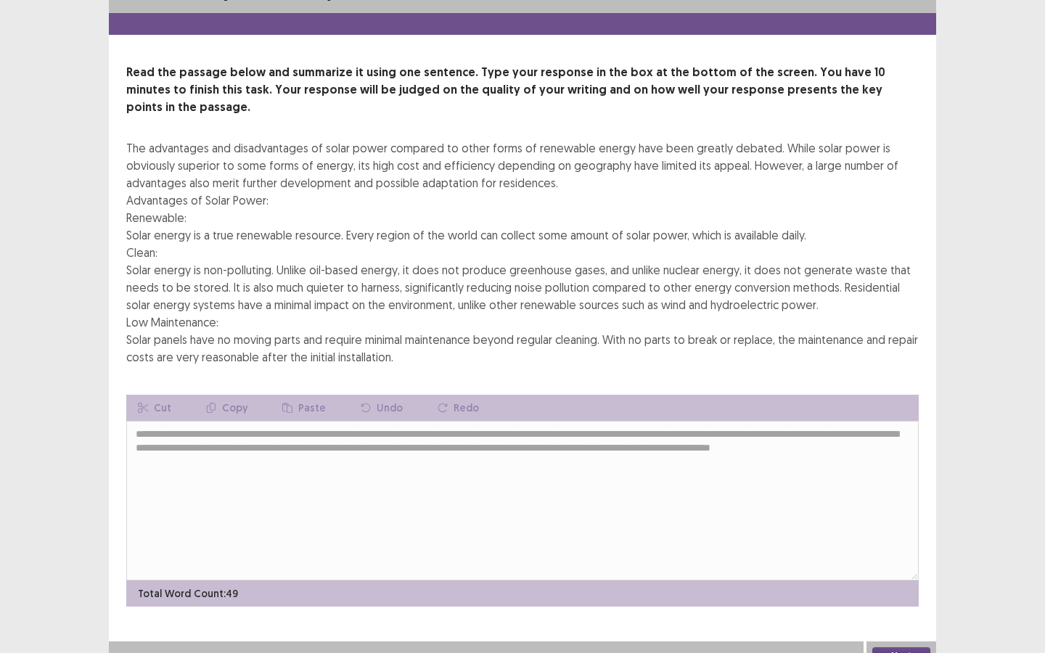
click at [751, 457] on button "Next" at bounding box center [902, 656] width 58 height 17
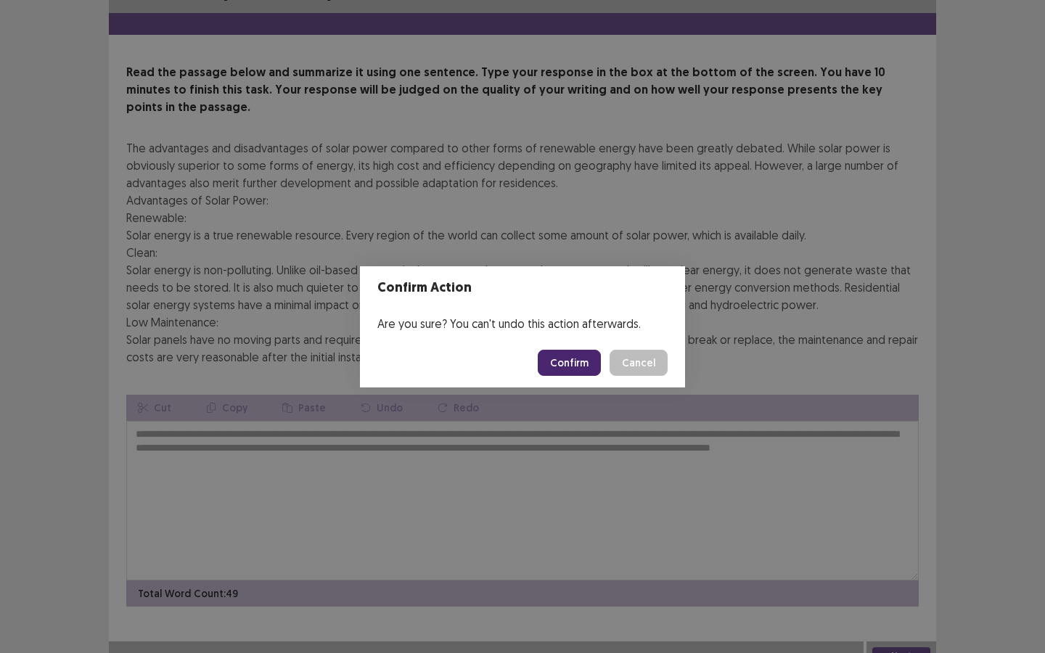
click at [580, 366] on button "Confirm" at bounding box center [569, 363] width 63 height 26
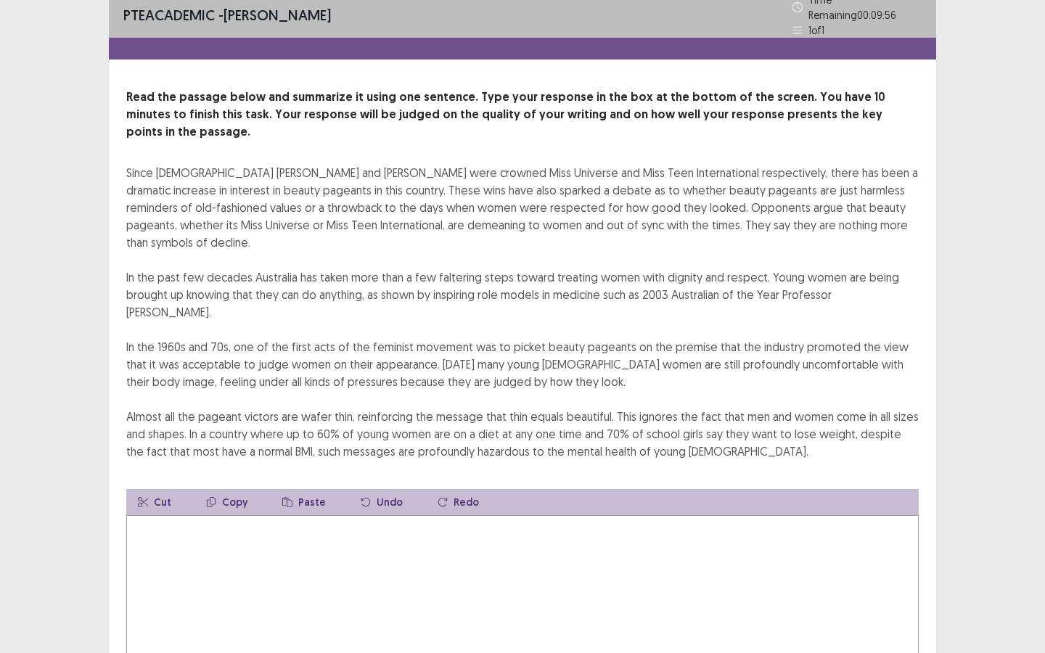
scroll to position [20, 0]
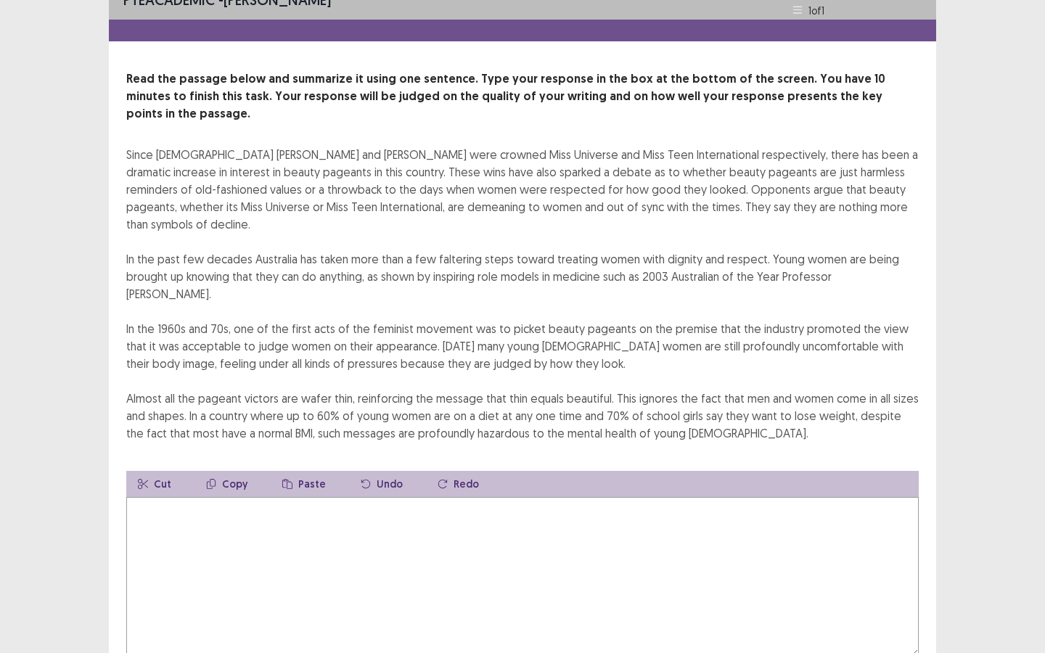
click at [270, 457] on textarea at bounding box center [522, 577] width 793 height 160
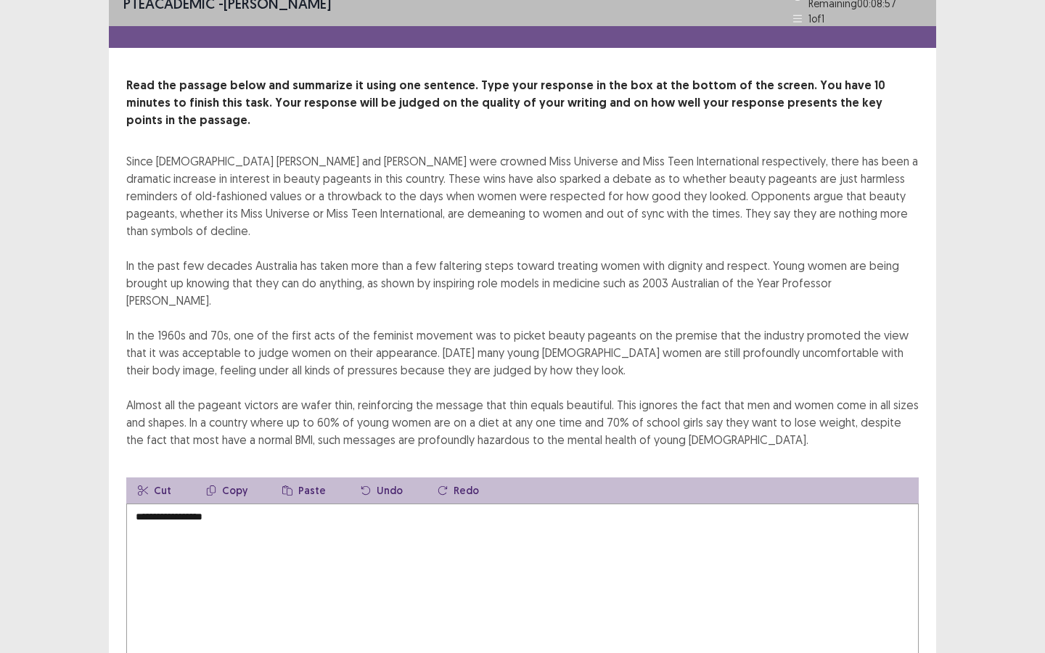
click at [168, 457] on textarea "**********" at bounding box center [522, 584] width 793 height 160
click at [260, 457] on textarea "**********" at bounding box center [522, 584] width 793 height 160
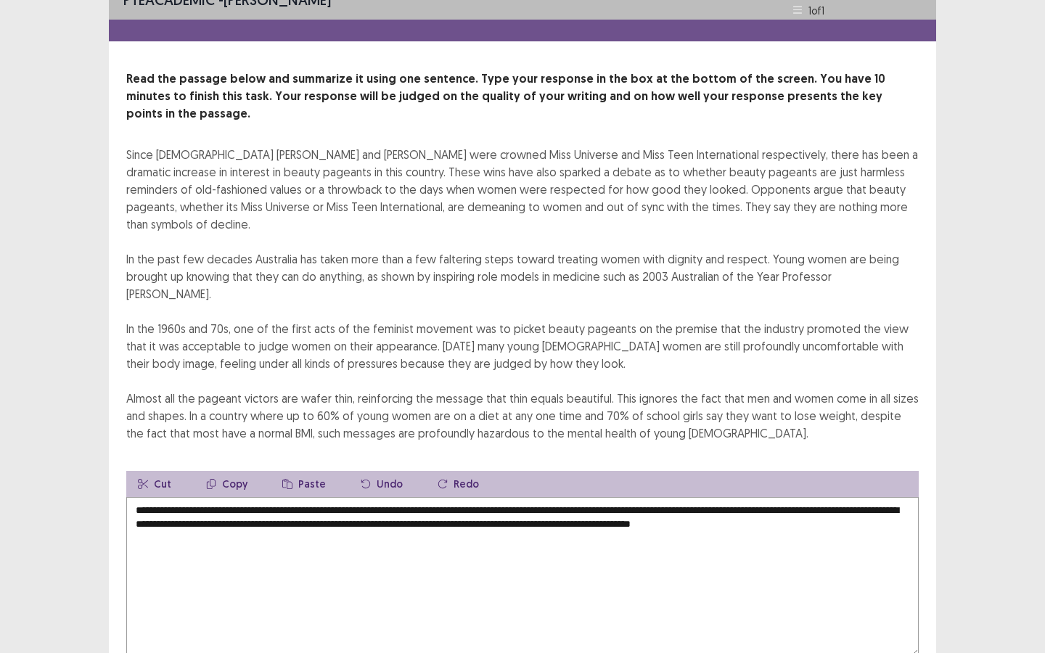
click at [746, 457] on textarea "**********" at bounding box center [522, 577] width 793 height 160
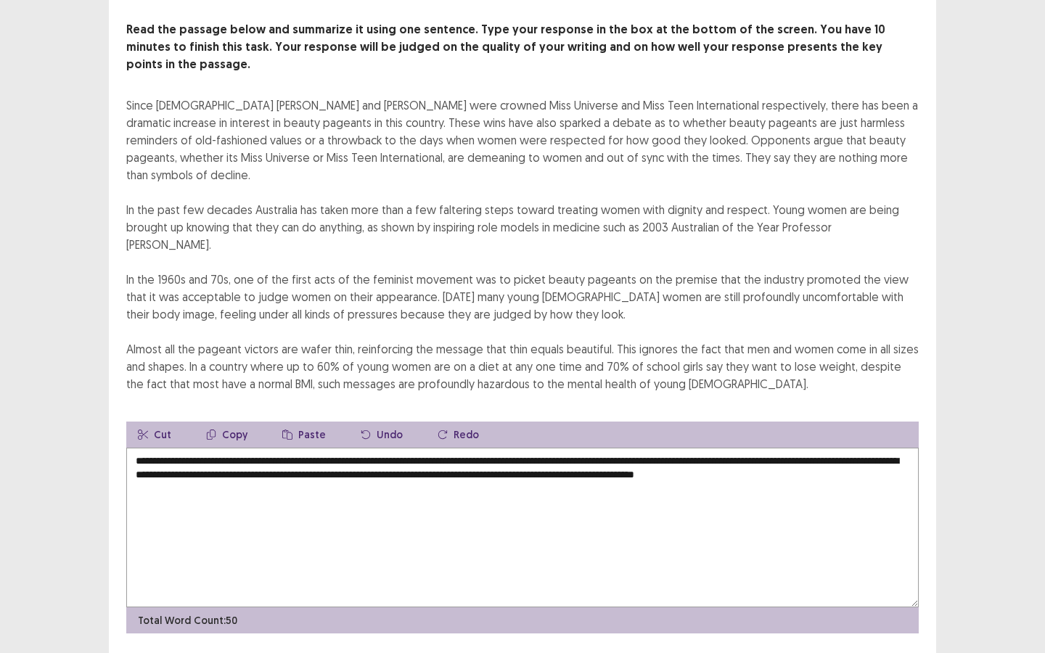
scroll to position [78, 0]
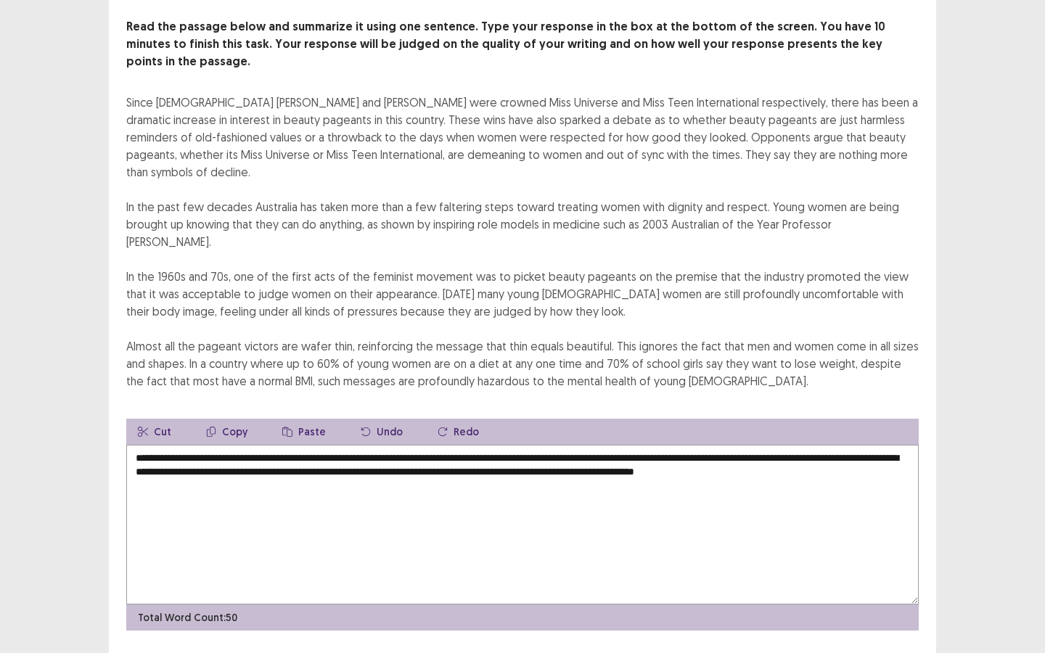
type textarea "**********"
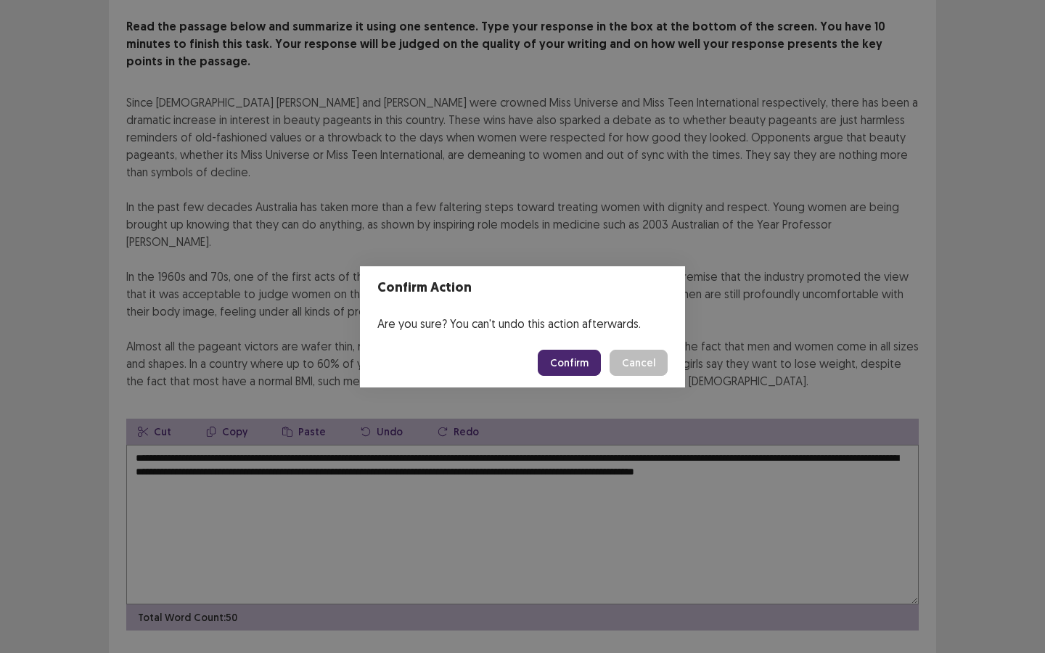
click at [571, 367] on button "Confirm" at bounding box center [569, 363] width 63 height 26
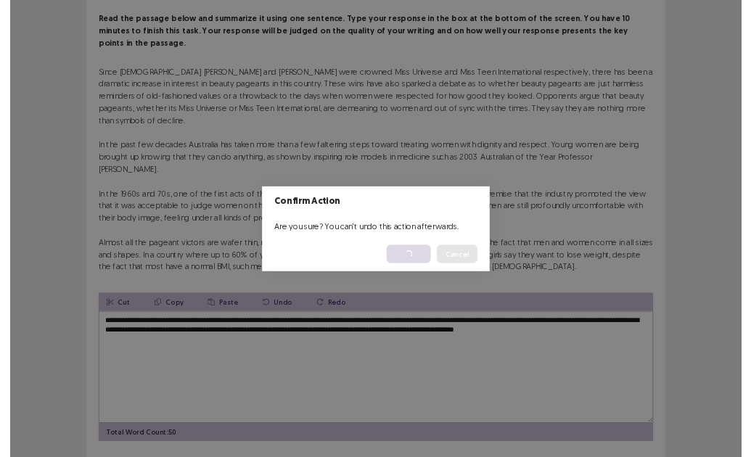
scroll to position [0, 0]
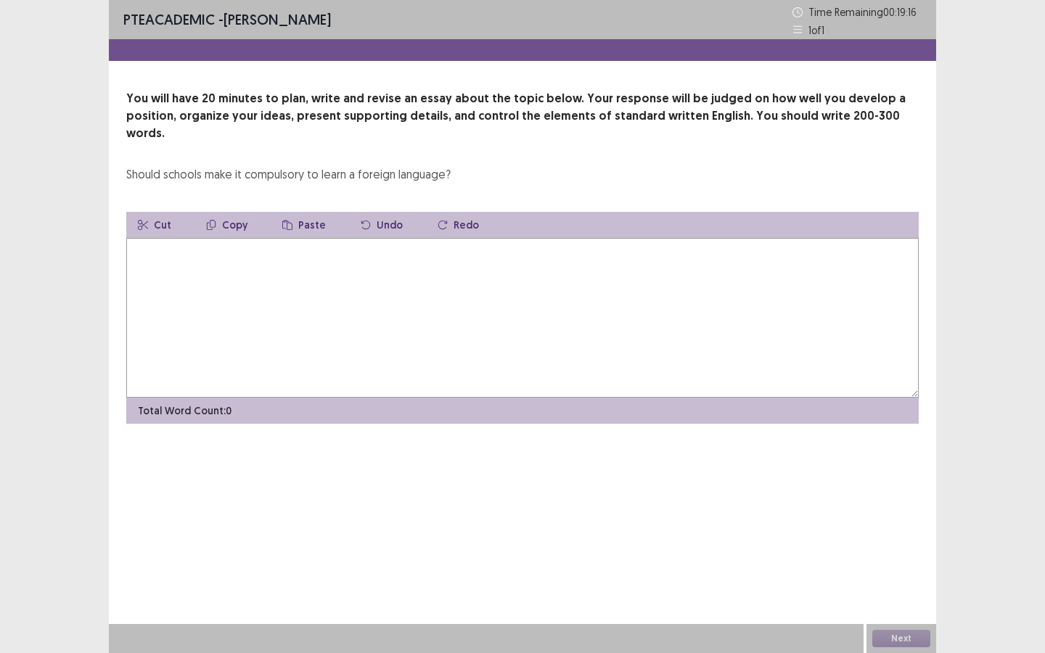
click at [234, 238] on textarea at bounding box center [522, 318] width 793 height 160
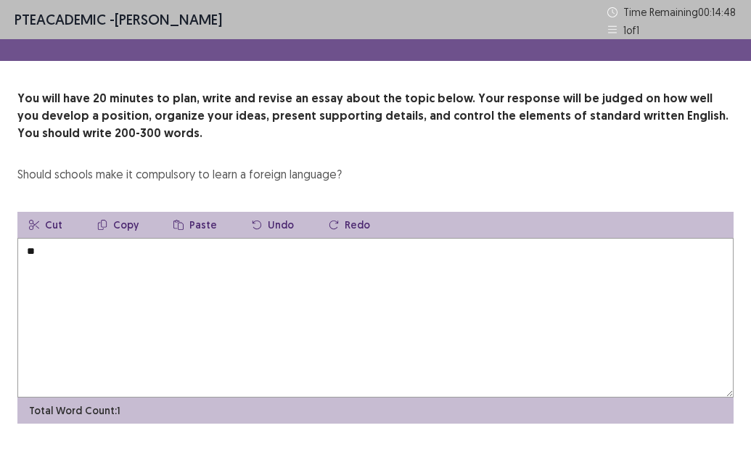
type textarea "*"
drag, startPoint x: 67, startPoint y: 229, endPoint x: 41, endPoint y: 245, distance: 31.0
click at [64, 232] on button "Cut" at bounding box center [45, 225] width 57 height 26
click at [41, 245] on textarea at bounding box center [375, 318] width 716 height 160
click at [28, 265] on textarea at bounding box center [375, 318] width 716 height 160
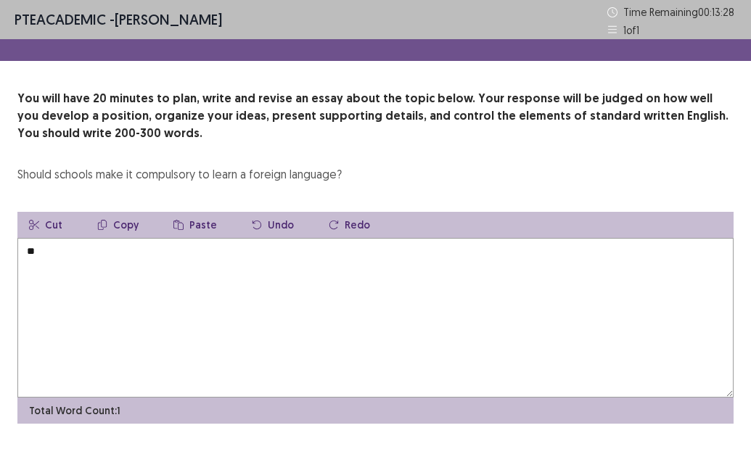
type textarea "*"
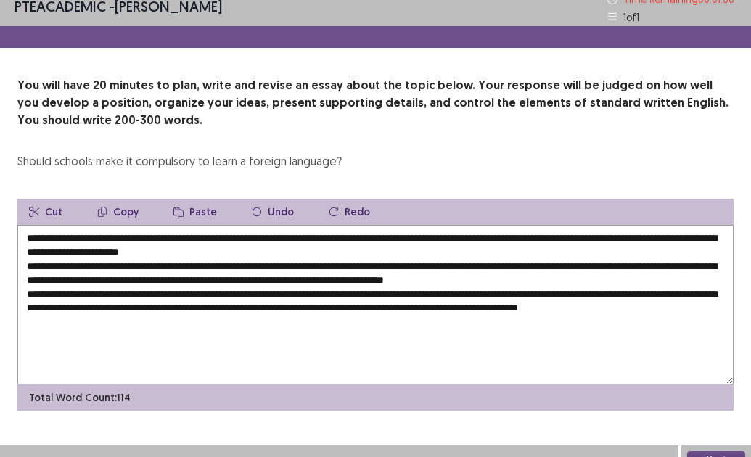
scroll to position [15, 0]
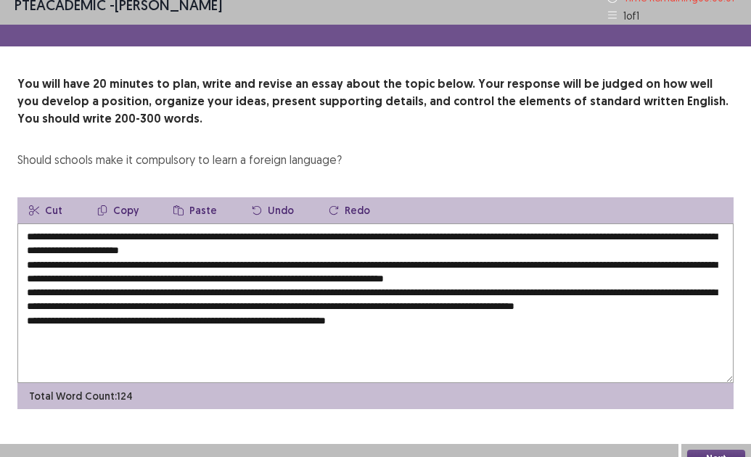
type textarea "**********"
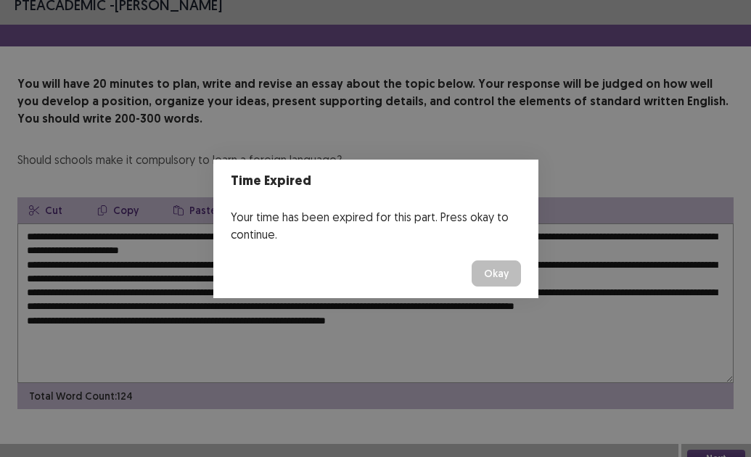
click at [499, 280] on button "Okay" at bounding box center [496, 274] width 49 height 26
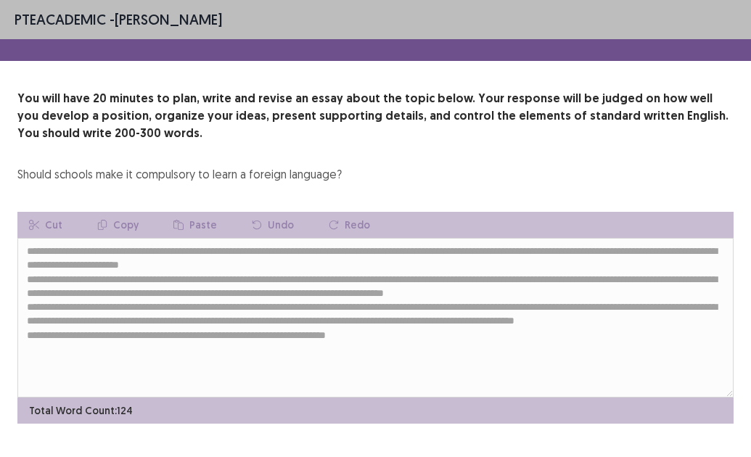
scroll to position [30, 0]
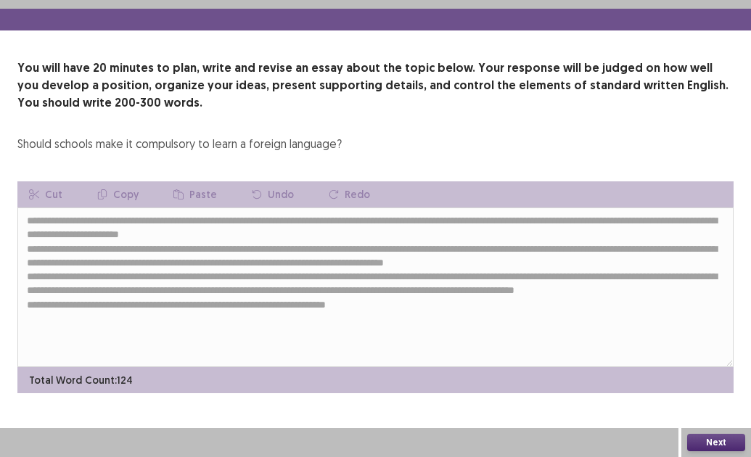
click at [698, 444] on button "Next" at bounding box center [716, 442] width 58 height 17
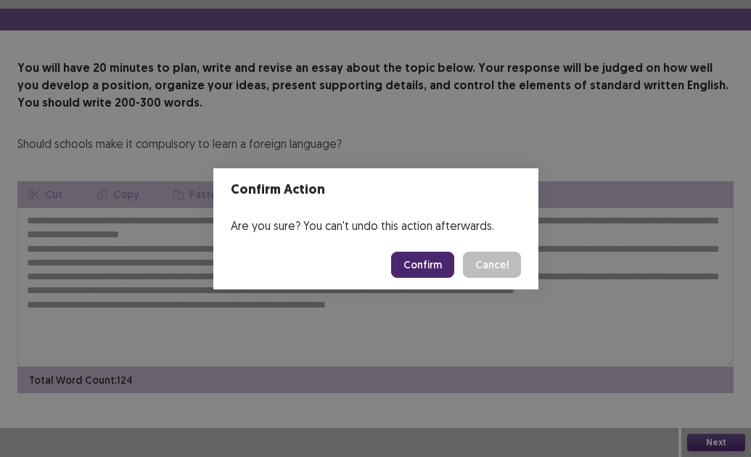
click at [422, 264] on button "Confirm" at bounding box center [422, 265] width 63 height 26
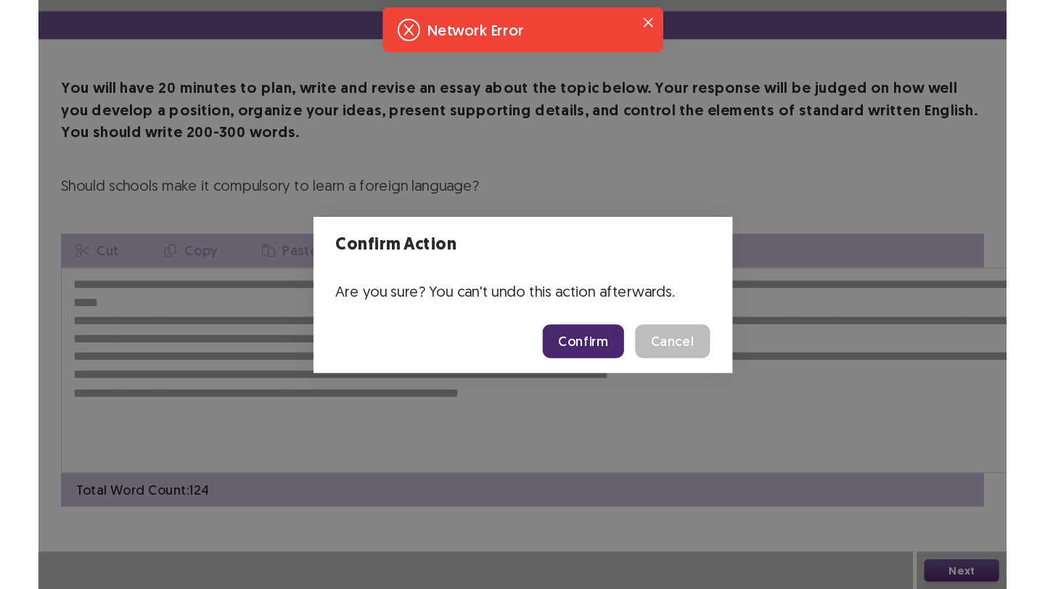
scroll to position [0, 0]
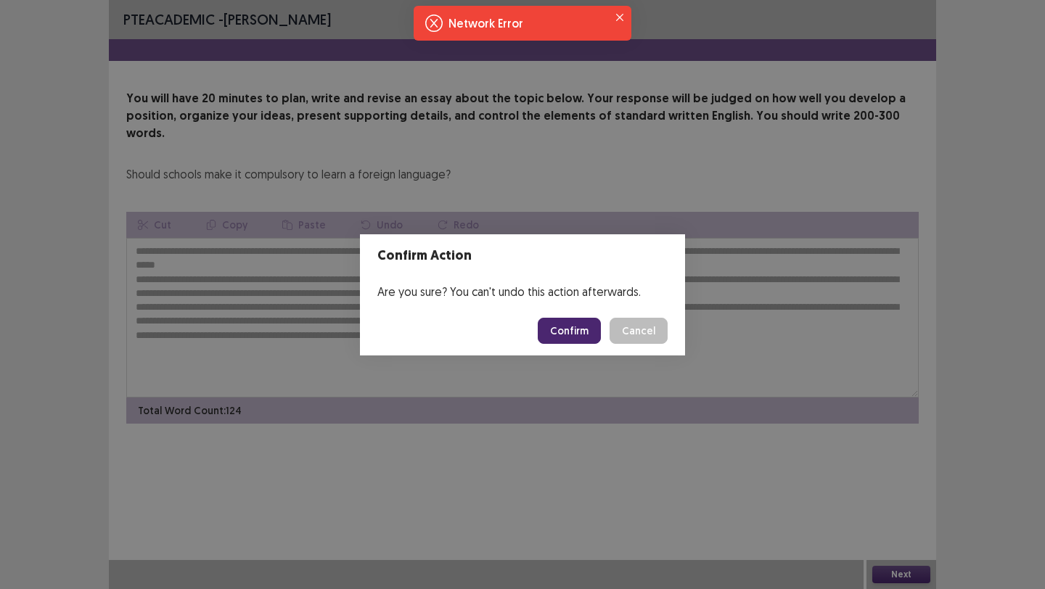
click at [587, 334] on button "Confirm" at bounding box center [569, 331] width 63 height 26
click at [624, 20] on button "Close" at bounding box center [619, 17] width 17 height 17
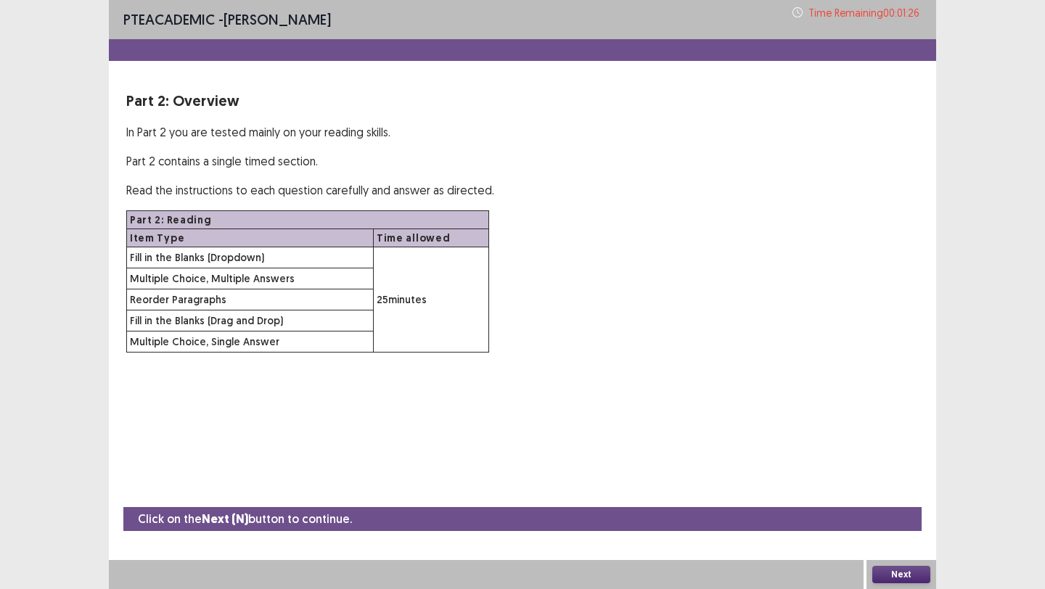
click at [751, 457] on button "Next" at bounding box center [902, 574] width 58 height 17
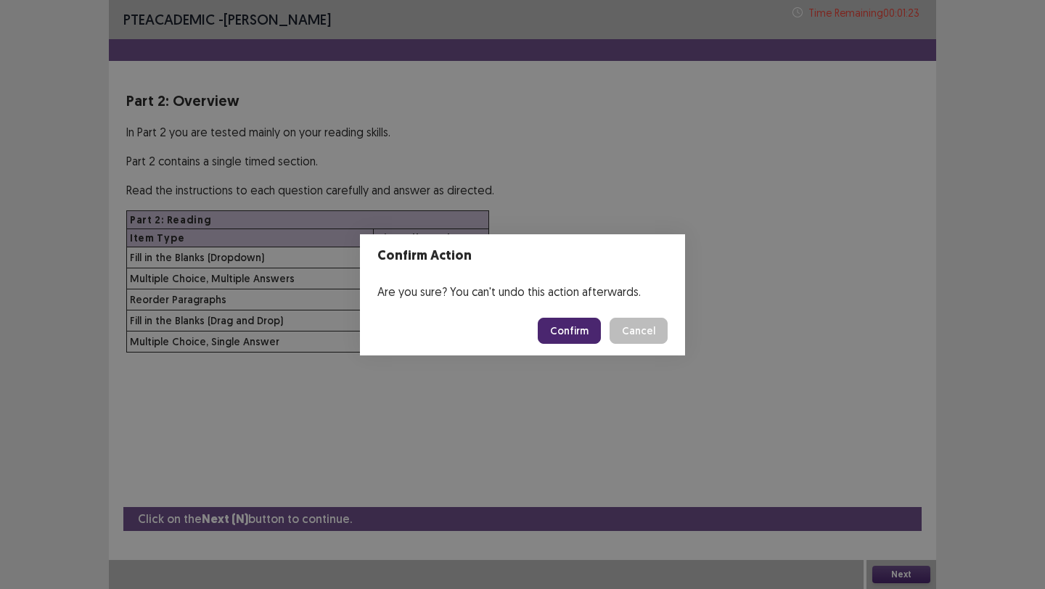
click at [565, 324] on button "Confirm" at bounding box center [569, 331] width 63 height 26
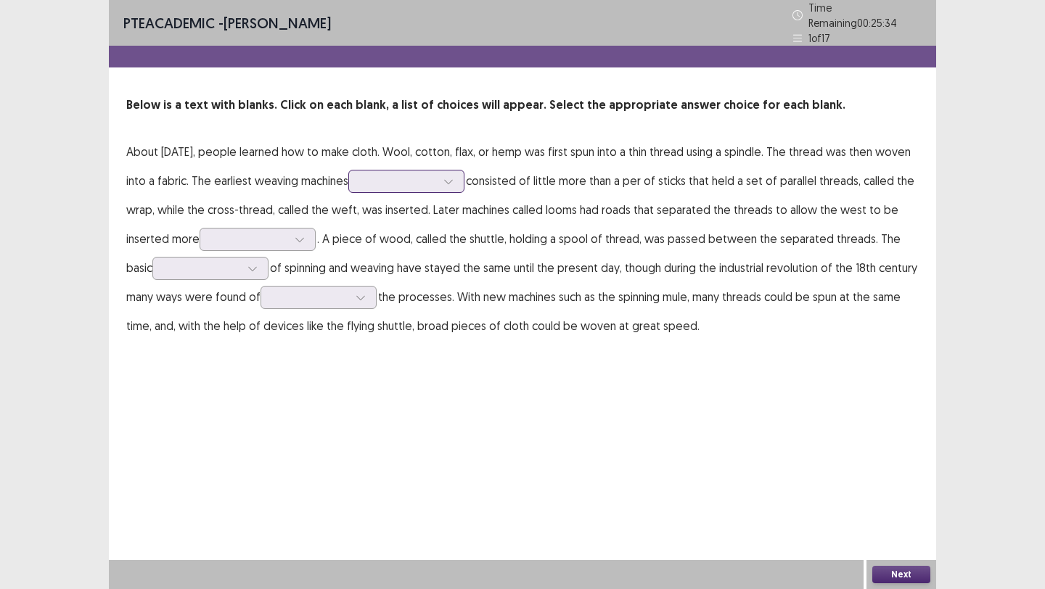
click at [436, 174] on div at bounding box center [398, 181] width 75 height 14
click at [553, 428] on div "PTE academic - [PERSON_NAME] Time Remaining 00 : 25 : 32 1 of 17 Below is a tex…" at bounding box center [523, 294] width 828 height 589
click at [436, 177] on div at bounding box center [398, 181] width 75 height 14
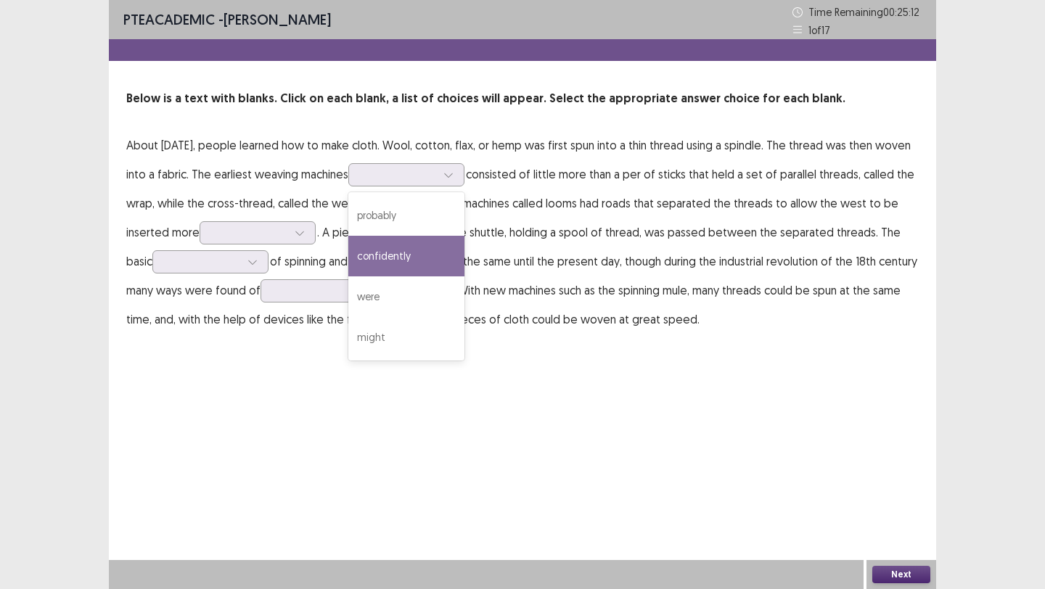
click at [368, 232] on p "About [DATE], people learned how to make cloth. Wool, cotton, flax, or hemp was…" at bounding box center [522, 232] width 793 height 203
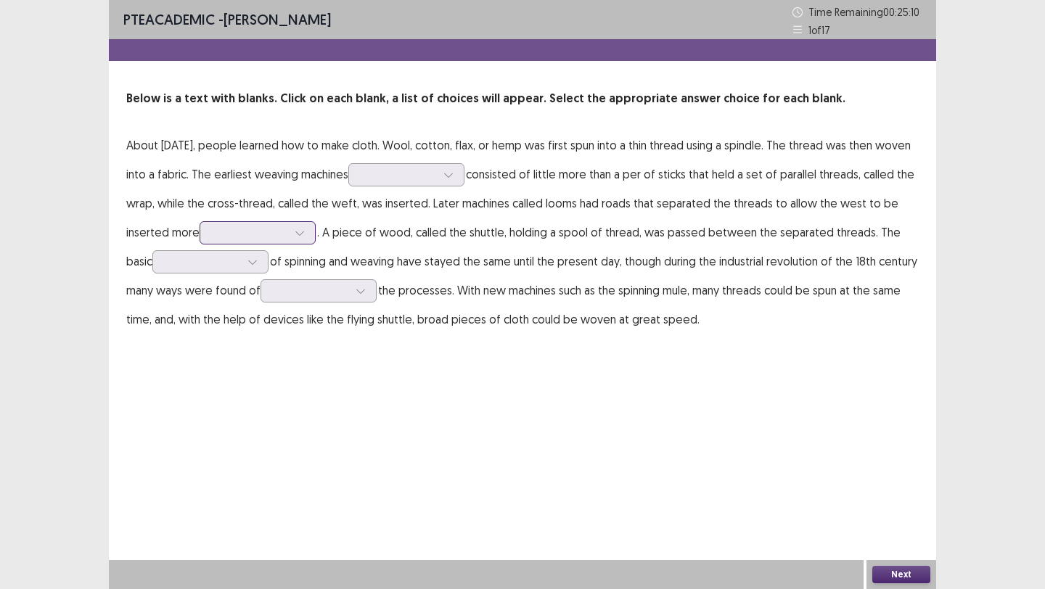
click at [287, 240] on div at bounding box center [249, 233] width 75 height 14
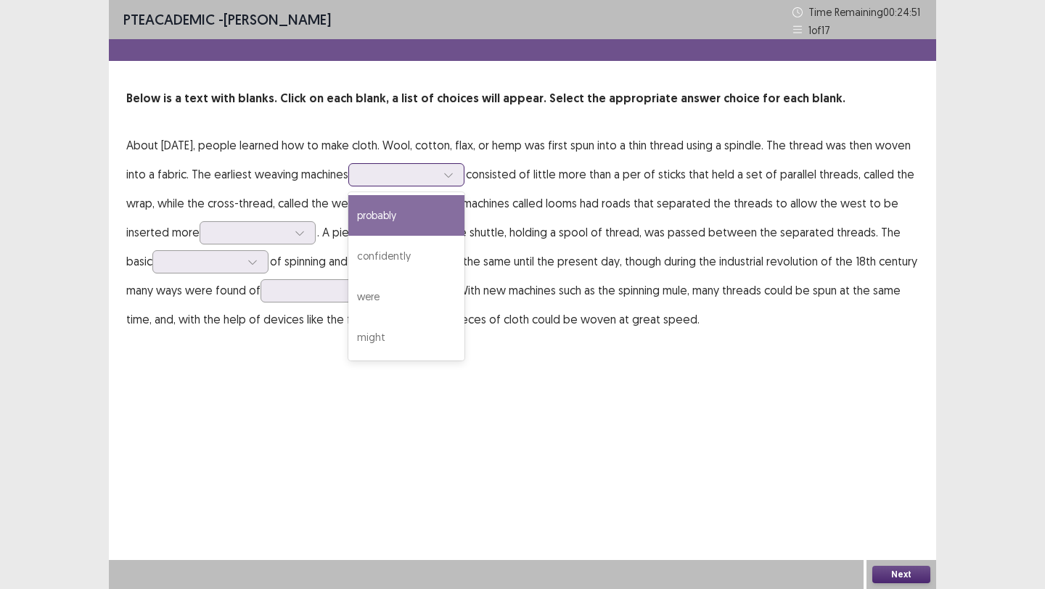
click at [412, 181] on div at bounding box center [398, 175] width 75 height 14
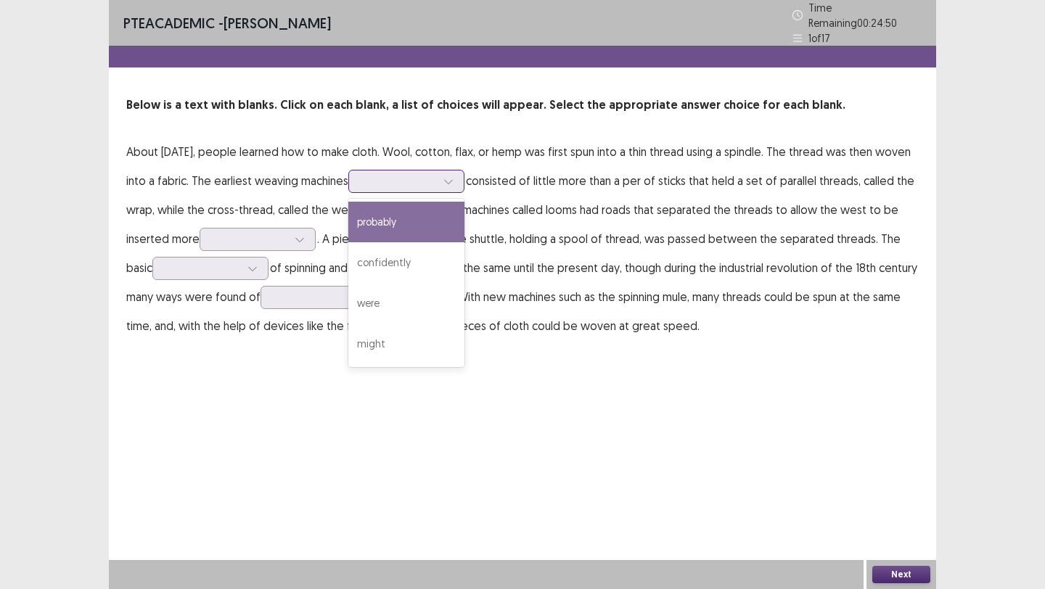
click at [425, 219] on div "probably" at bounding box center [406, 222] width 116 height 41
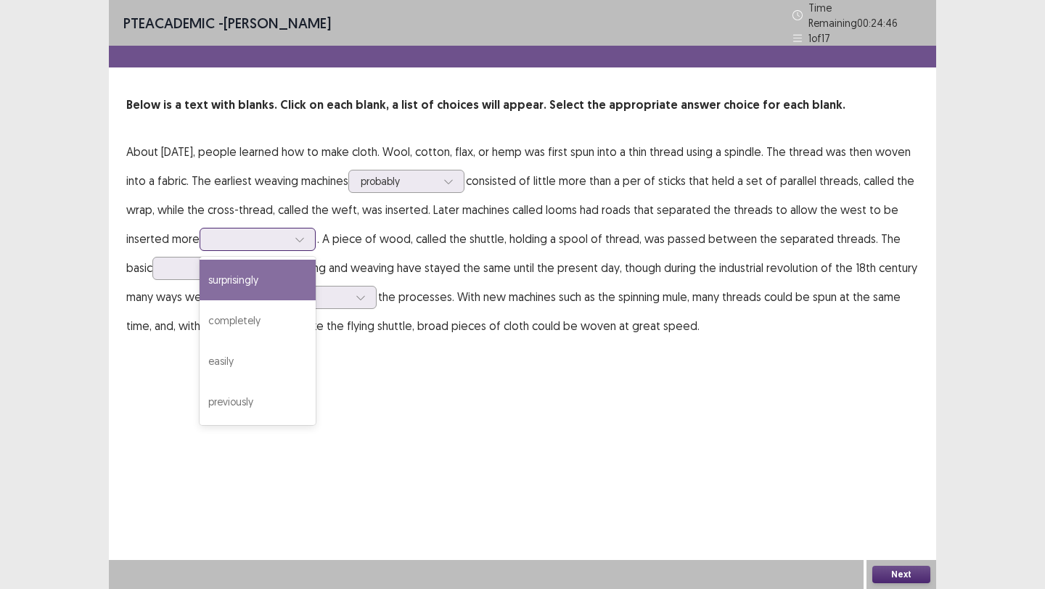
click at [287, 235] on div at bounding box center [249, 239] width 75 height 14
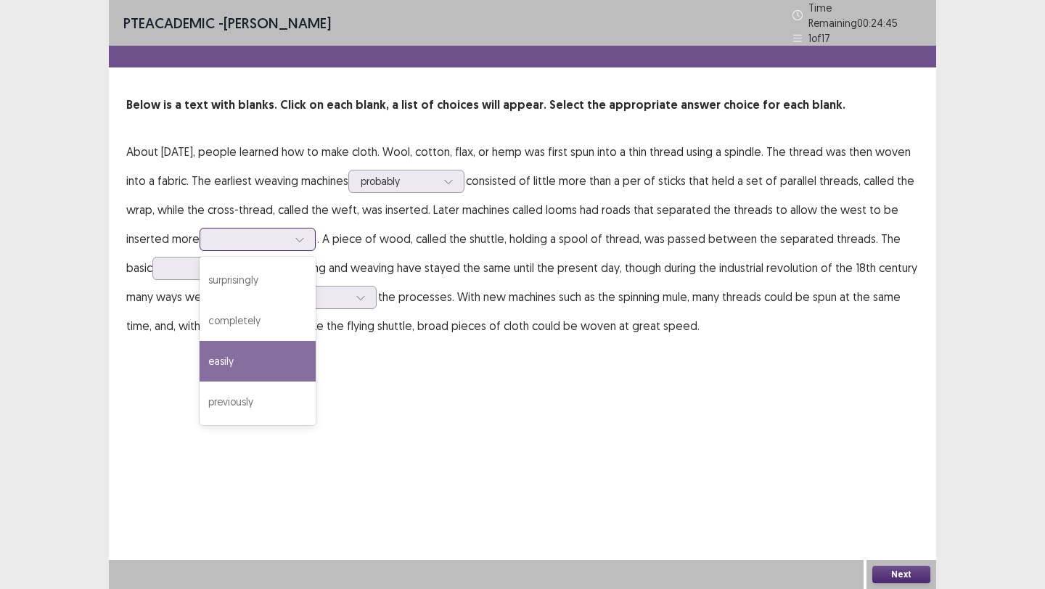
click at [285, 362] on div "easily" at bounding box center [258, 361] width 116 height 41
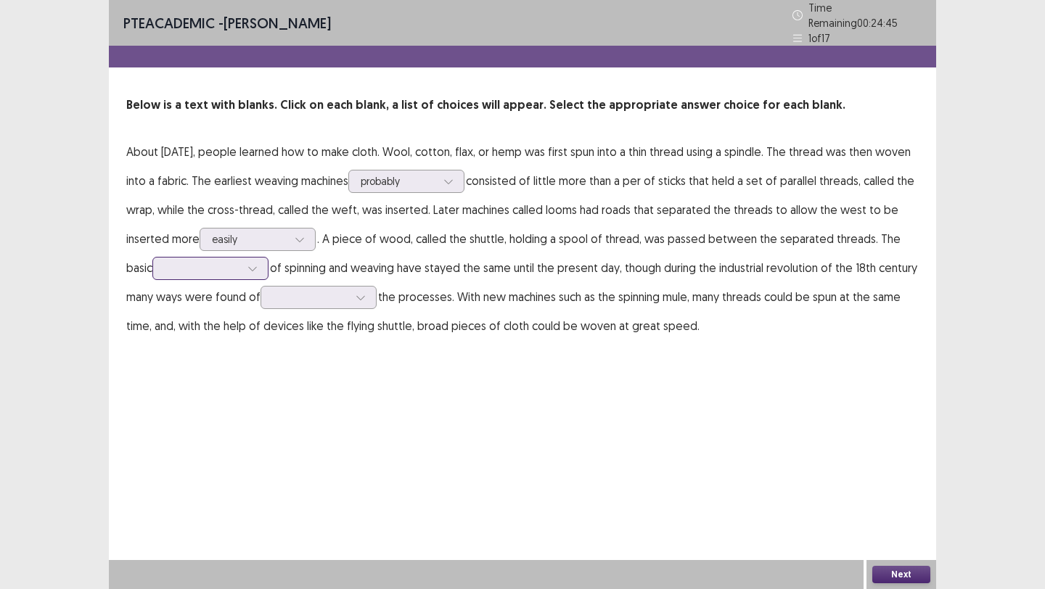
click at [219, 266] on div at bounding box center [202, 268] width 75 height 14
click at [327, 304] on p "About [DATE], people learned how to make cloth. Wool, cotton, flax, or hemp was…" at bounding box center [522, 238] width 793 height 203
click at [328, 297] on div at bounding box center [310, 297] width 75 height 14
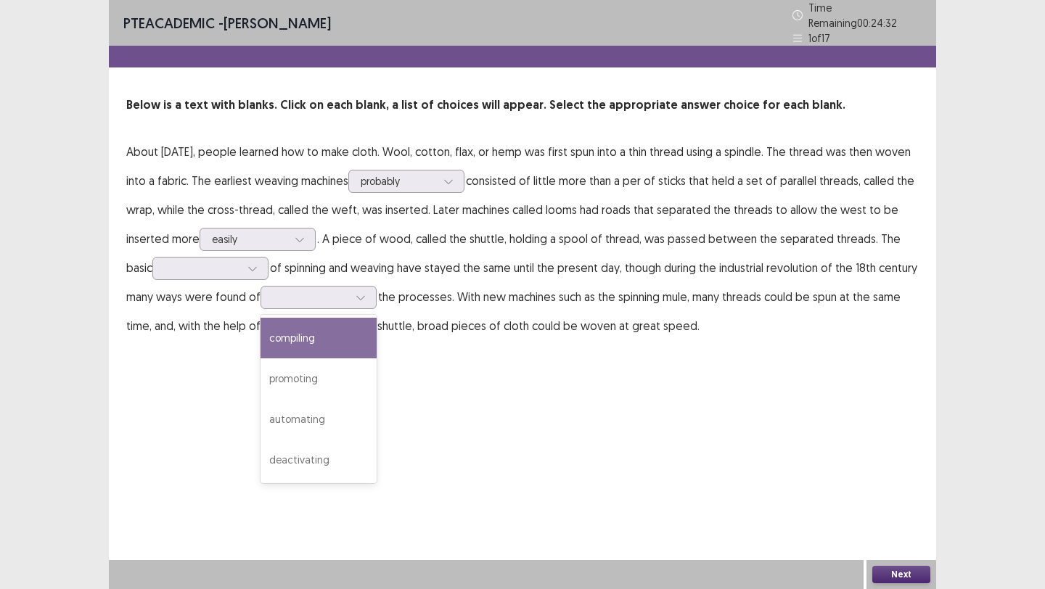
click at [181, 274] on p "About [DATE], people learned how to make cloth. Wool, cotton, flax, or hemp was…" at bounding box center [522, 238] width 793 height 203
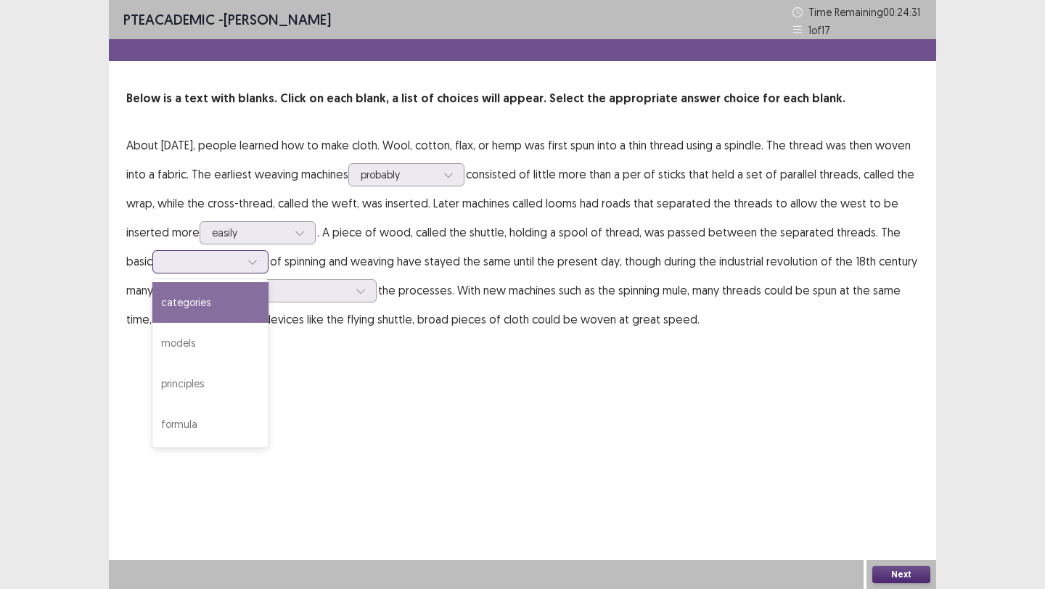
click at [188, 264] on div at bounding box center [202, 262] width 75 height 14
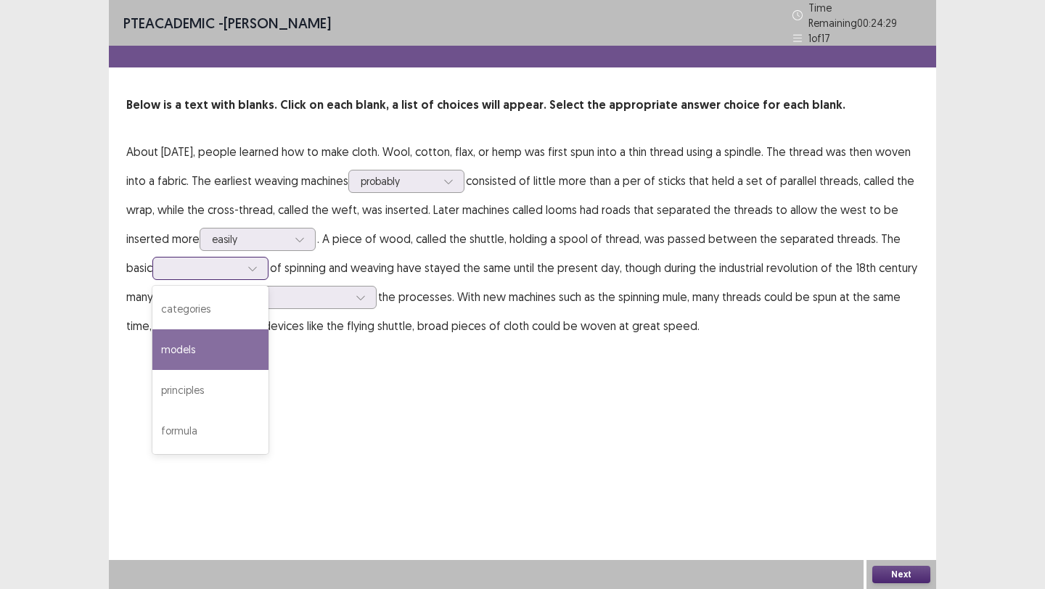
click at [211, 342] on div "models" at bounding box center [210, 350] width 116 height 41
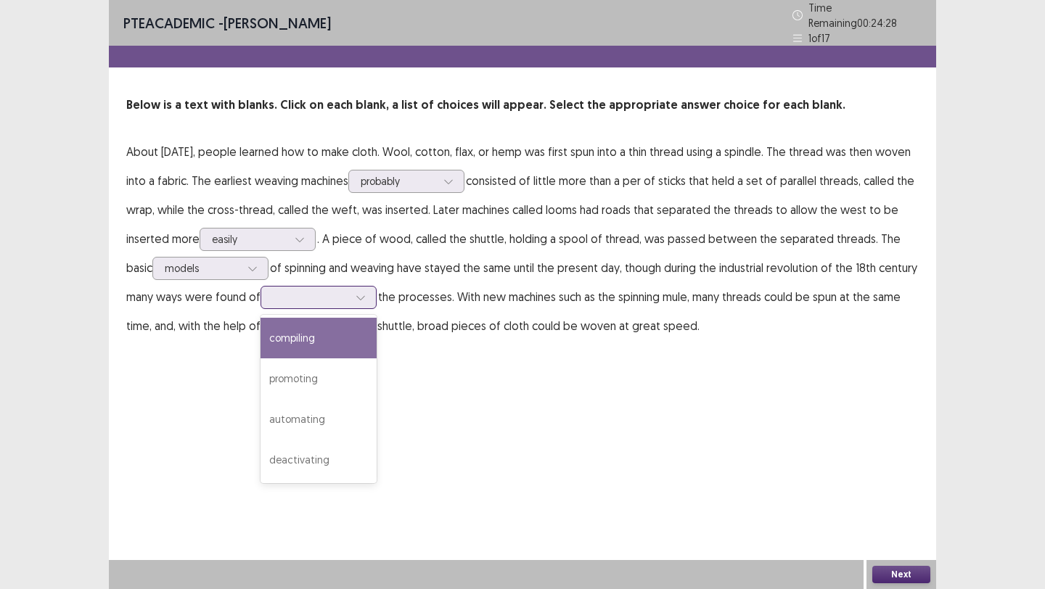
click at [311, 294] on div at bounding box center [310, 297] width 75 height 14
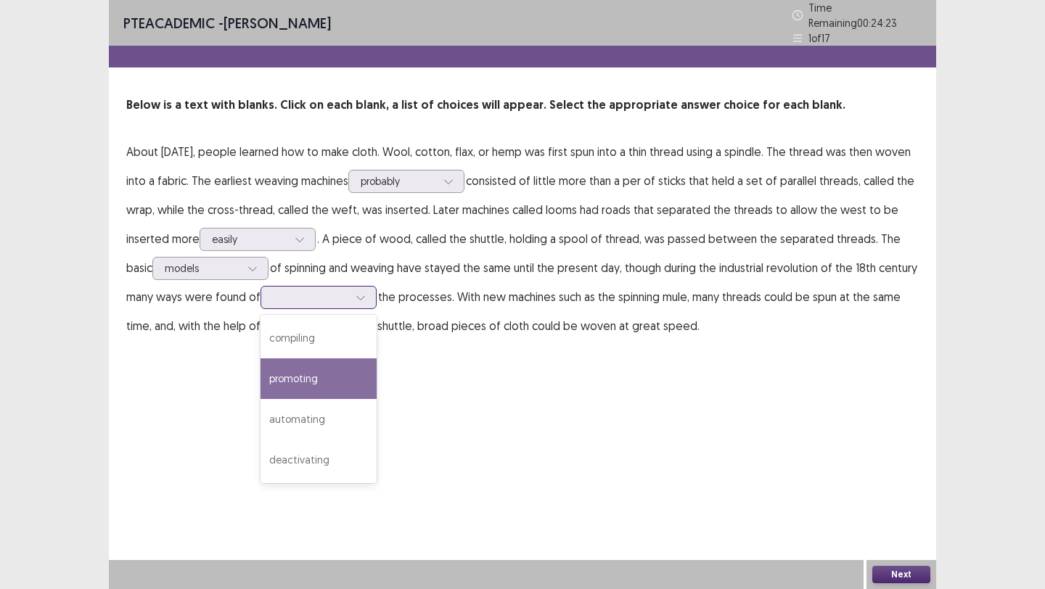
click at [332, 380] on div "promoting" at bounding box center [319, 379] width 116 height 41
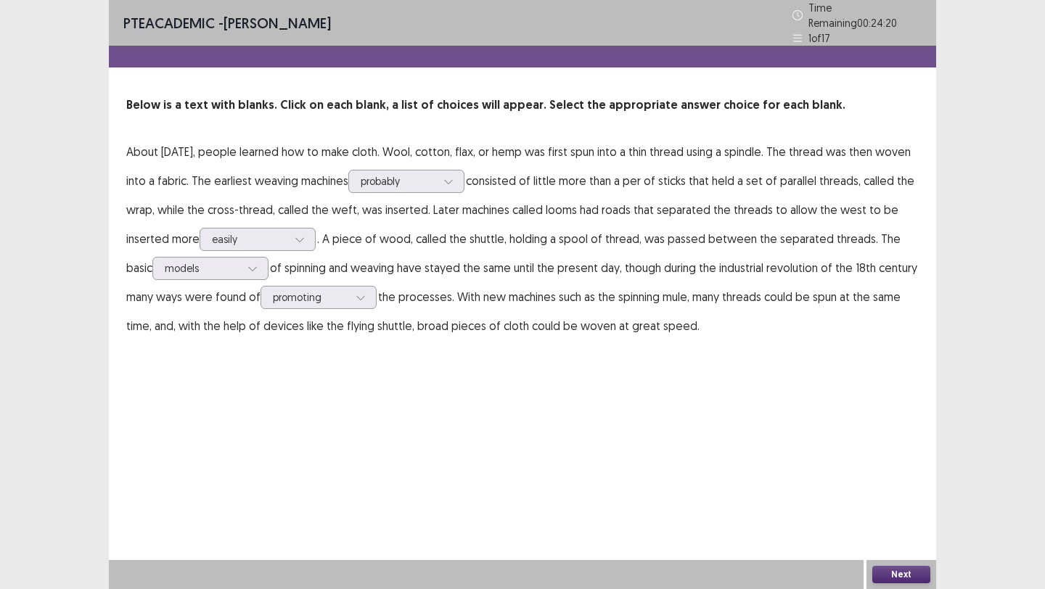
click at [751, 457] on button "Next" at bounding box center [902, 574] width 58 height 17
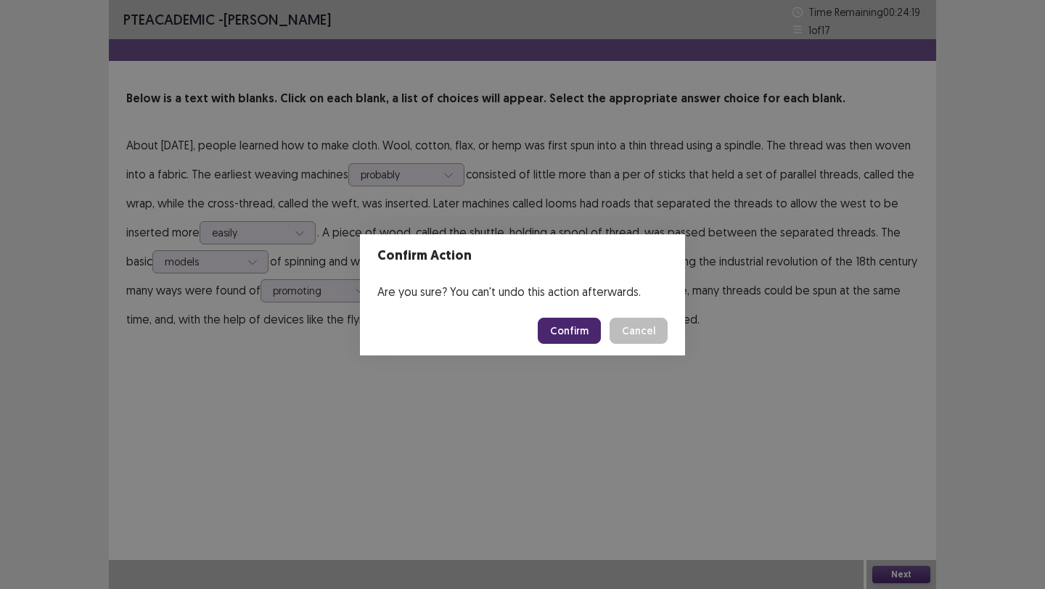
click at [578, 328] on button "Confirm" at bounding box center [569, 331] width 63 height 26
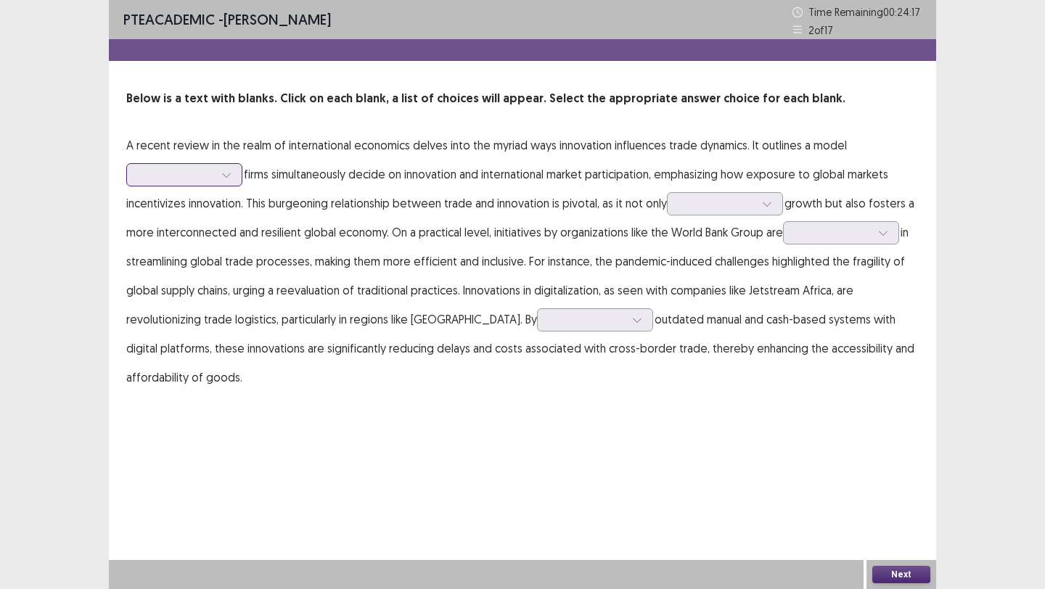
click at [213, 173] on div at bounding box center [176, 175] width 75 height 14
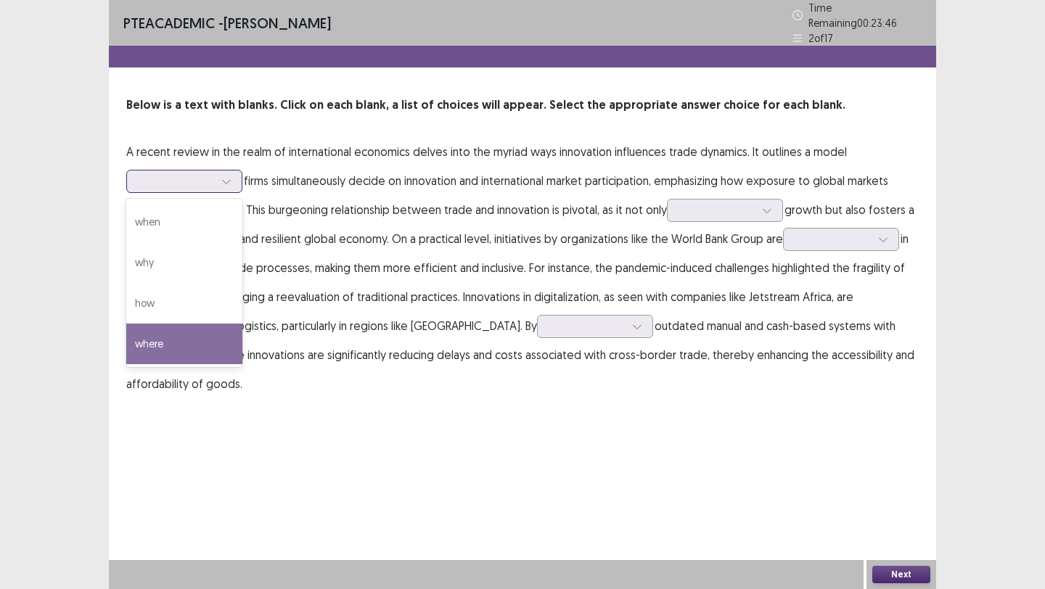
click at [214, 335] on div "where" at bounding box center [184, 344] width 116 height 41
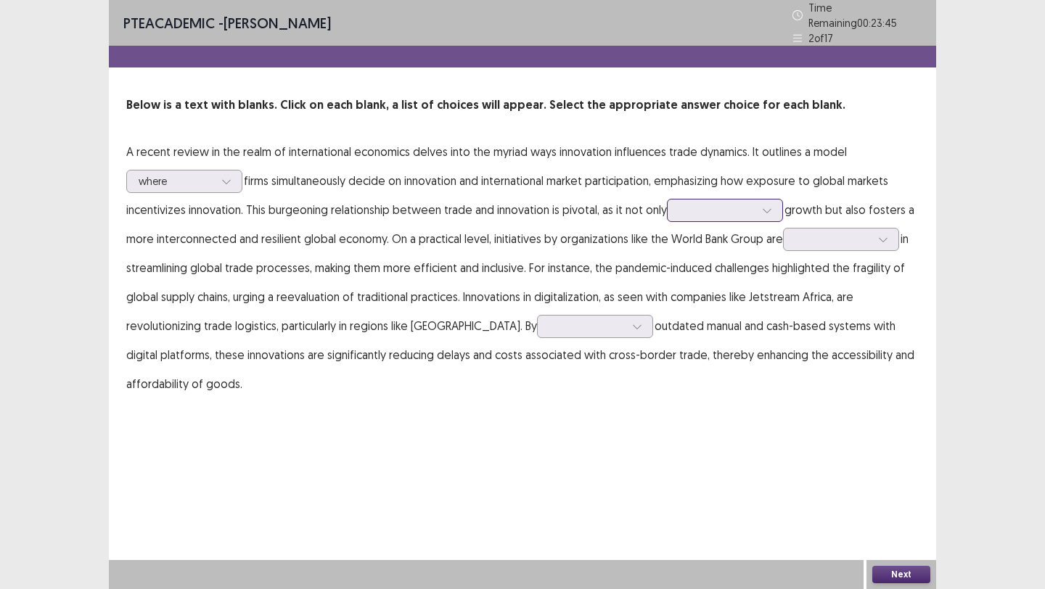
click at [742, 209] on div at bounding box center [716, 210] width 75 height 14
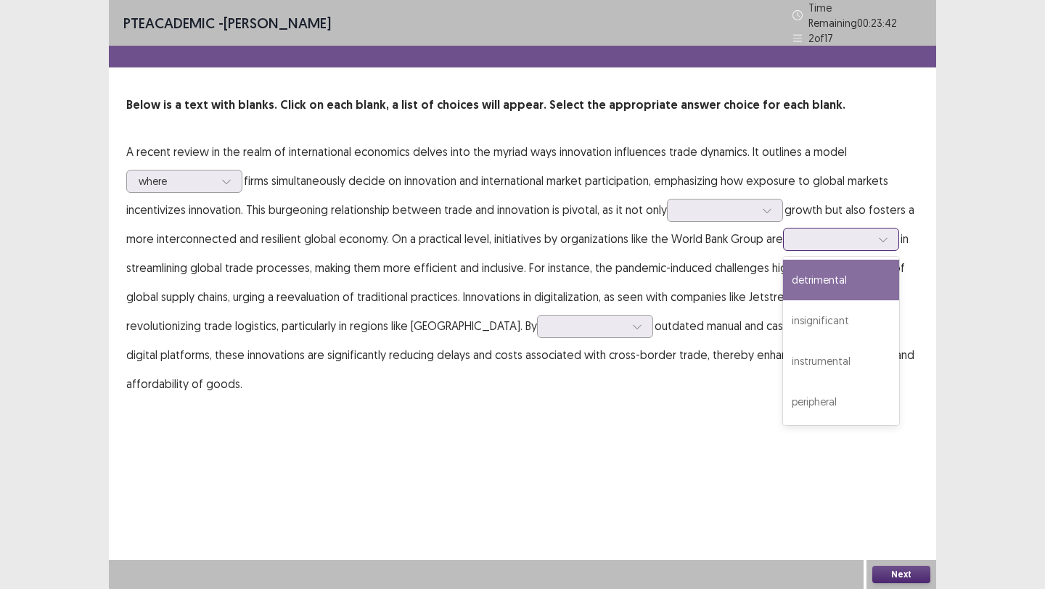
click at [751, 232] on div at bounding box center [833, 239] width 75 height 14
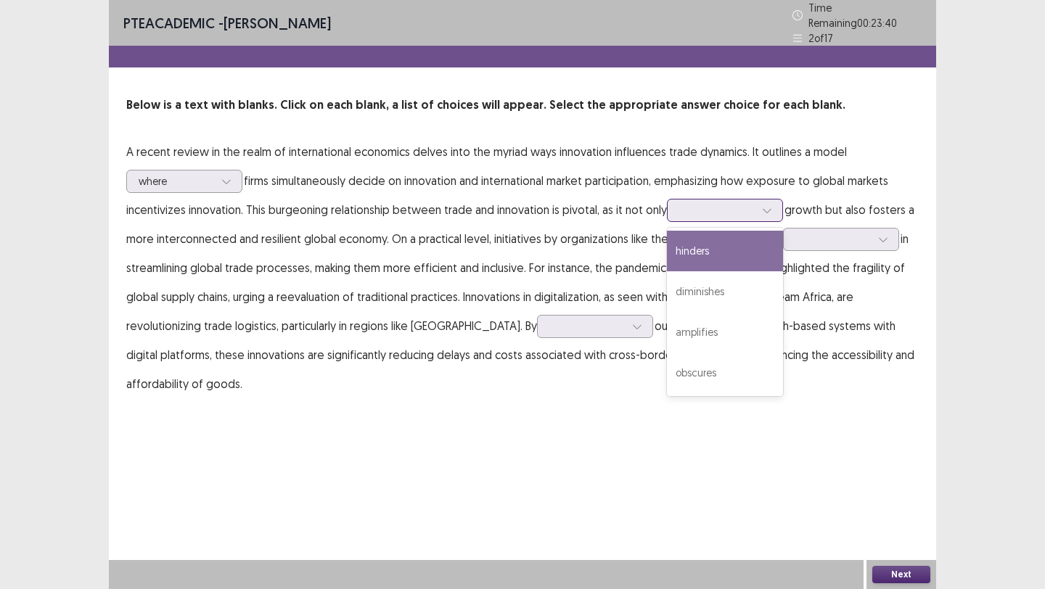
click at [713, 203] on div at bounding box center [716, 210] width 75 height 14
click at [751, 234] on div at bounding box center [833, 239] width 75 height 14
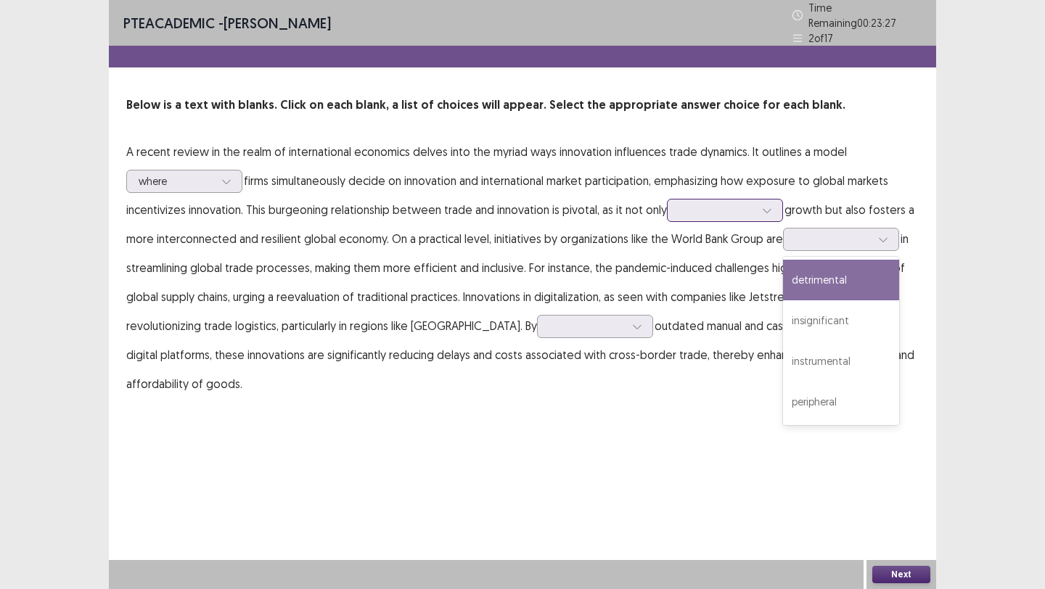
click at [735, 199] on div at bounding box center [725, 210] width 116 height 23
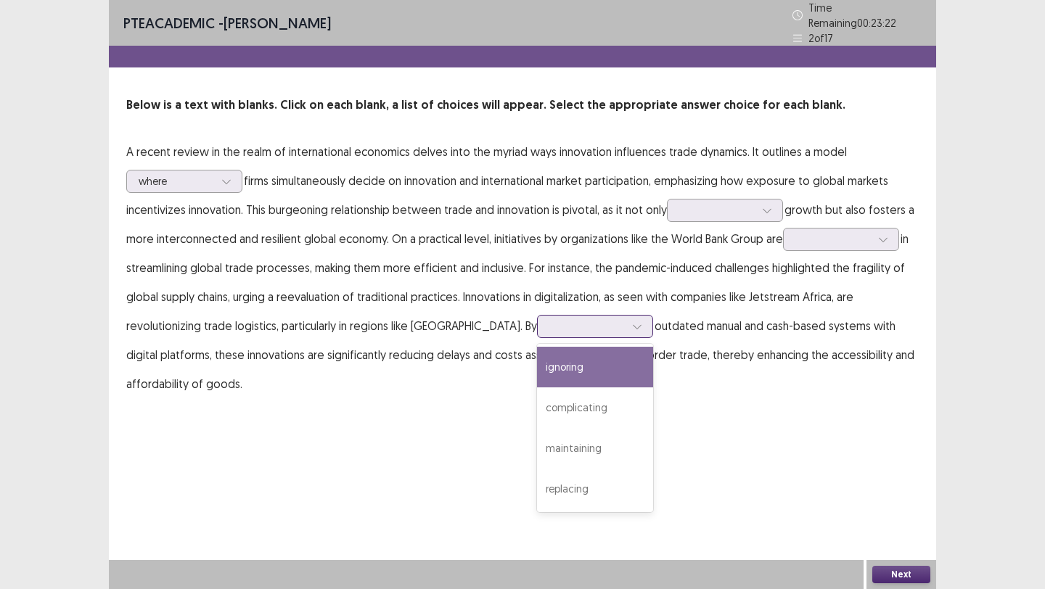
click at [550, 320] on div at bounding box center [587, 326] width 75 height 14
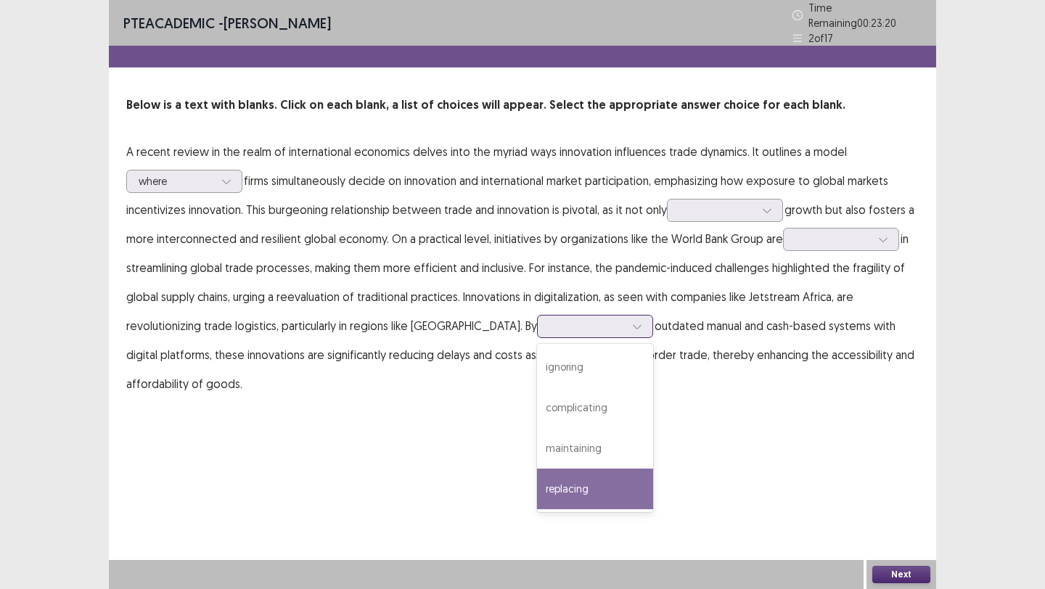
click at [537, 457] on div "replacing" at bounding box center [595, 489] width 116 height 41
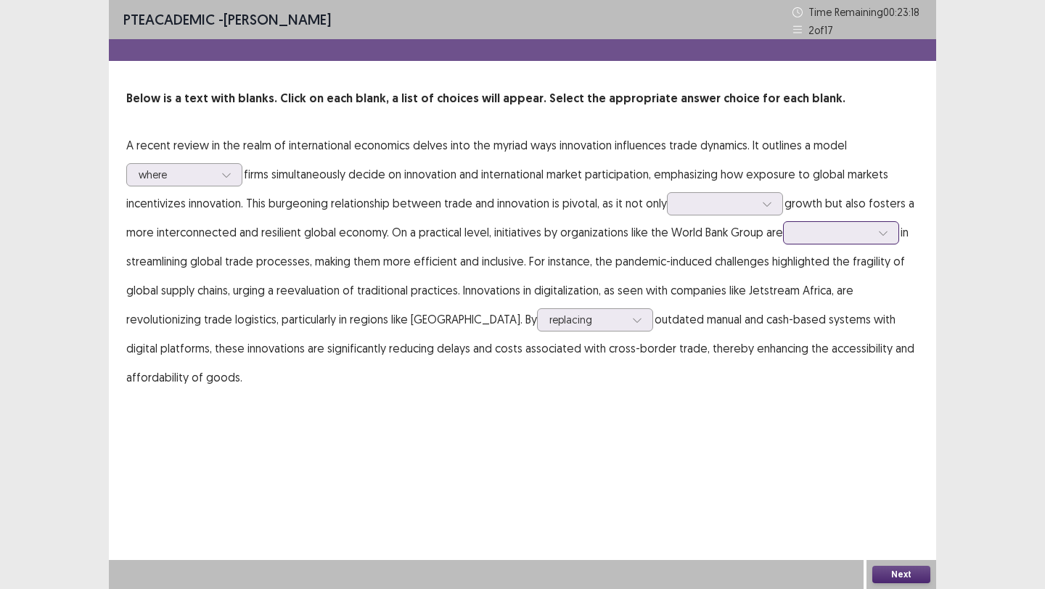
click at [751, 231] on div at bounding box center [833, 233] width 75 height 14
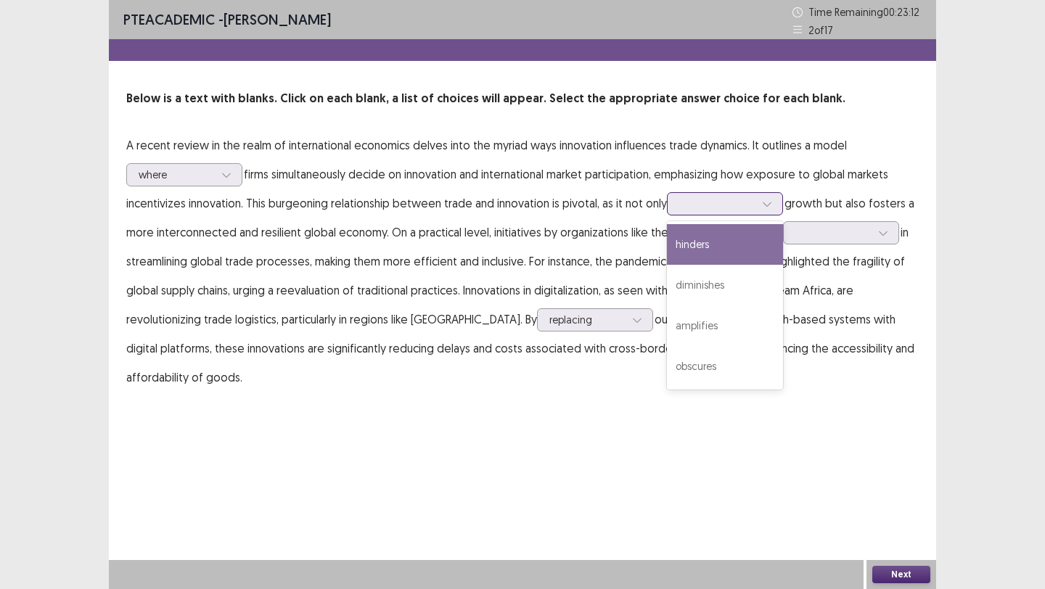
click at [712, 192] on div at bounding box center [725, 203] width 116 height 23
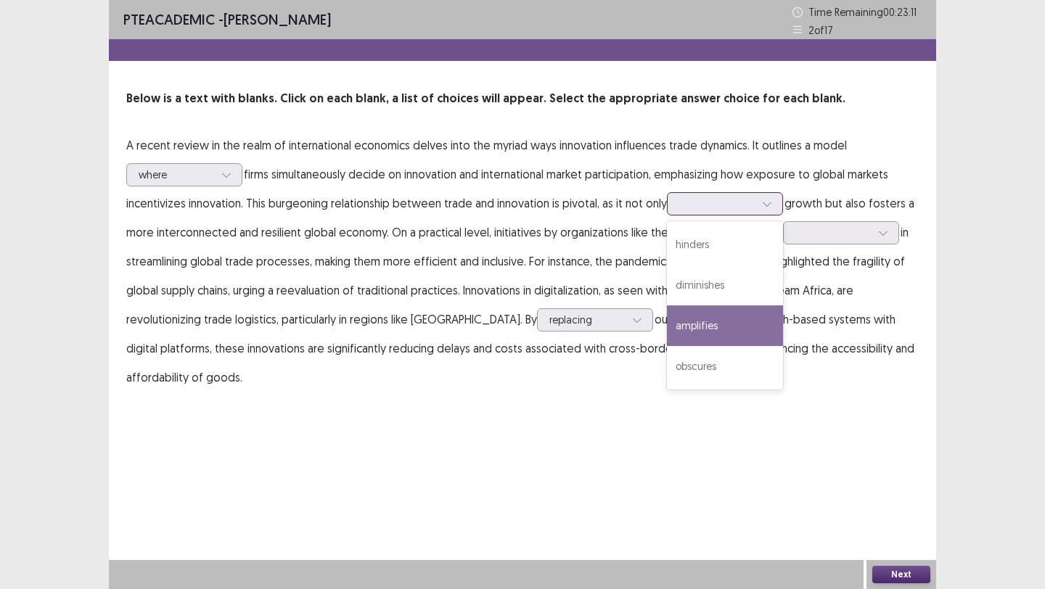
click at [702, 327] on div "amplifies" at bounding box center [725, 326] width 116 height 41
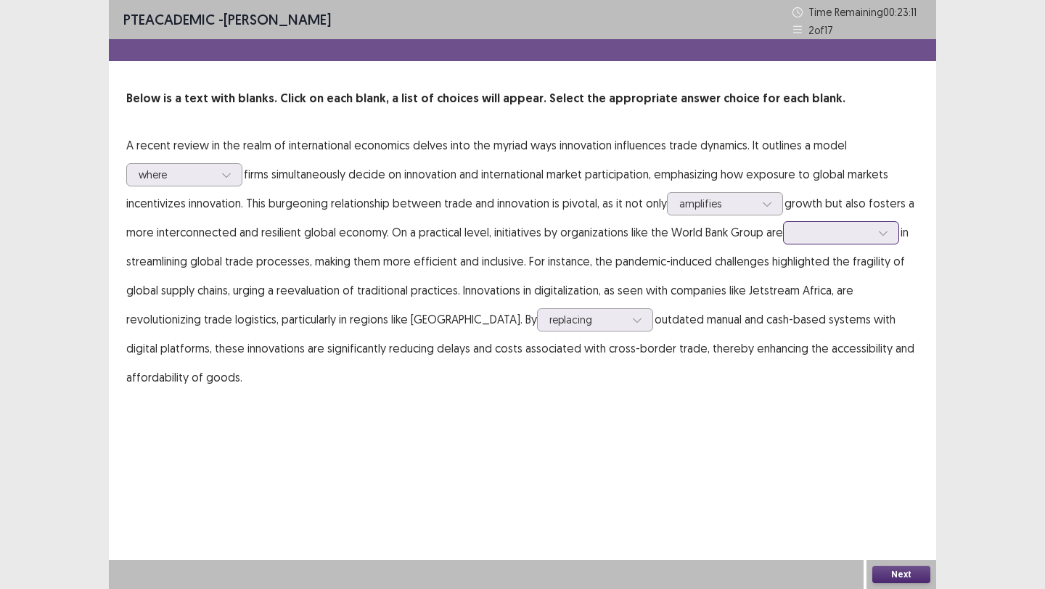
click at [751, 233] on div at bounding box center [833, 233] width 75 height 14
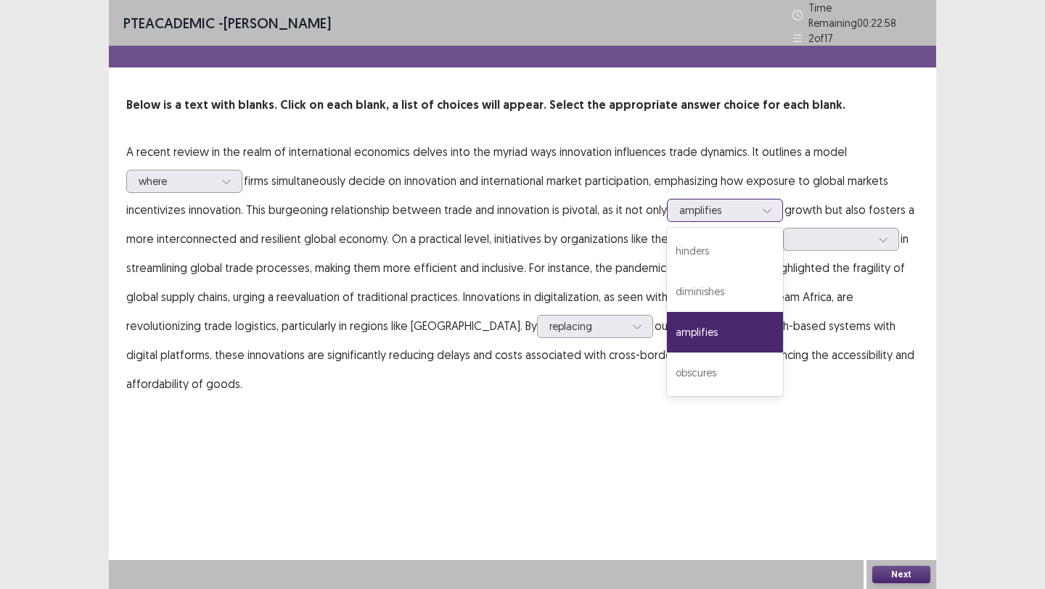
click at [751, 208] on div at bounding box center [716, 210] width 75 height 14
click at [687, 324] on div "amplifies" at bounding box center [725, 332] width 116 height 41
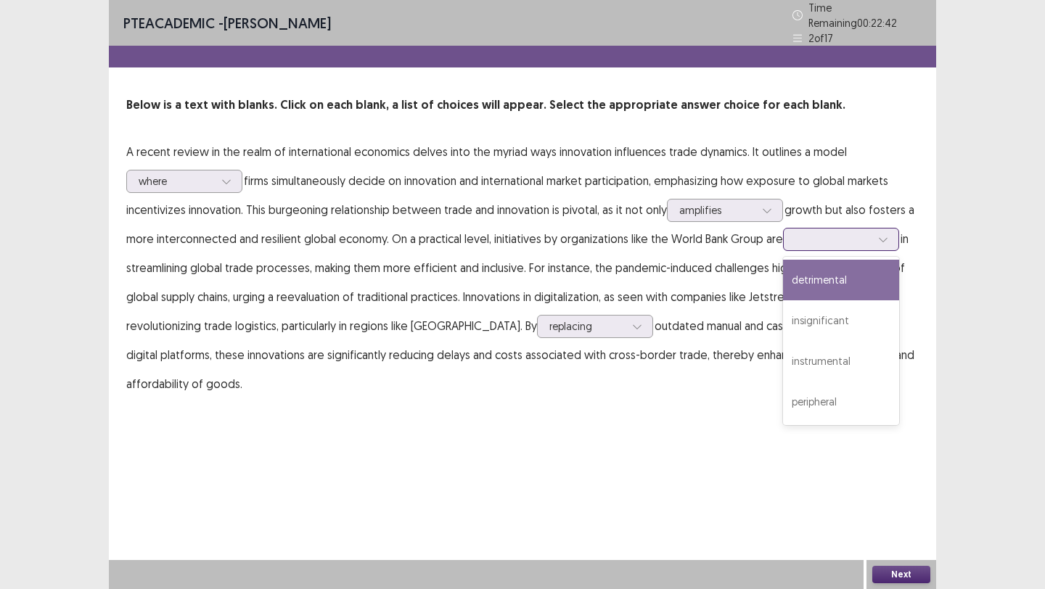
click at [751, 234] on div at bounding box center [833, 239] width 75 height 14
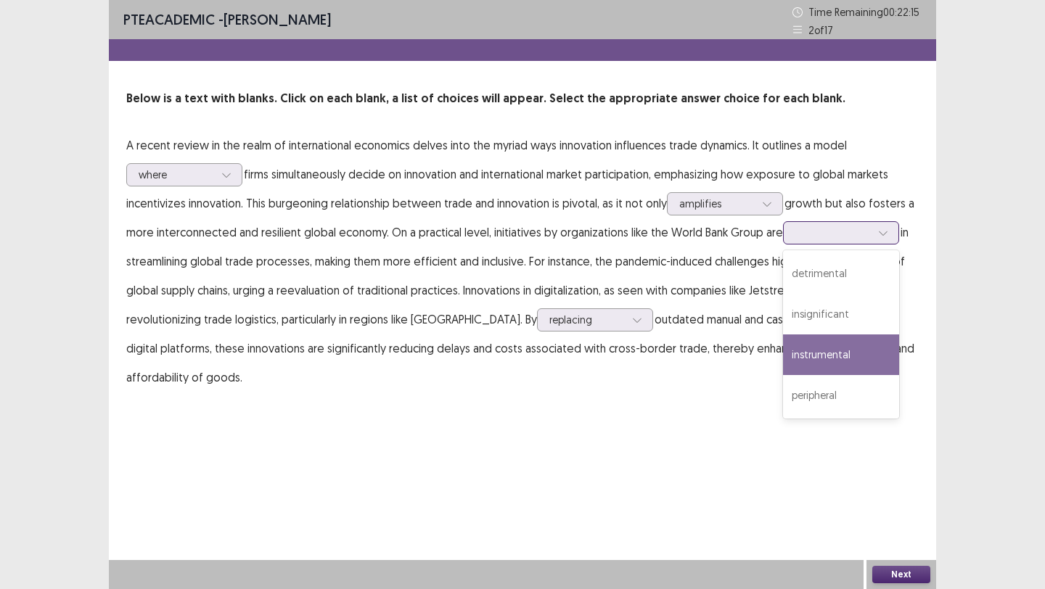
click at [751, 357] on div "instrumental" at bounding box center [841, 355] width 116 height 41
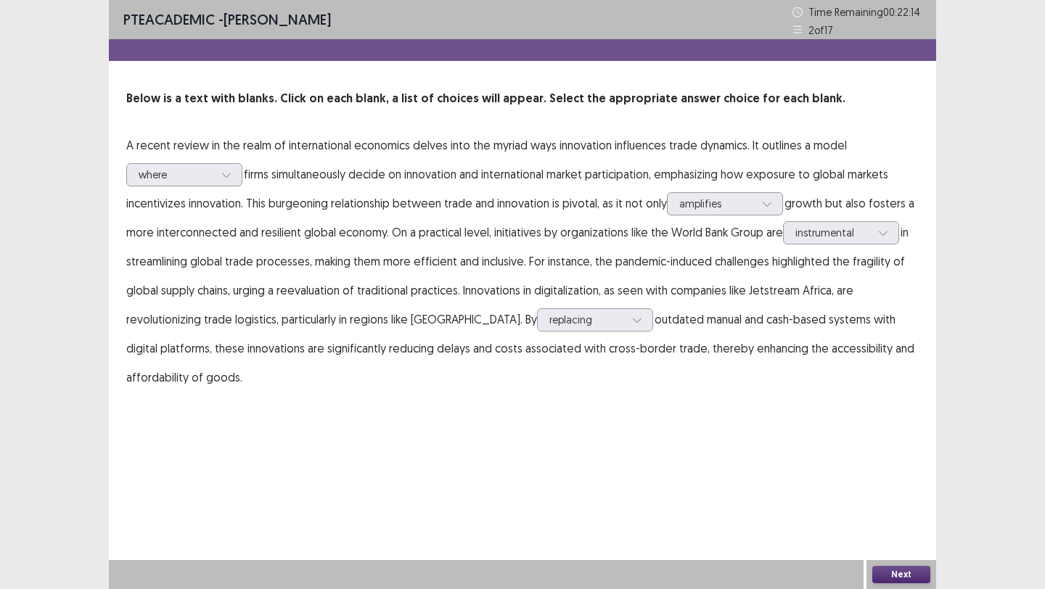
click at [751, 457] on button "Next" at bounding box center [902, 574] width 58 height 17
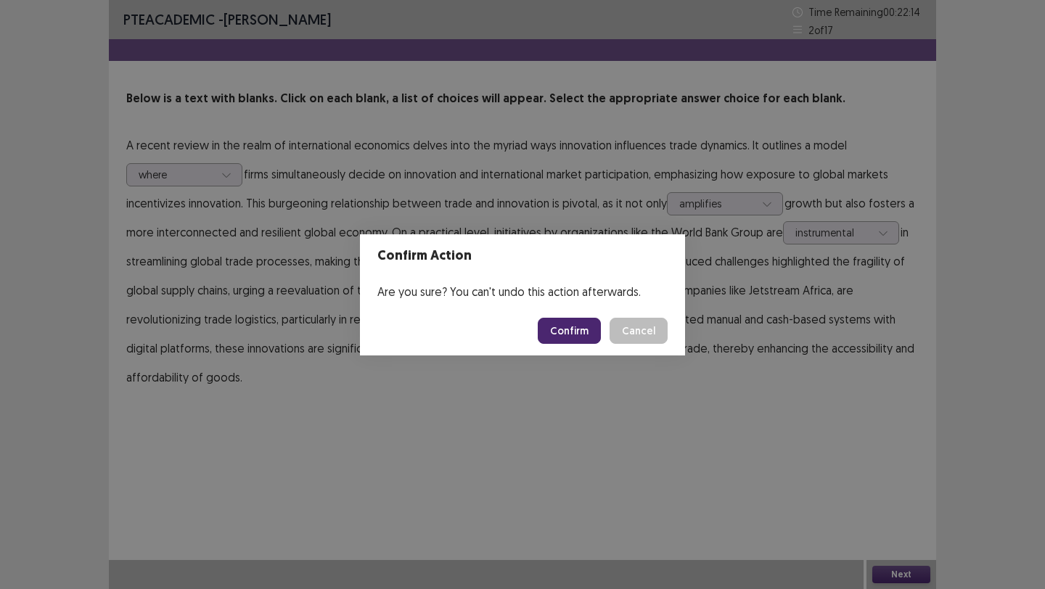
click at [563, 325] on button "Confirm" at bounding box center [569, 331] width 63 height 26
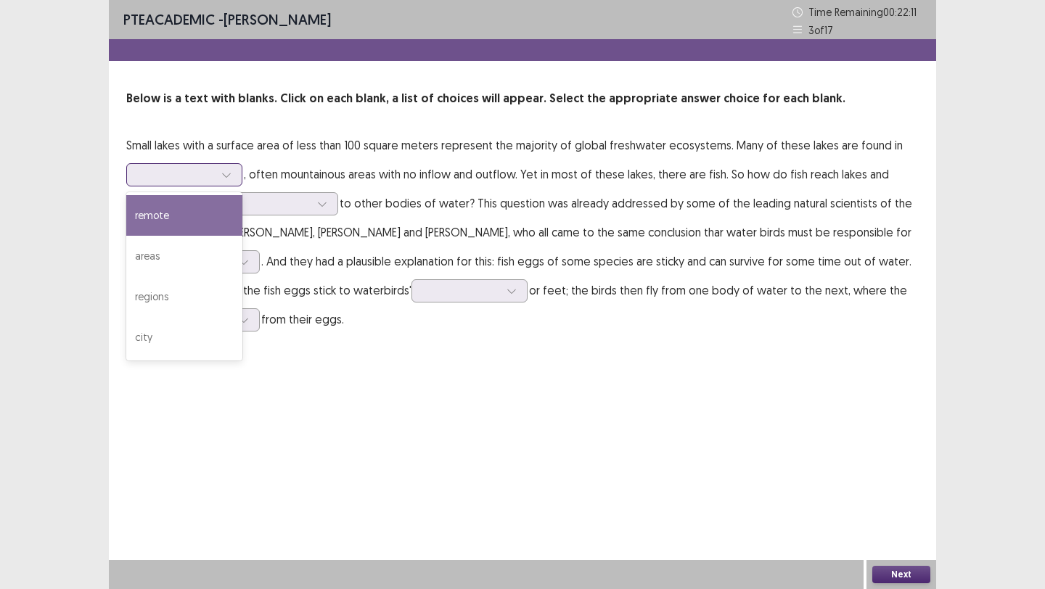
click at [166, 171] on div at bounding box center [176, 175] width 75 height 14
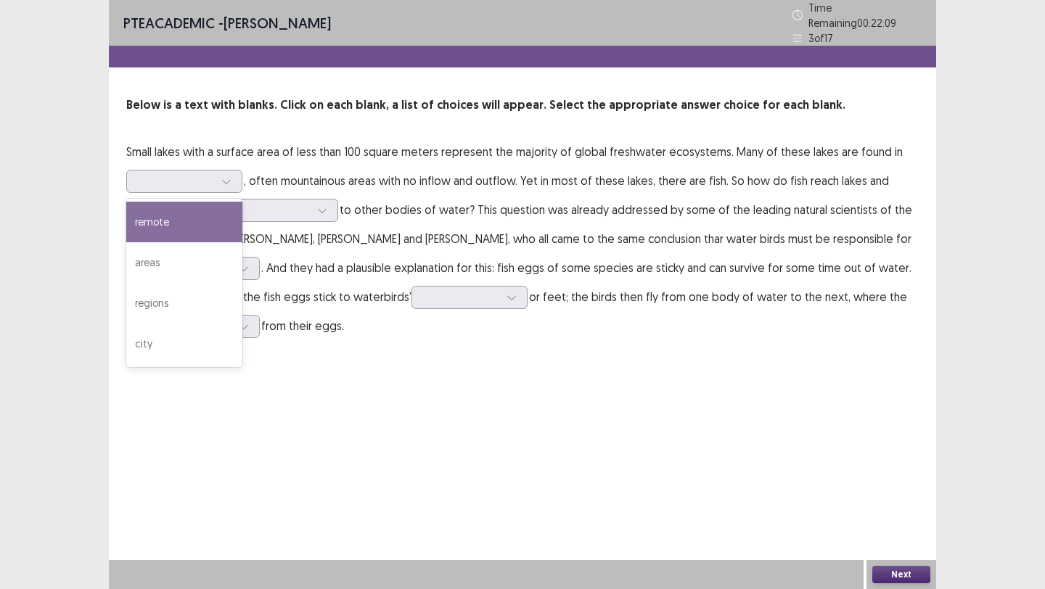
click at [344, 419] on div "PTE academic - [PERSON_NAME] Time Remaining 00 : 22 : 09 3 of 17 Below is a tex…" at bounding box center [523, 294] width 828 height 589
click at [167, 174] on div at bounding box center [176, 181] width 75 height 14
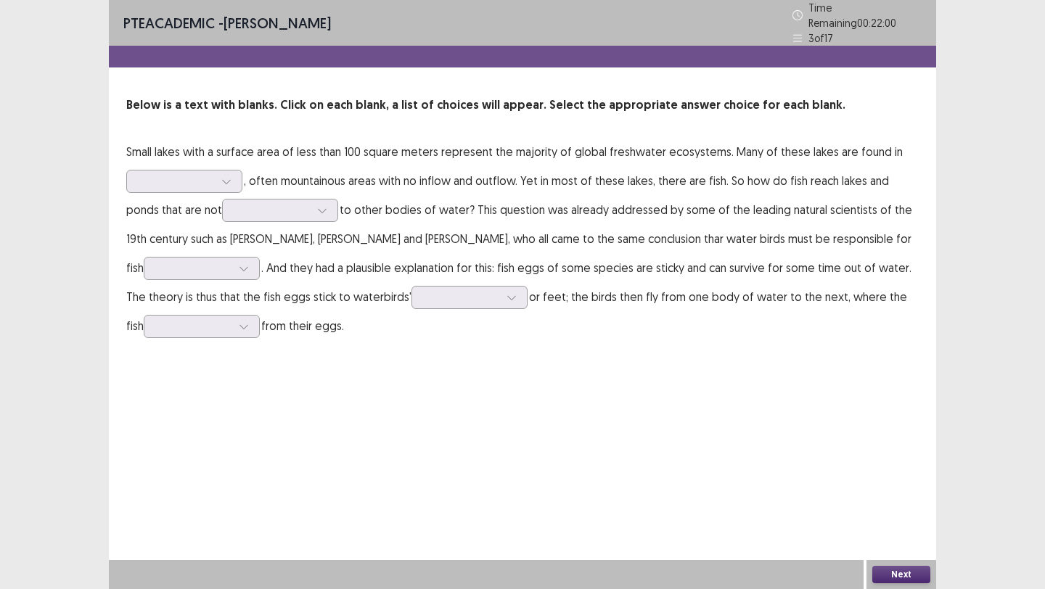
click at [256, 118] on div "Below is a text with blanks. Click on each blank, a list of choices will appear…" at bounding box center [523, 219] width 828 height 244
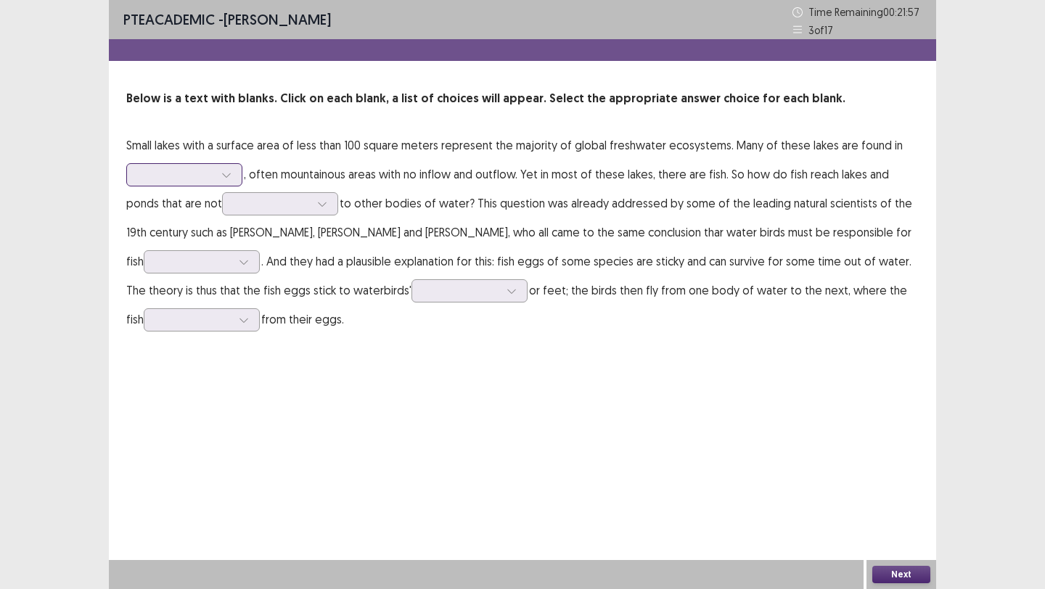
drag, startPoint x: 166, startPoint y: 160, endPoint x: 168, endPoint y: 179, distance: 19.7
click at [167, 171] on p "Small lakes with a surface area of less than 100 square meters represent the ma…" at bounding box center [522, 232] width 793 height 203
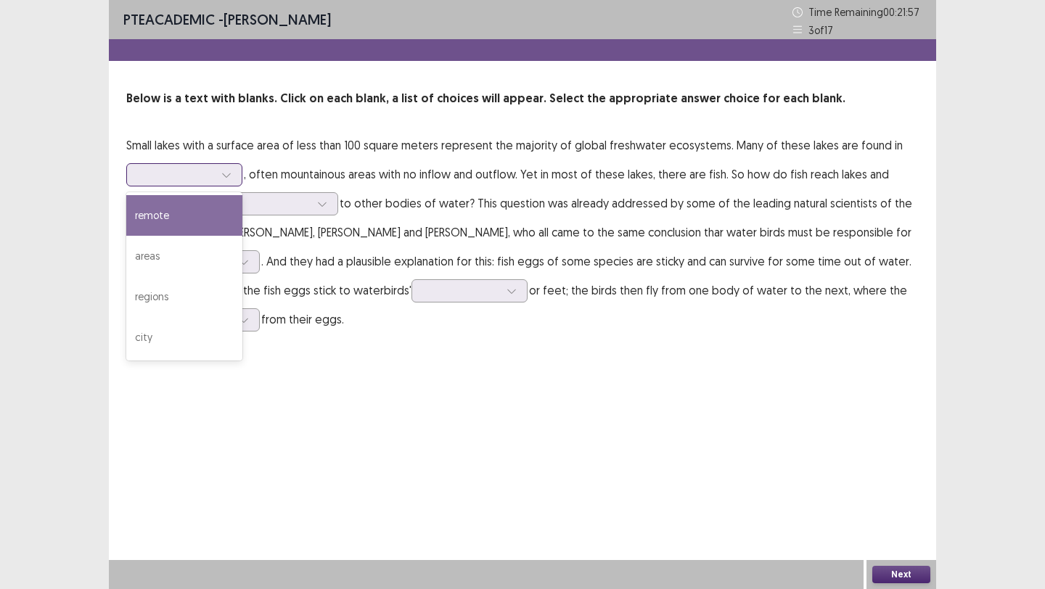
click at [168, 179] on div at bounding box center [176, 175] width 75 height 14
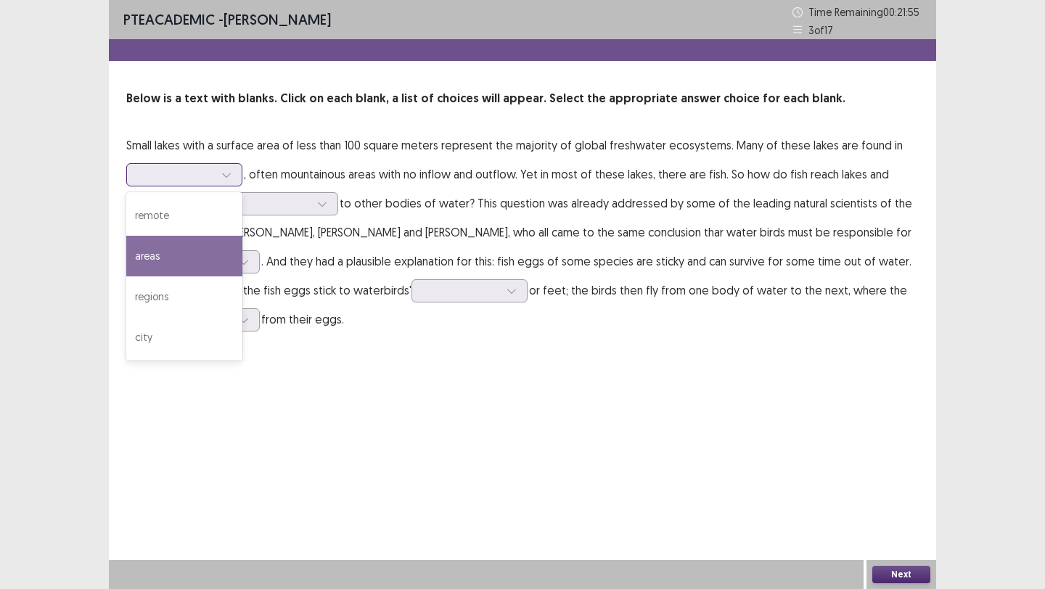
click at [173, 249] on div "areas" at bounding box center [184, 256] width 116 height 41
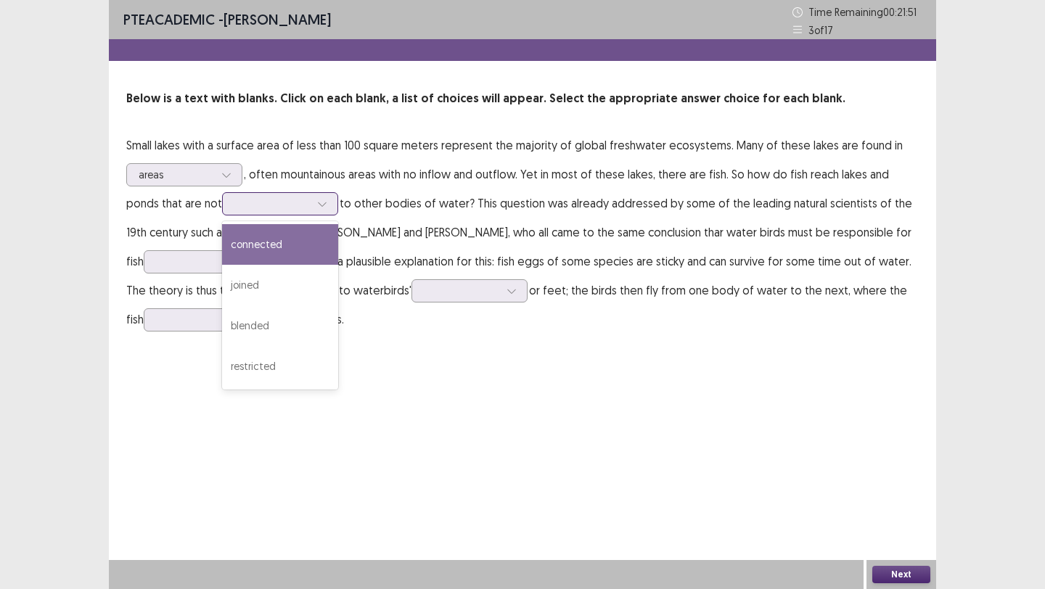
click at [242, 204] on div at bounding box center [271, 204] width 75 height 14
click at [231, 240] on div "connected" at bounding box center [280, 244] width 116 height 41
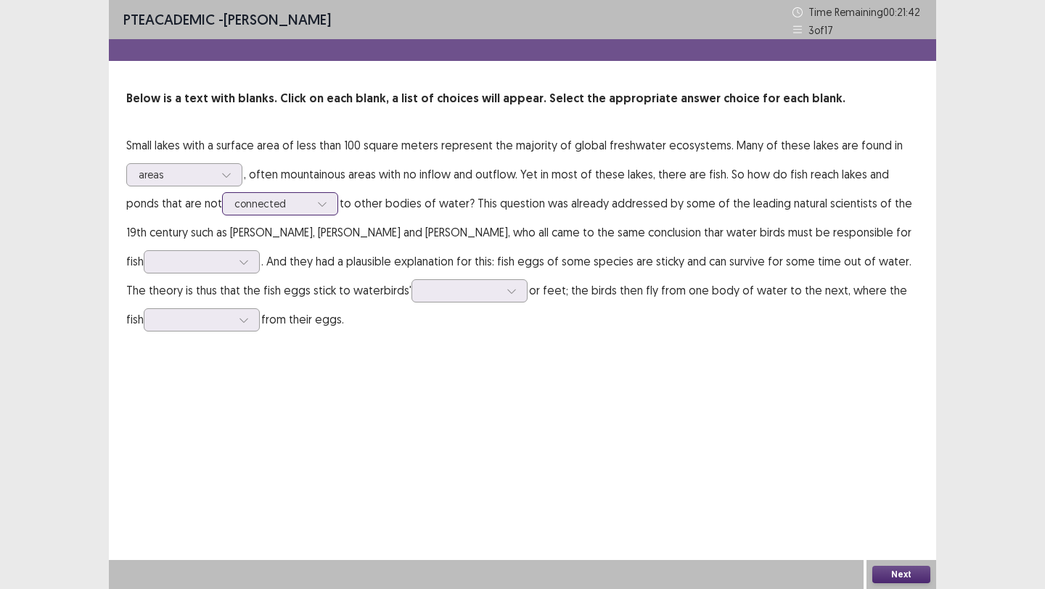
click at [311, 205] on div at bounding box center [322, 204] width 22 height 22
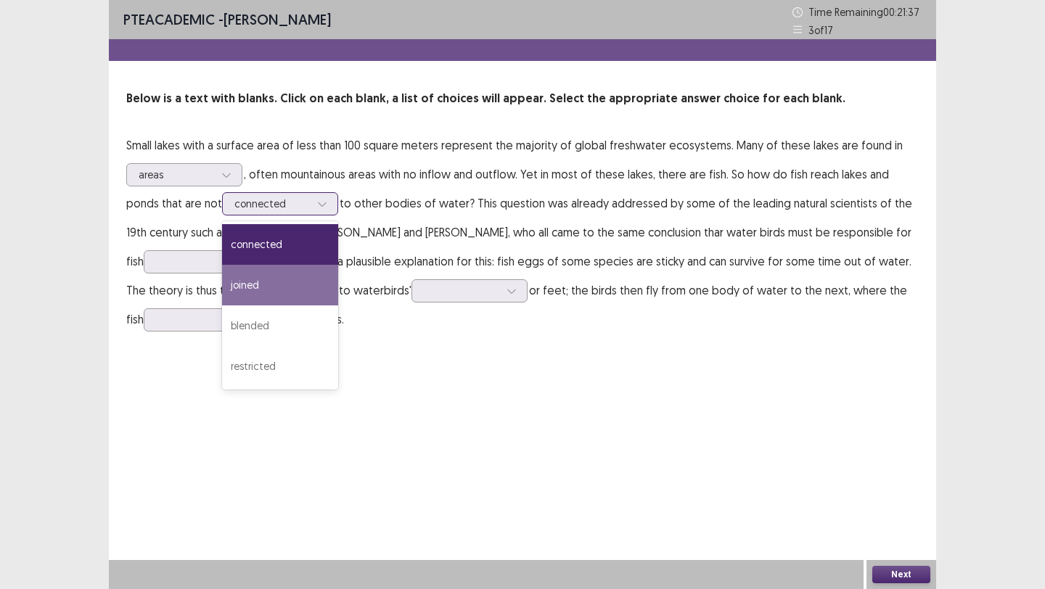
click at [282, 290] on div "joined" at bounding box center [280, 285] width 116 height 41
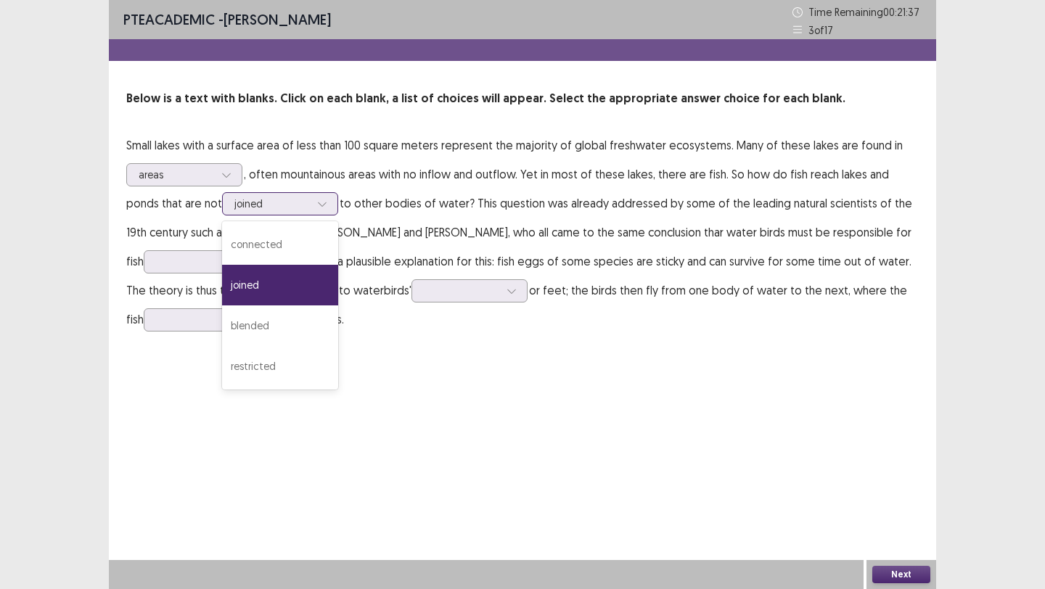
click at [270, 200] on div at bounding box center [271, 204] width 75 height 14
click at [265, 240] on div "connected" at bounding box center [280, 244] width 116 height 41
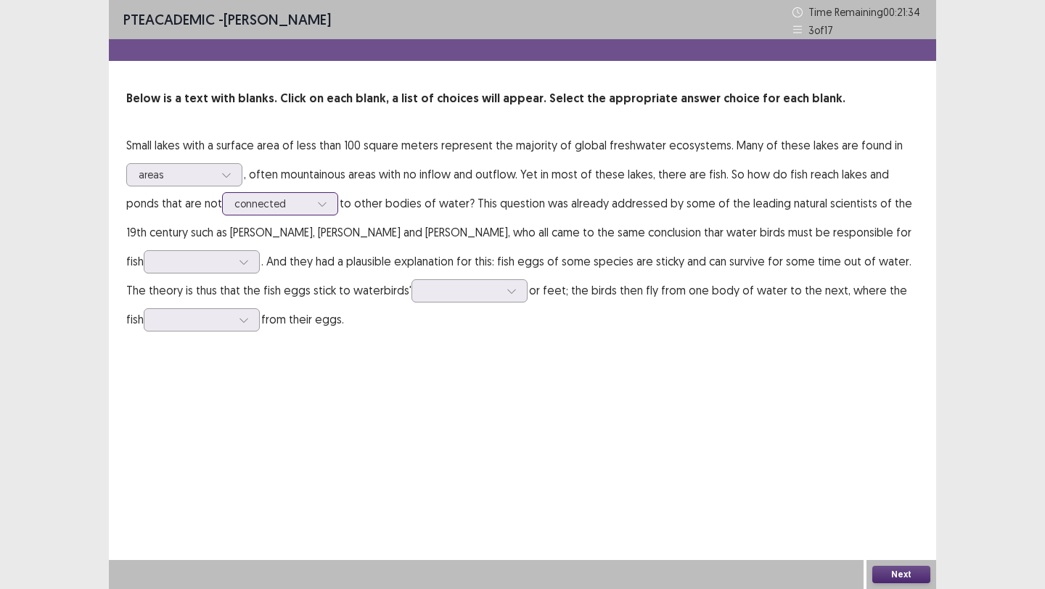
click at [234, 198] on div at bounding box center [271, 204] width 75 height 14
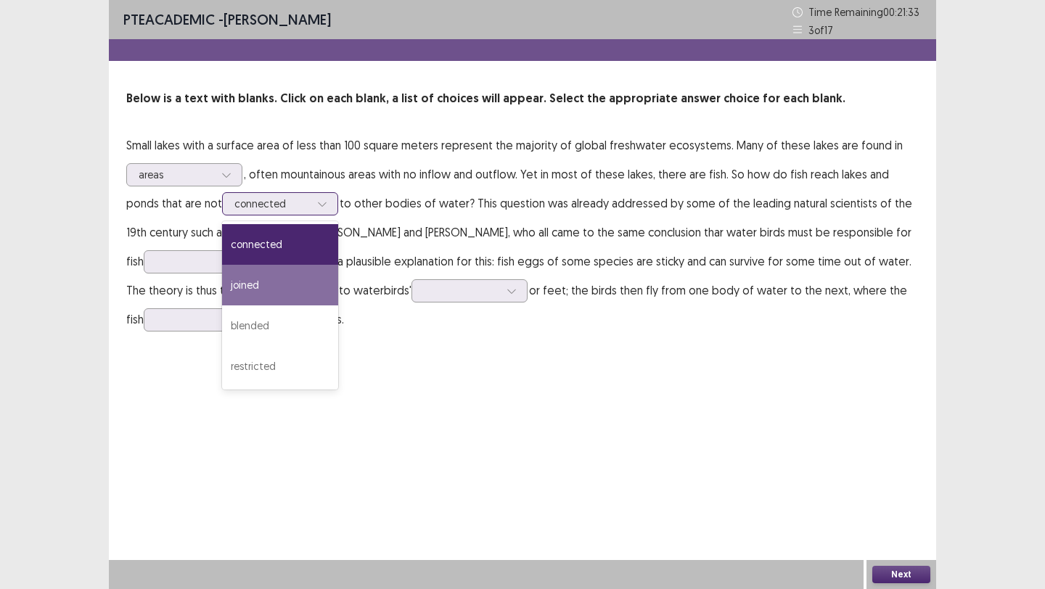
click at [222, 290] on div "joined" at bounding box center [280, 285] width 116 height 41
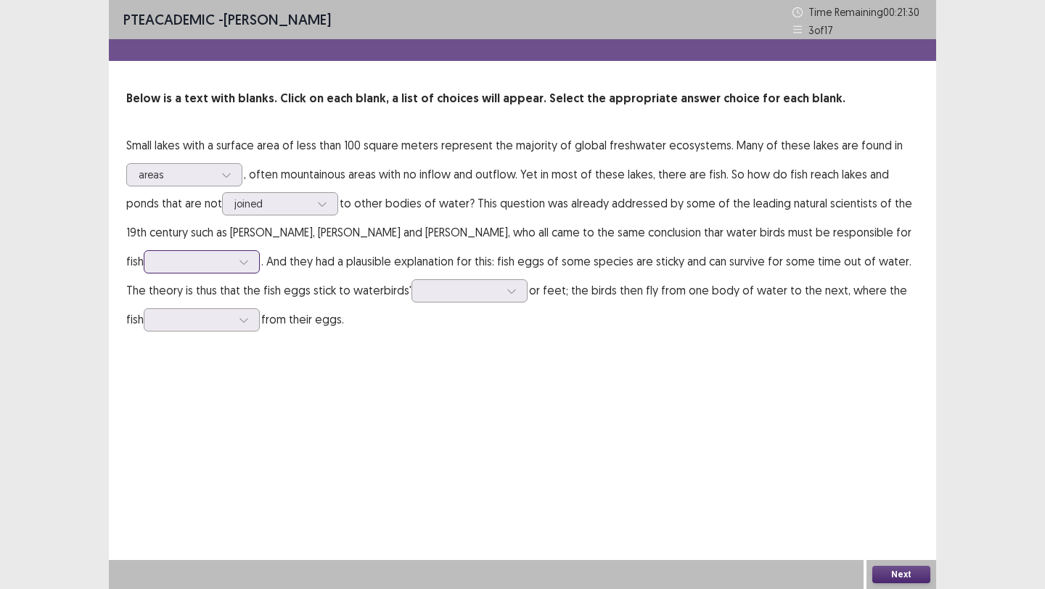
click at [185, 258] on div at bounding box center [193, 262] width 75 height 14
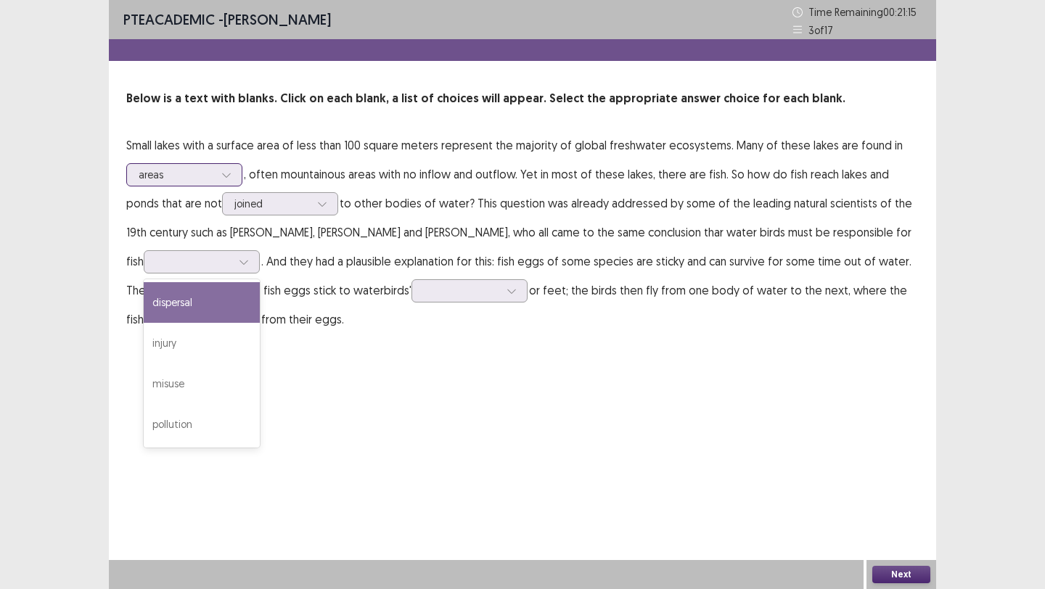
click at [224, 175] on icon at bounding box center [226, 175] width 10 height 10
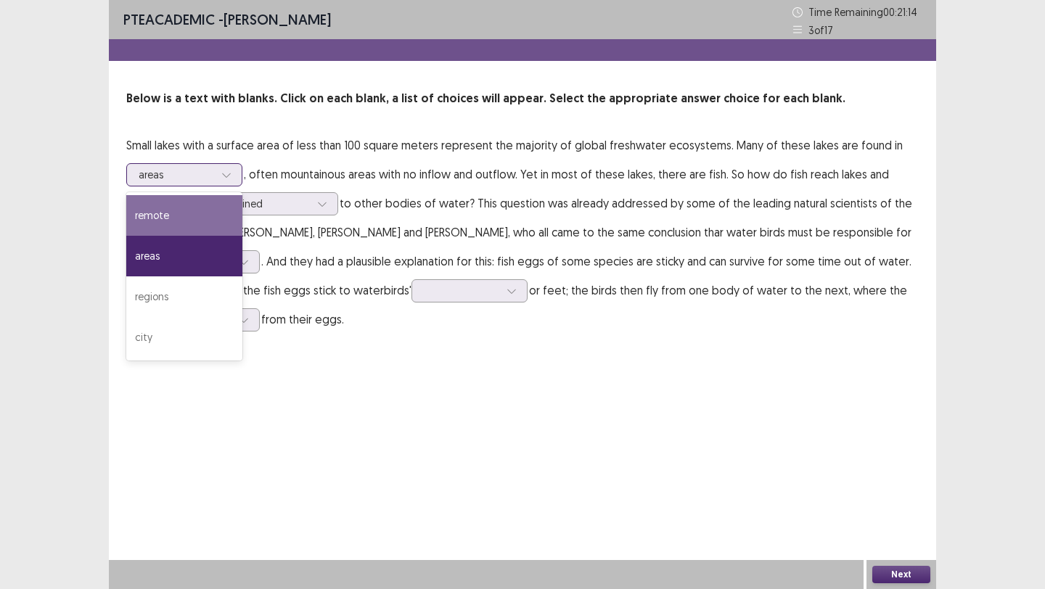
click at [226, 203] on div "remote" at bounding box center [184, 215] width 116 height 41
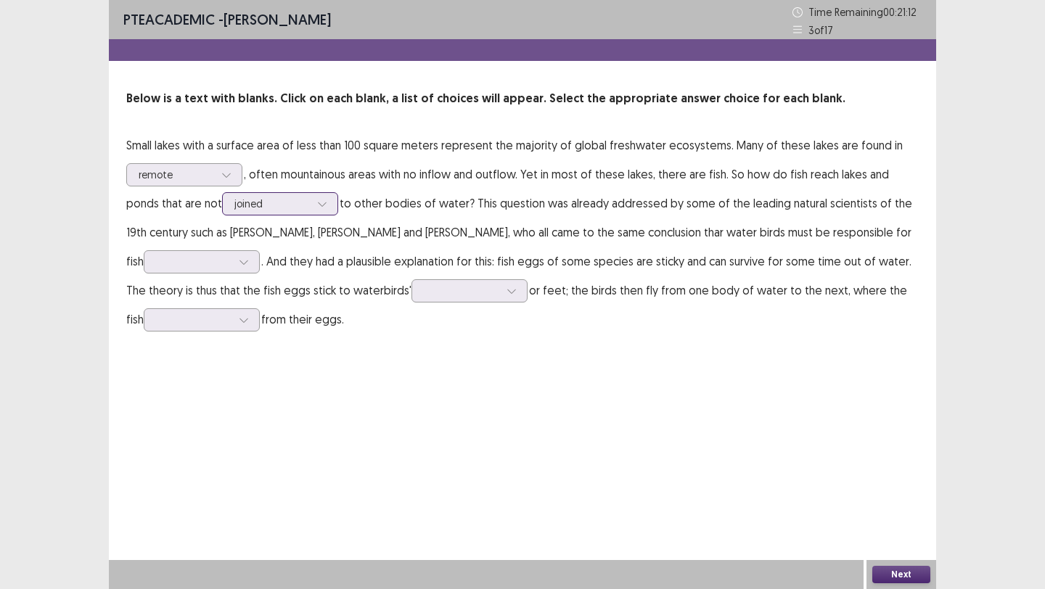
click at [234, 203] on div at bounding box center [271, 204] width 75 height 14
click at [446, 434] on div "PTE academic - [PERSON_NAME] Time Remaining 00 : 21 : 09 3 of 17 Below is a tex…" at bounding box center [523, 294] width 828 height 589
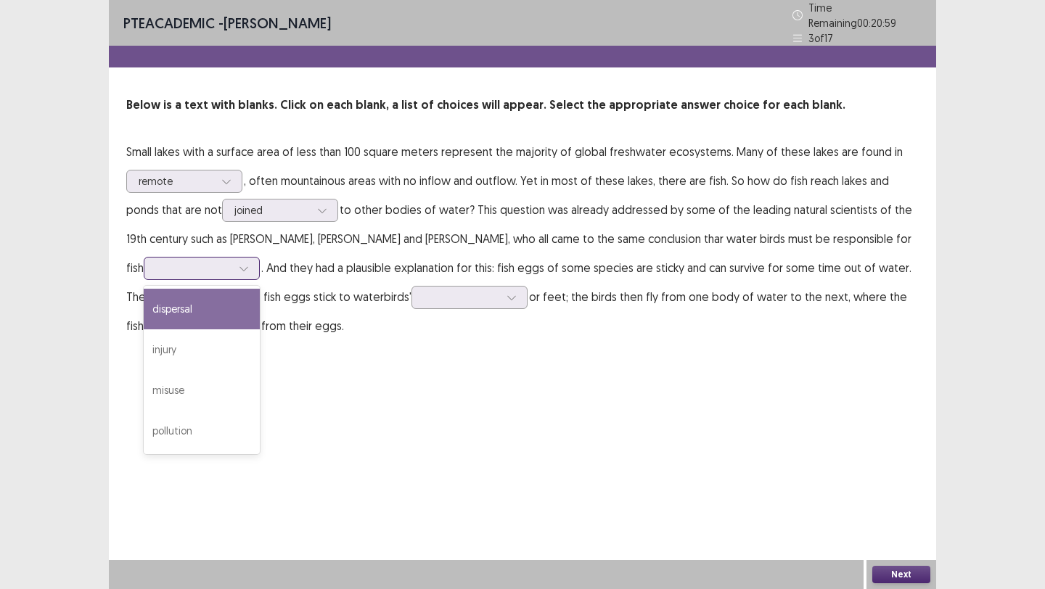
click at [208, 260] on div at bounding box center [194, 268] width 78 height 17
click at [382, 285] on p "Small lakes with a surface area of less than 100 square meters represent the ma…" at bounding box center [522, 238] width 793 height 203
click at [412, 287] on div at bounding box center [470, 297] width 116 height 23
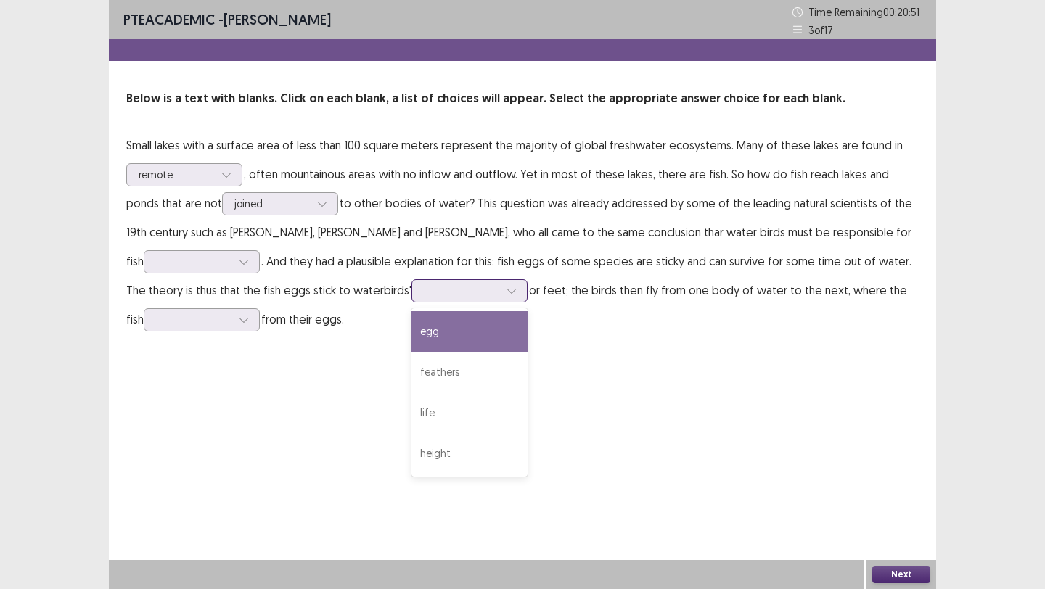
drag, startPoint x: 484, startPoint y: 342, endPoint x: 455, endPoint y: 364, distance: 36.7
click at [484, 342] on div "egg" at bounding box center [470, 331] width 116 height 41
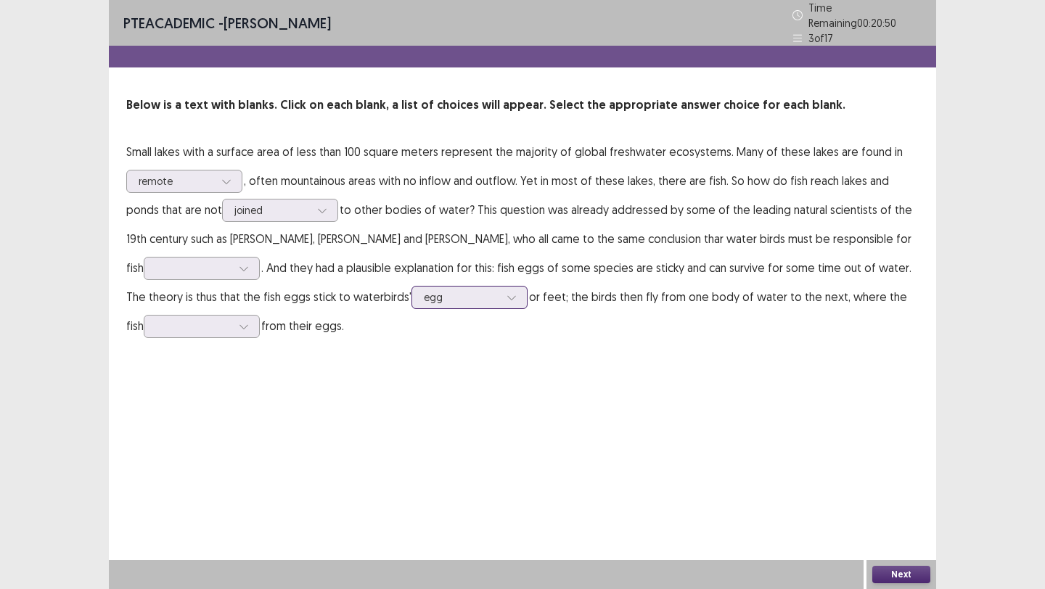
click at [431, 290] on div at bounding box center [461, 297] width 75 height 14
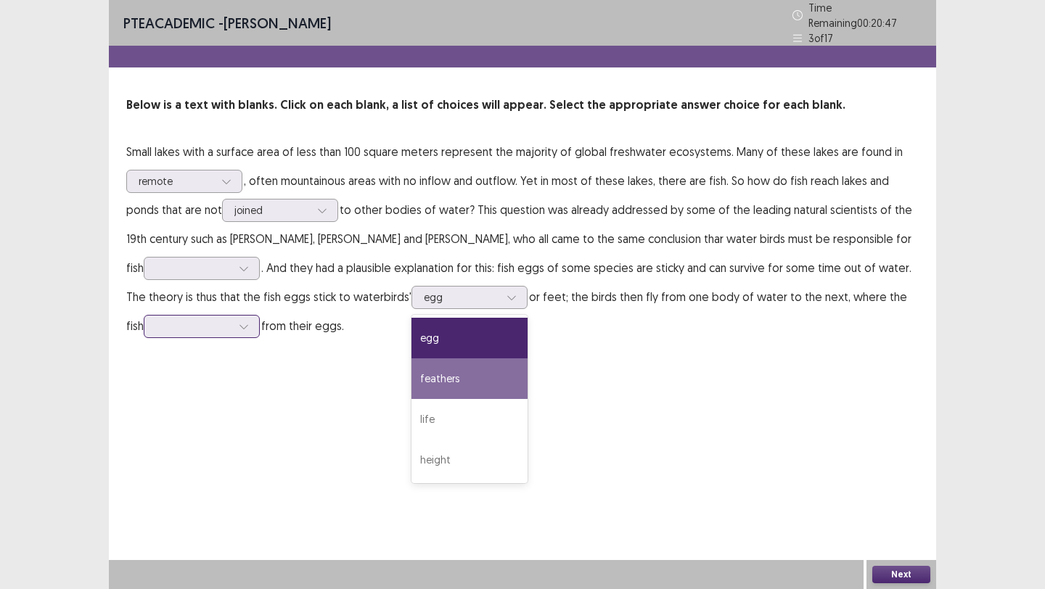
click at [194, 322] on div at bounding box center [193, 326] width 75 height 14
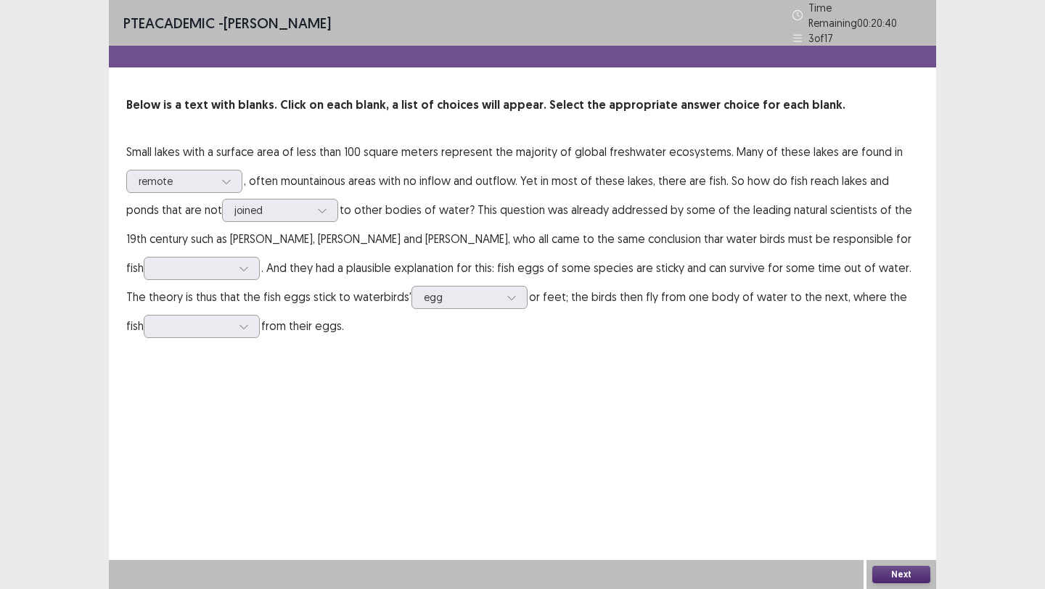
click at [330, 385] on div "PTE academic - [PERSON_NAME] Time Remaining 00 : 20 : 40 3 of 17 Below is a tex…" at bounding box center [523, 294] width 828 height 589
click at [239, 264] on icon at bounding box center [244, 269] width 10 height 10
click at [211, 295] on div "dispersal" at bounding box center [202, 309] width 116 height 41
click at [424, 293] on div at bounding box center [461, 297] width 75 height 14
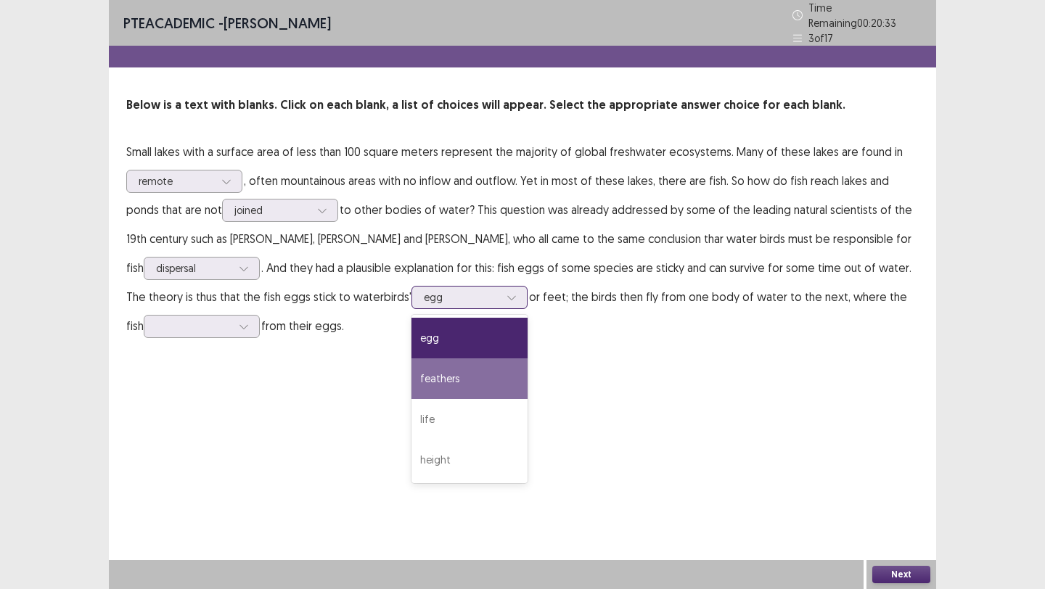
click at [437, 372] on div "feathers" at bounding box center [470, 379] width 116 height 41
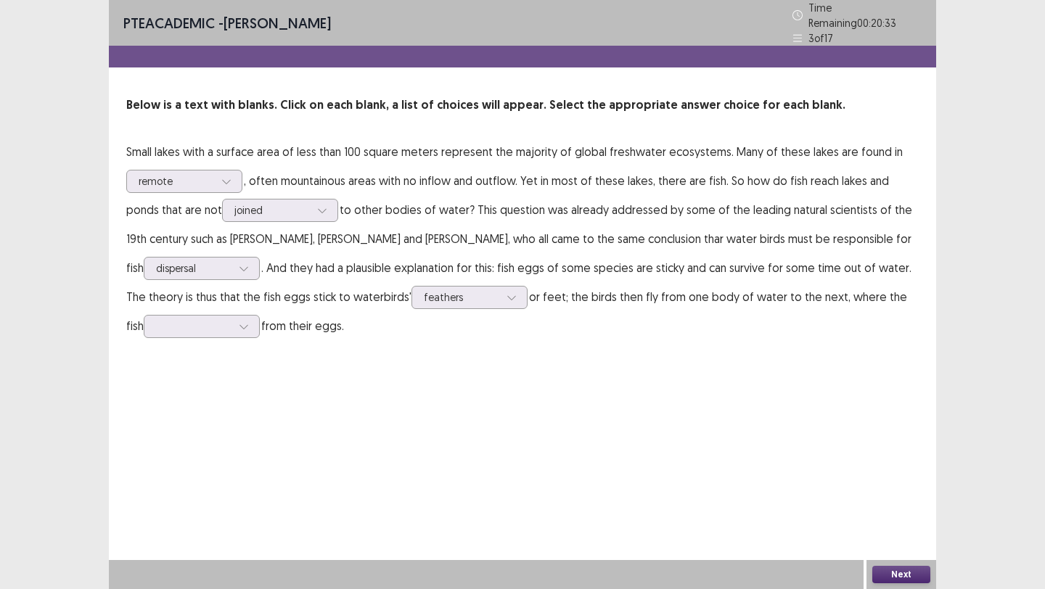
click at [243, 318] on p "Small lakes with a surface area of less than 100 square meters represent the ma…" at bounding box center [522, 238] width 793 height 203
click at [240, 319] on div at bounding box center [202, 326] width 116 height 23
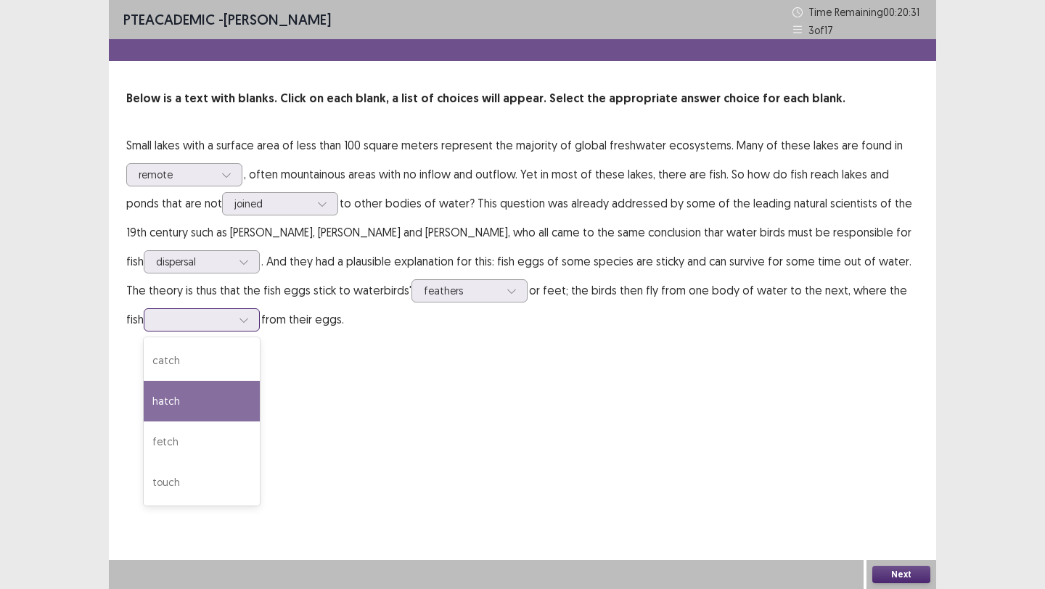
click at [200, 393] on div "hatch" at bounding box center [202, 401] width 116 height 41
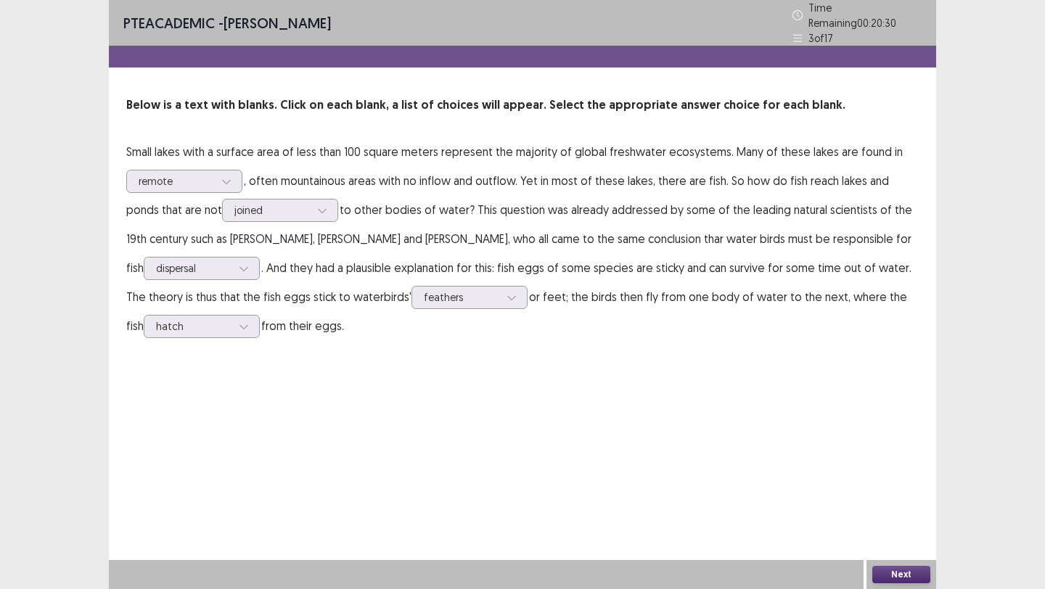
click at [751, 457] on button "Next" at bounding box center [902, 574] width 58 height 17
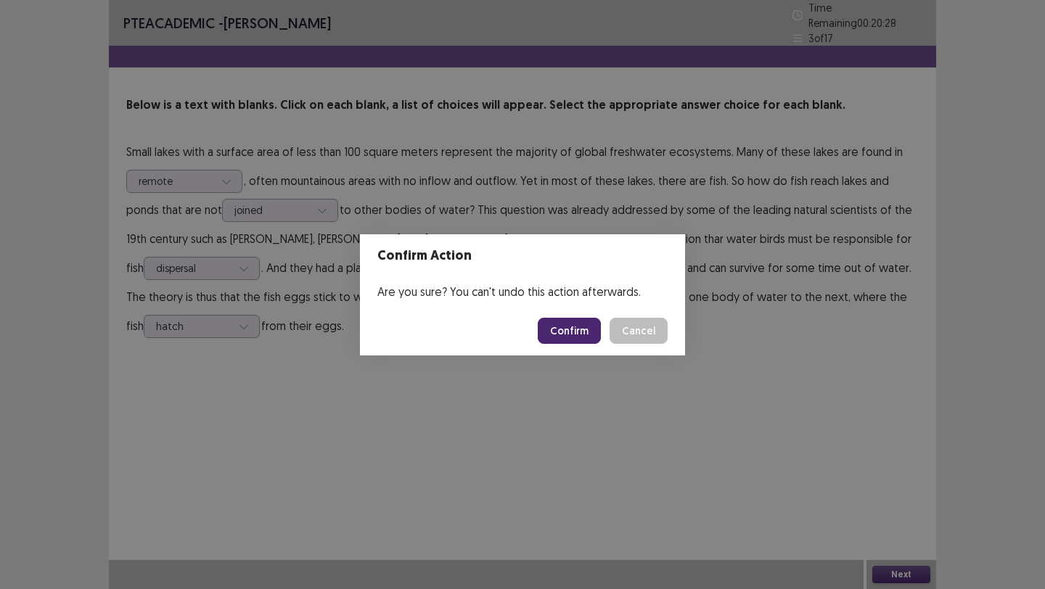
click at [590, 343] on button "Confirm" at bounding box center [569, 331] width 63 height 26
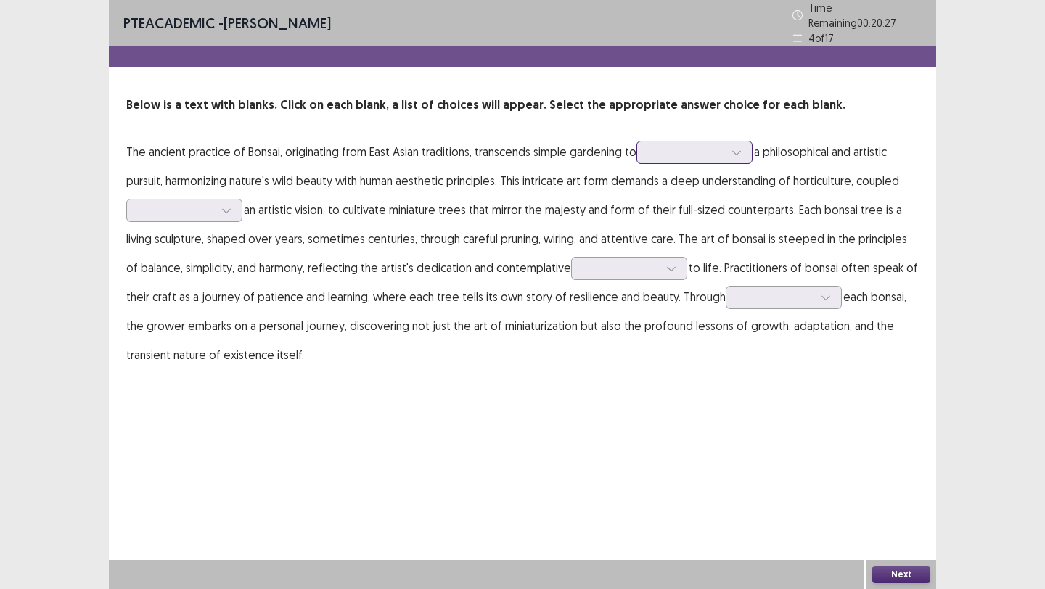
click at [684, 145] on div at bounding box center [686, 152] width 75 height 14
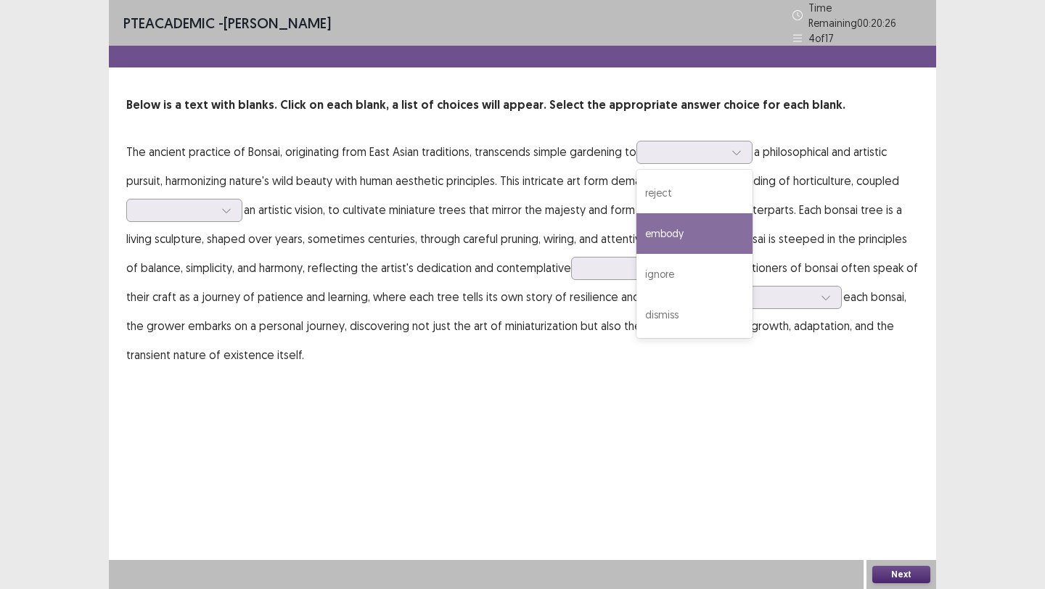
click at [751, 245] on p "The ancient practice of Bonsai, originating from East Asian traditions, transce…" at bounding box center [522, 253] width 793 height 232
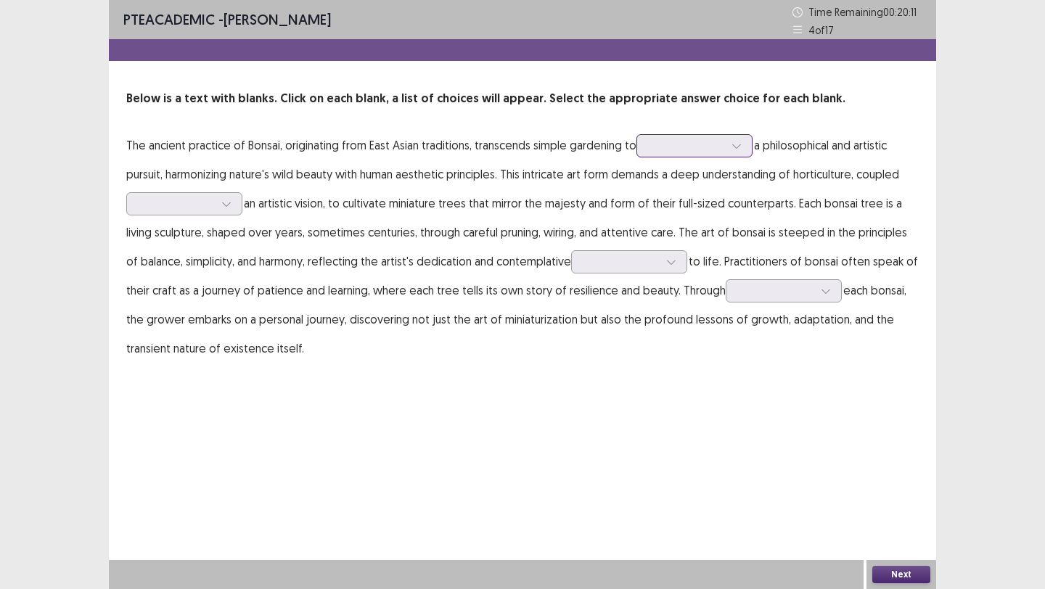
click at [656, 134] on div at bounding box center [695, 145] width 116 height 23
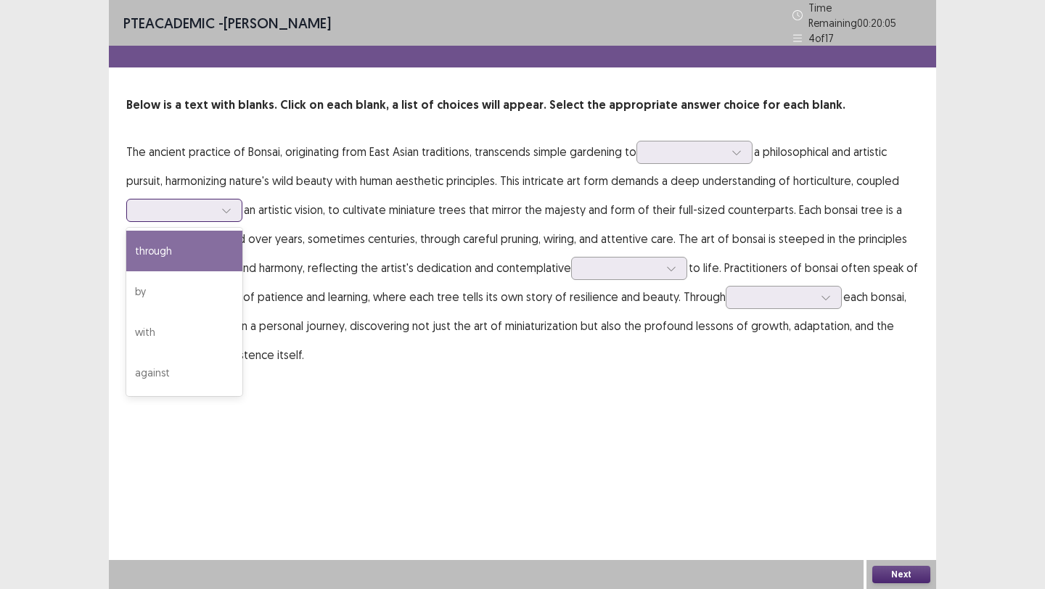
click at [210, 204] on div at bounding box center [176, 210] width 75 height 14
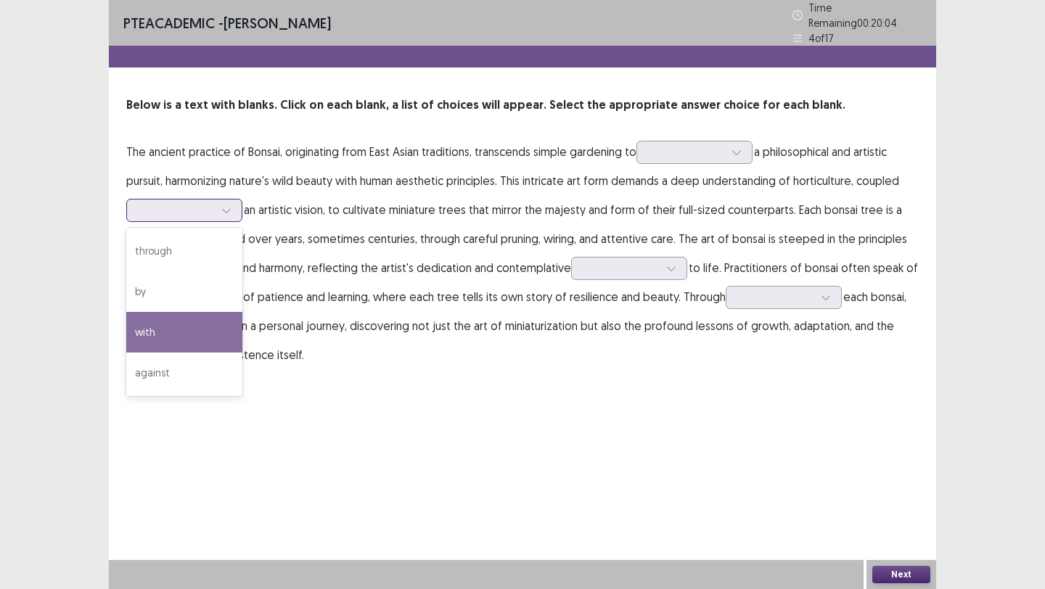
click at [210, 332] on div "with" at bounding box center [184, 332] width 116 height 41
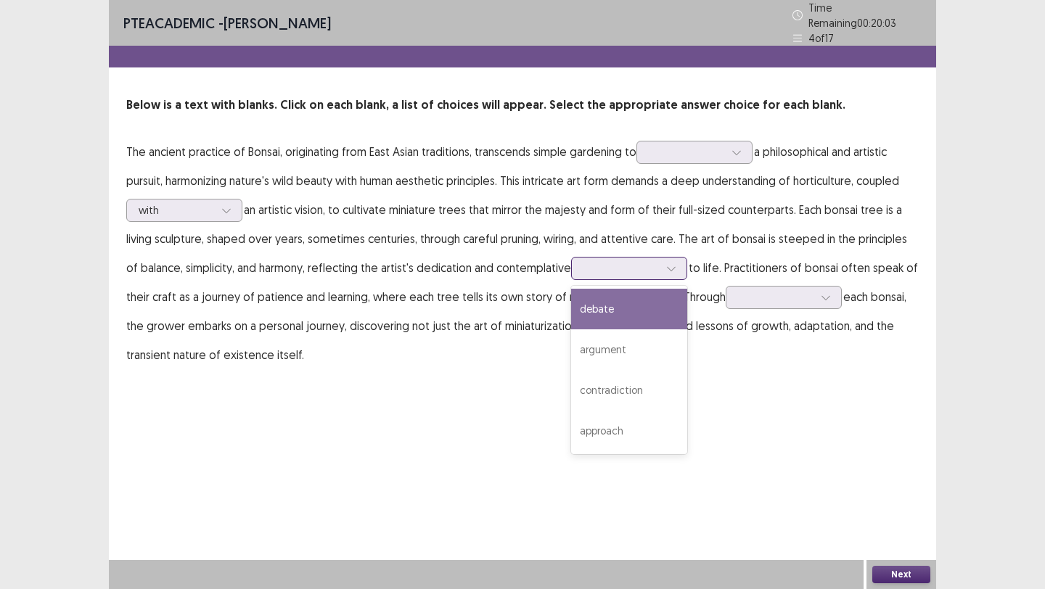
click at [618, 261] on div at bounding box center [621, 268] width 75 height 14
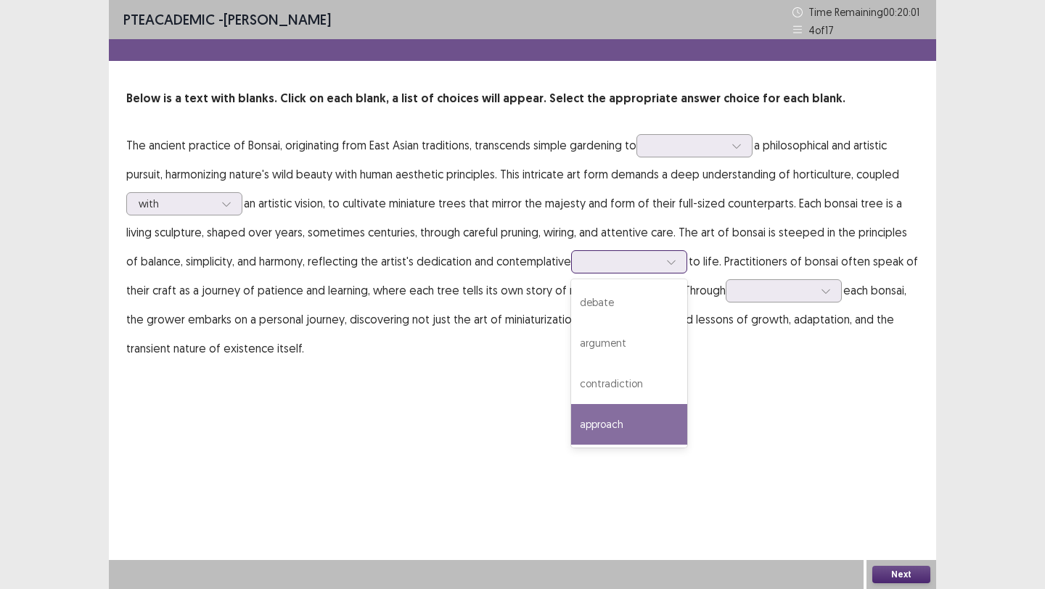
click at [615, 424] on div "approach" at bounding box center [629, 424] width 116 height 41
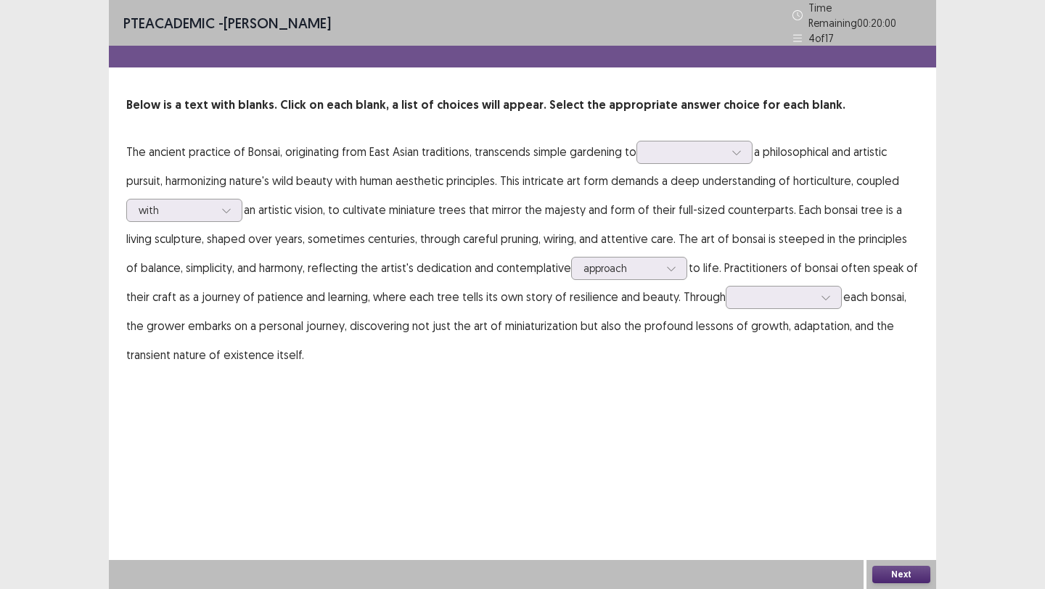
click at [734, 303] on p "The ancient practice of Bonsai, originating from East Asian traditions, transce…" at bounding box center [522, 253] width 793 height 232
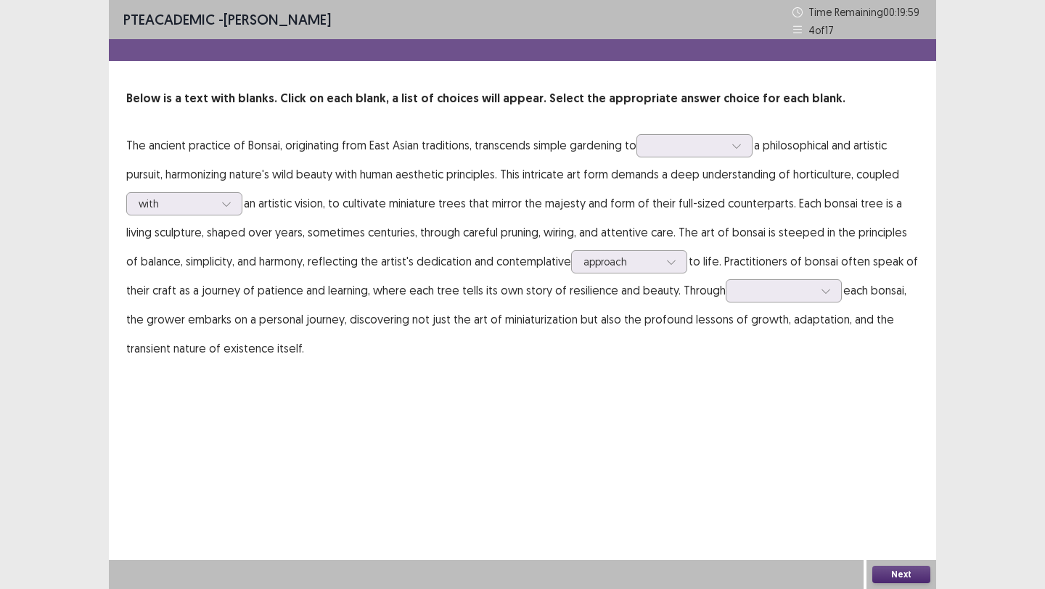
click at [751, 261] on p "The ancient practice of Bonsai, originating from East Asian traditions, transce…" at bounding box center [522, 247] width 793 height 232
click at [751, 286] on div at bounding box center [775, 291] width 75 height 14
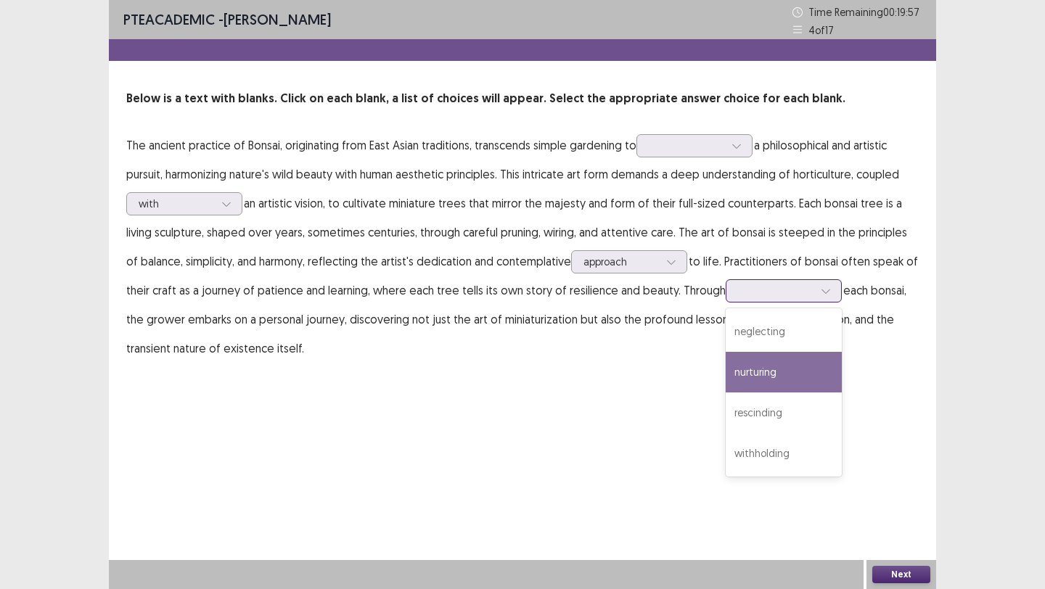
click at [751, 373] on div "nurturing" at bounding box center [784, 372] width 116 height 41
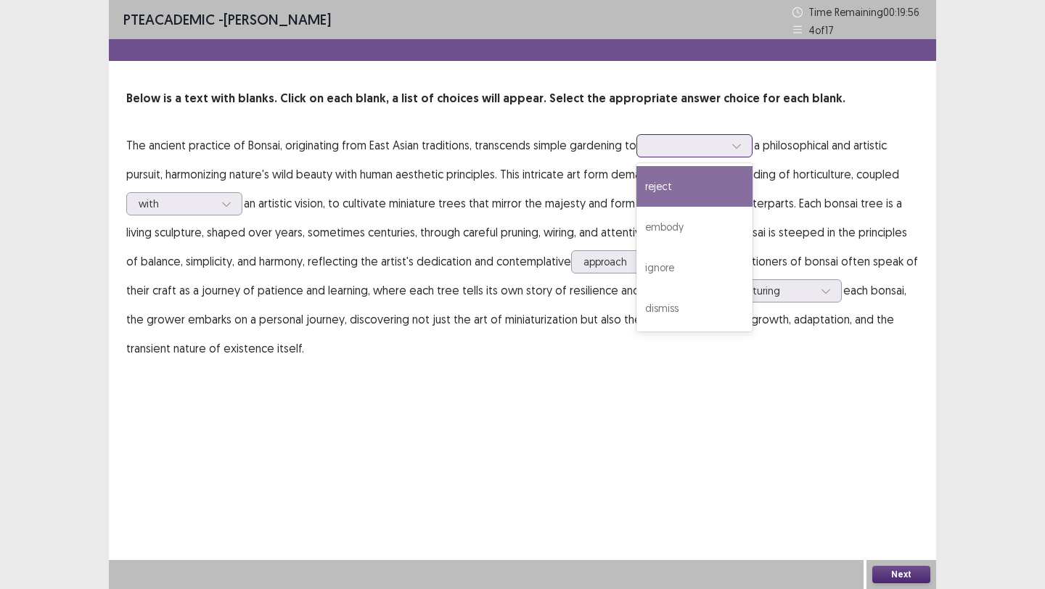
click at [704, 148] on div at bounding box center [686, 146] width 75 height 14
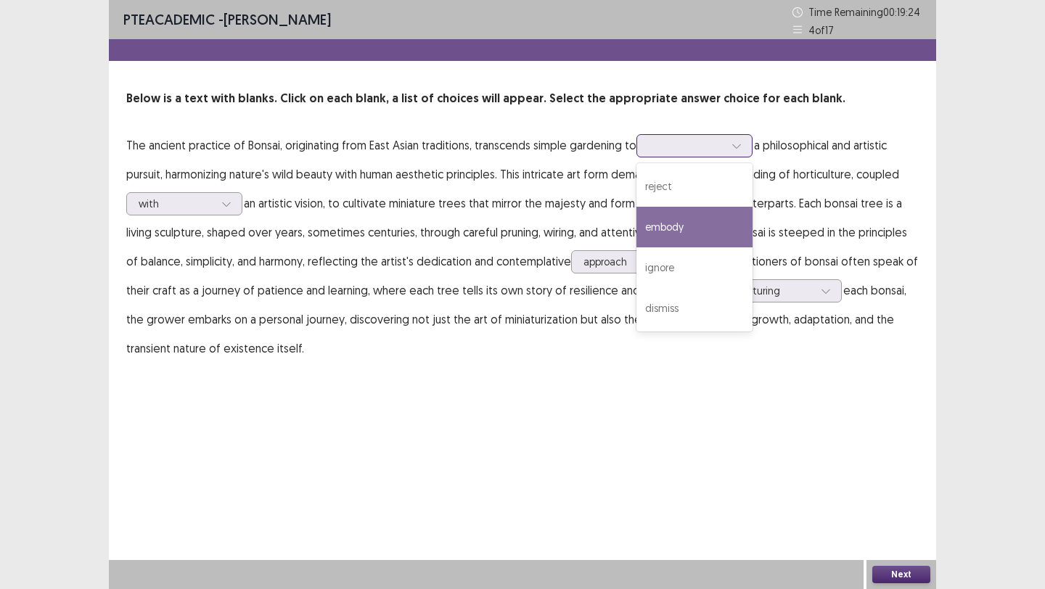
click at [677, 232] on div "embody" at bounding box center [695, 227] width 116 height 41
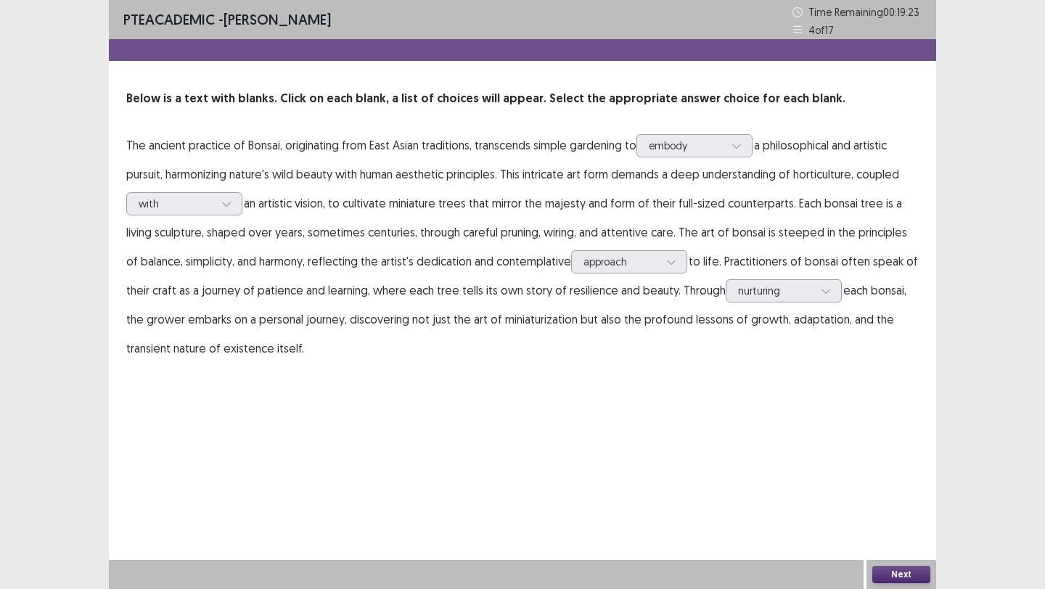
click at [751, 457] on button "Next" at bounding box center [902, 574] width 58 height 17
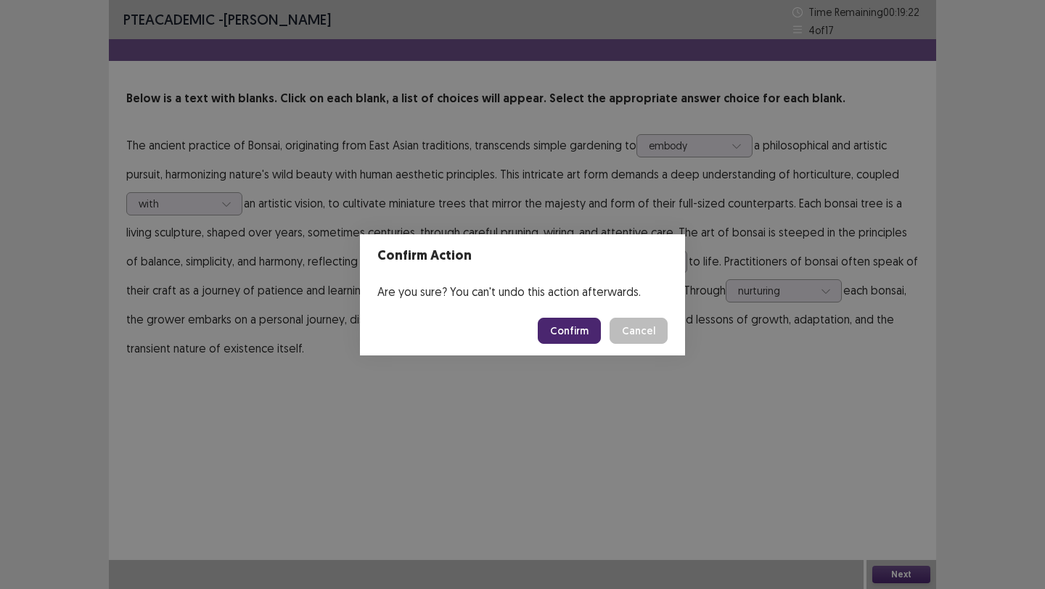
click at [579, 327] on button "Confirm" at bounding box center [569, 331] width 63 height 26
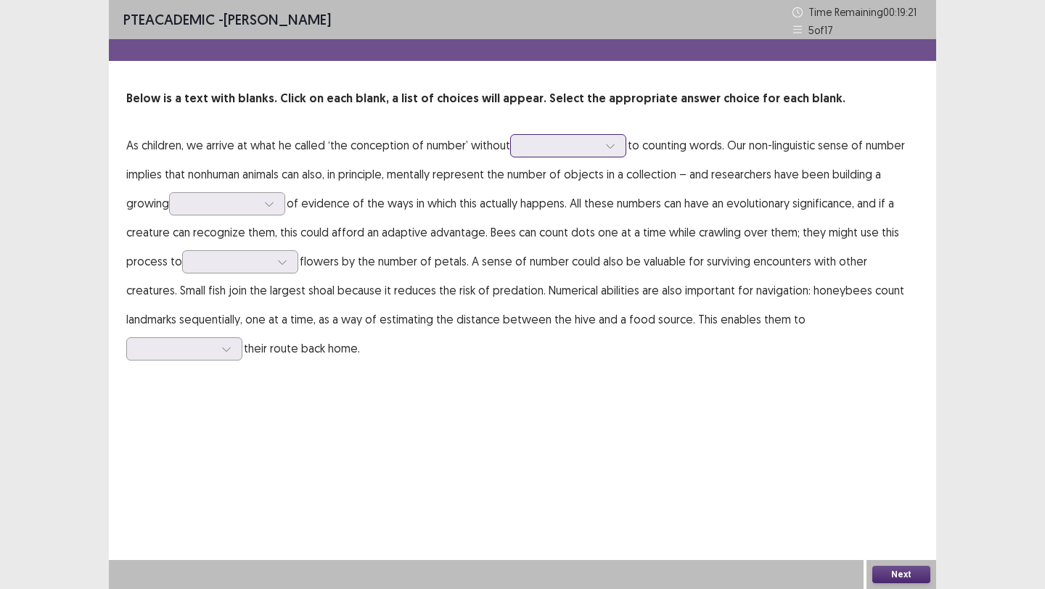
click at [563, 136] on div at bounding box center [568, 145] width 116 height 23
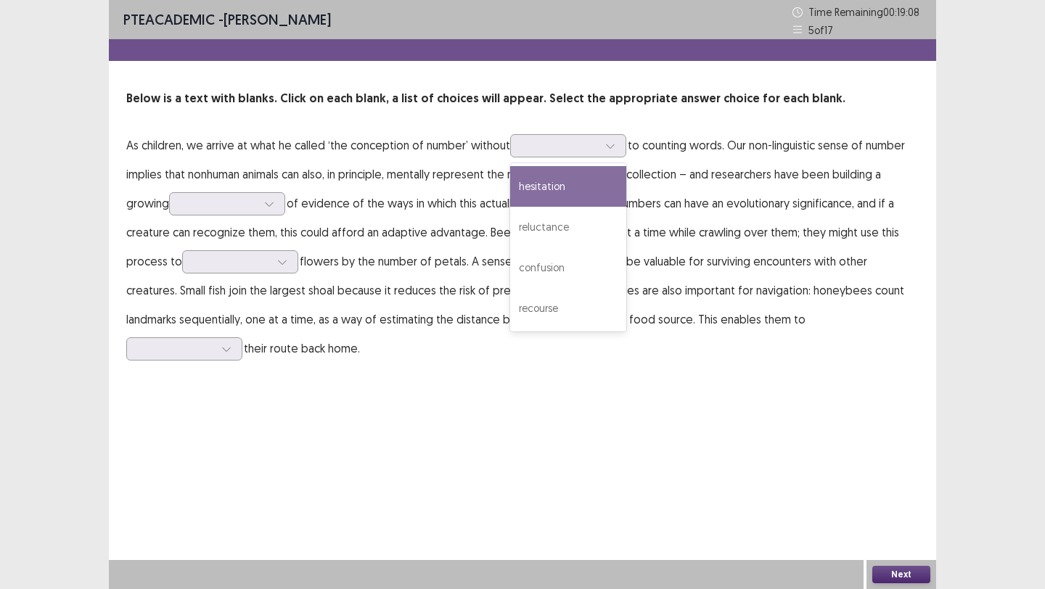
click at [651, 120] on div "Below is a text with blanks. Click on each blank, a list of choices will appear…" at bounding box center [523, 226] width 828 height 273
click at [591, 148] on div at bounding box center [560, 146] width 75 height 14
click at [587, 187] on div "hesitation" at bounding box center [568, 186] width 116 height 41
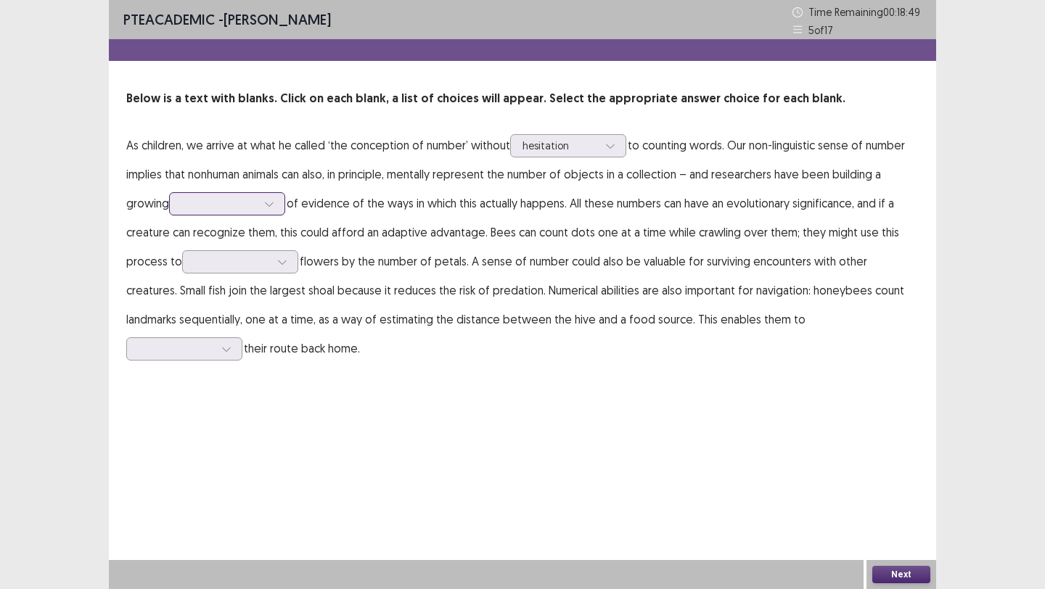
click at [257, 200] on div at bounding box center [218, 204] width 75 height 14
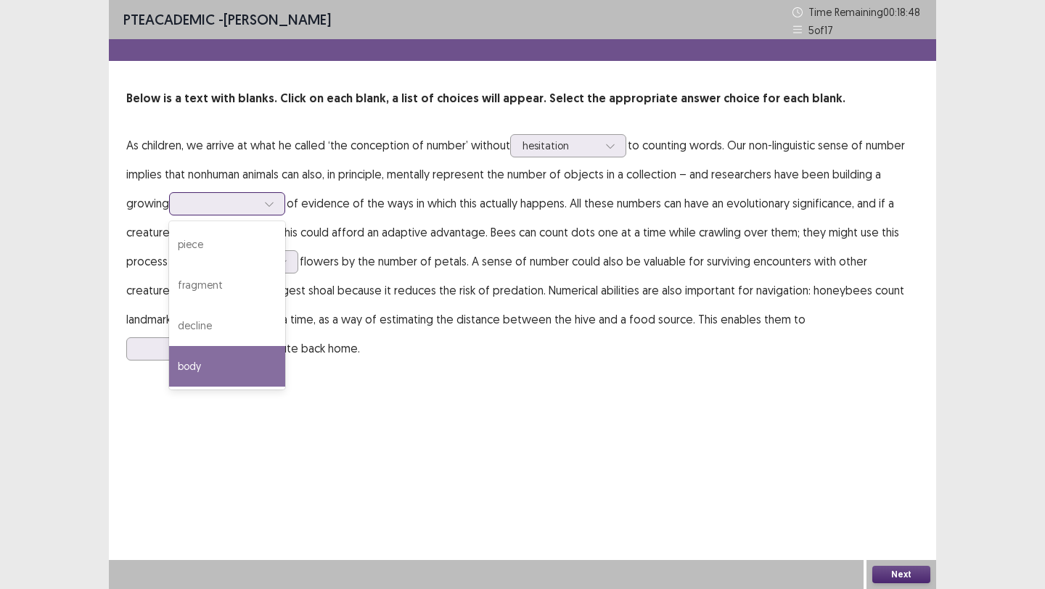
click at [248, 374] on div "body" at bounding box center [227, 366] width 116 height 41
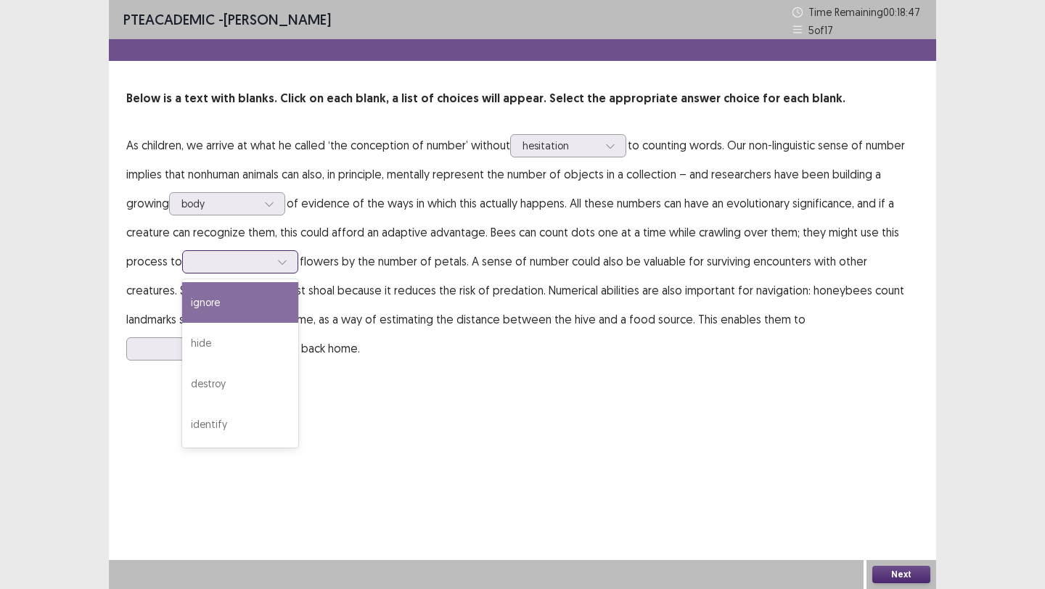
click at [242, 264] on div at bounding box center [232, 262] width 75 height 14
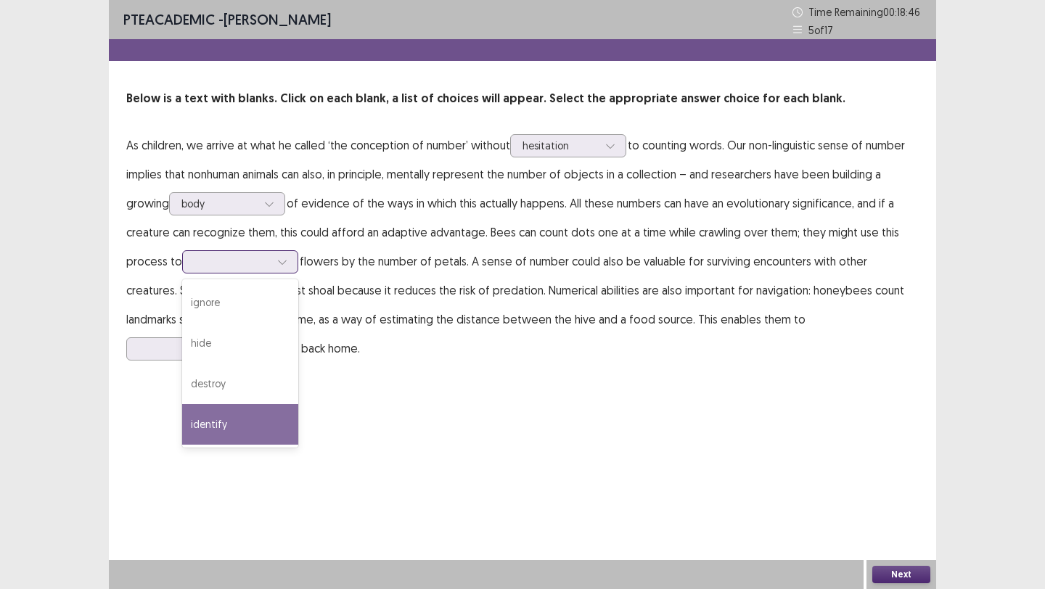
drag, startPoint x: 256, startPoint y: 424, endPoint x: 310, endPoint y: 400, distance: 58.8
click at [256, 424] on div "identify" at bounding box center [240, 424] width 116 height 41
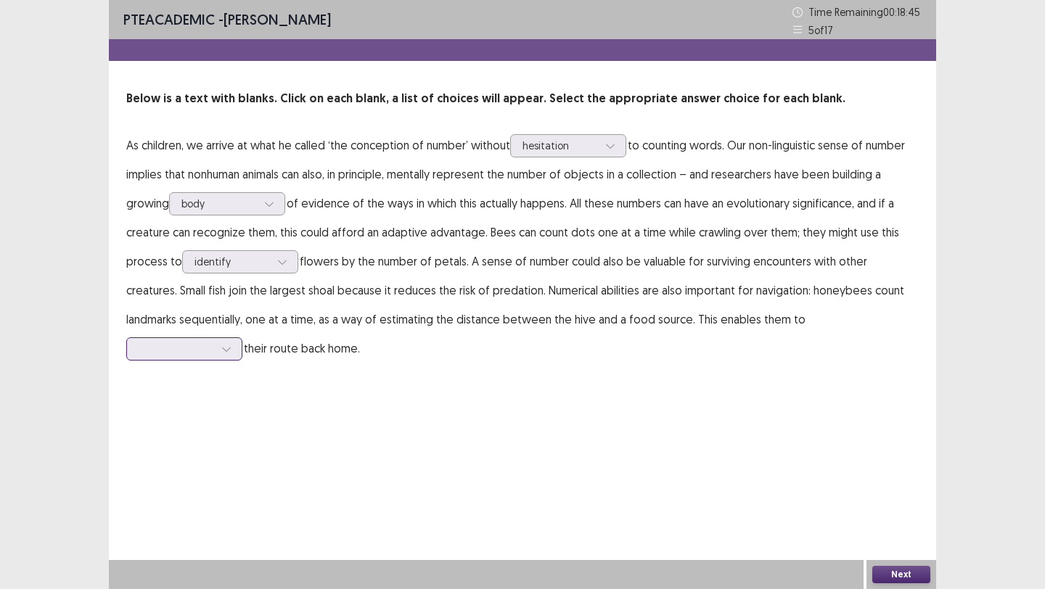
click at [214, 342] on div at bounding box center [176, 349] width 75 height 14
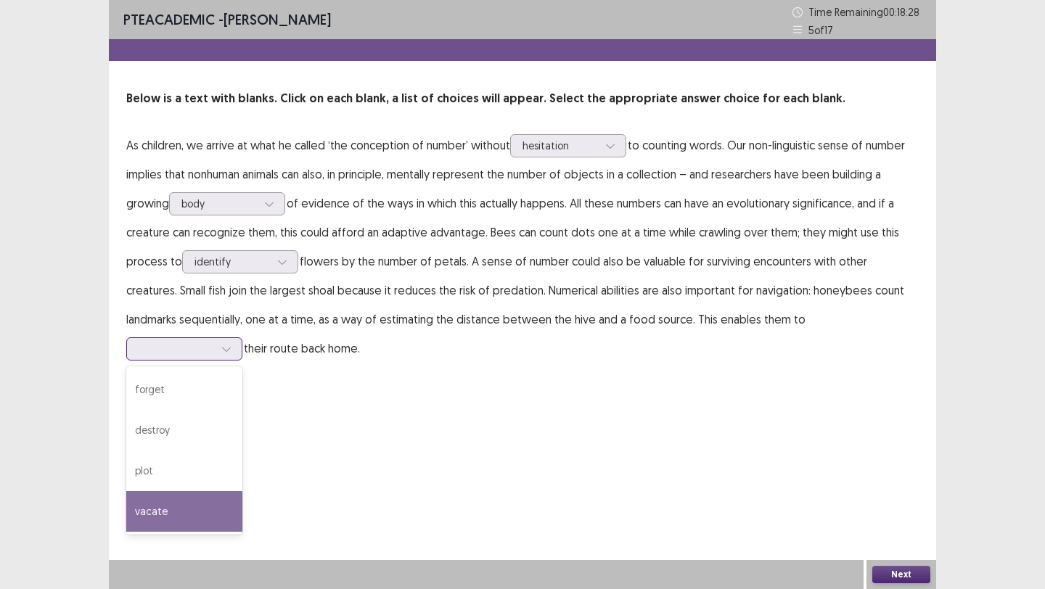
click at [242, 457] on div "vacate" at bounding box center [184, 511] width 116 height 41
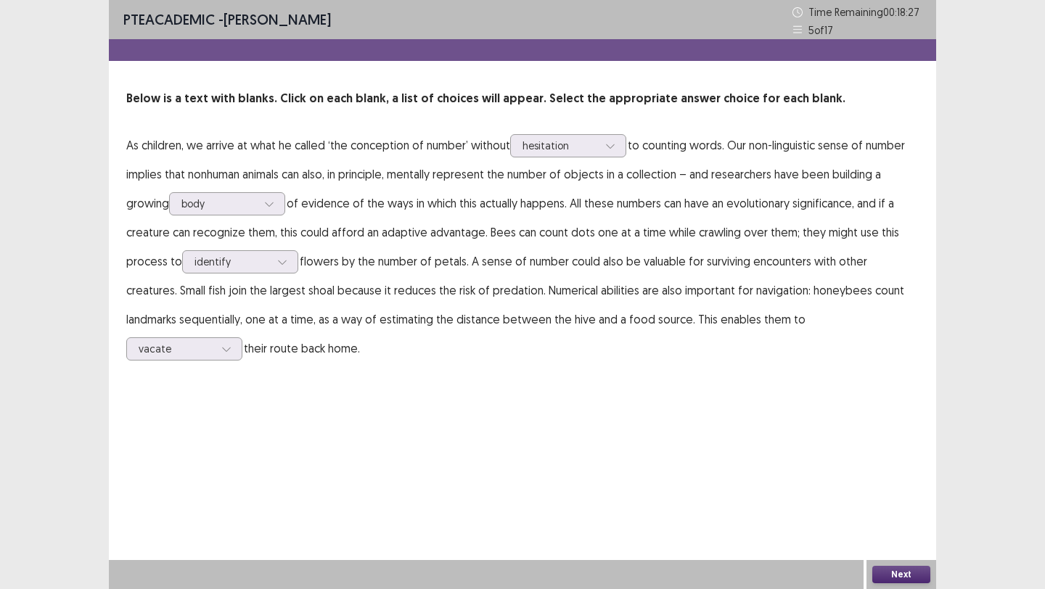
click at [751, 457] on button "Next" at bounding box center [902, 574] width 58 height 17
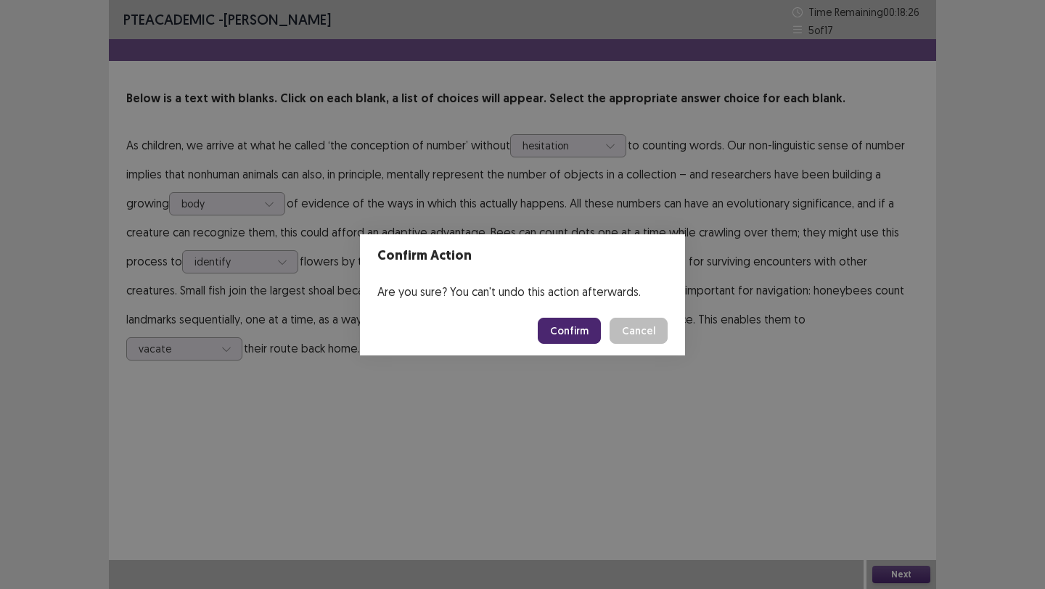
click at [592, 328] on button "Confirm" at bounding box center [569, 331] width 63 height 26
